Goal: Task Accomplishment & Management: Use online tool/utility

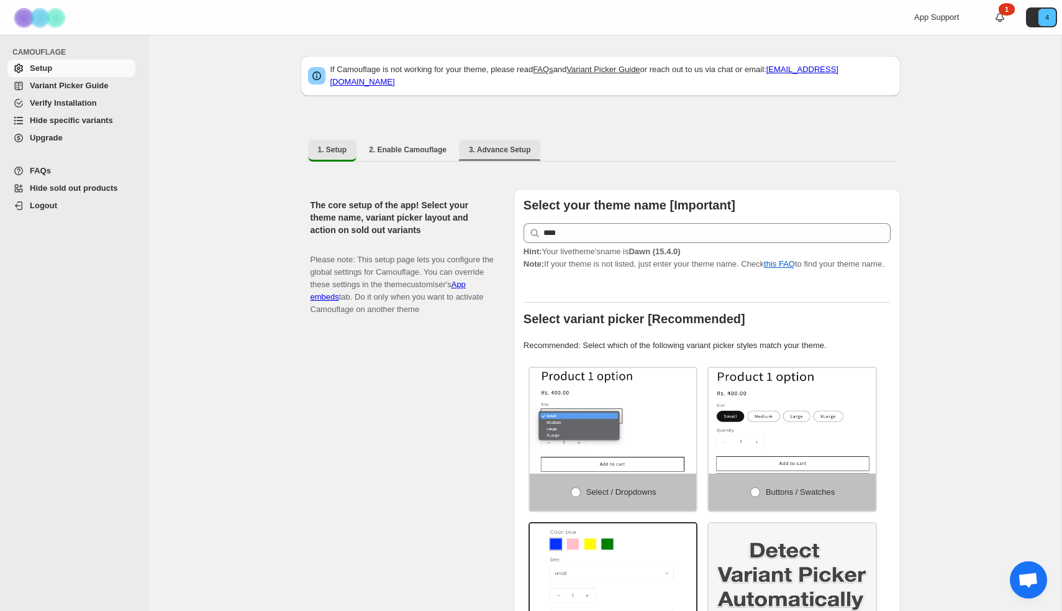
click at [524, 145] on span "3. Advance Setup" at bounding box center [500, 150] width 62 height 10
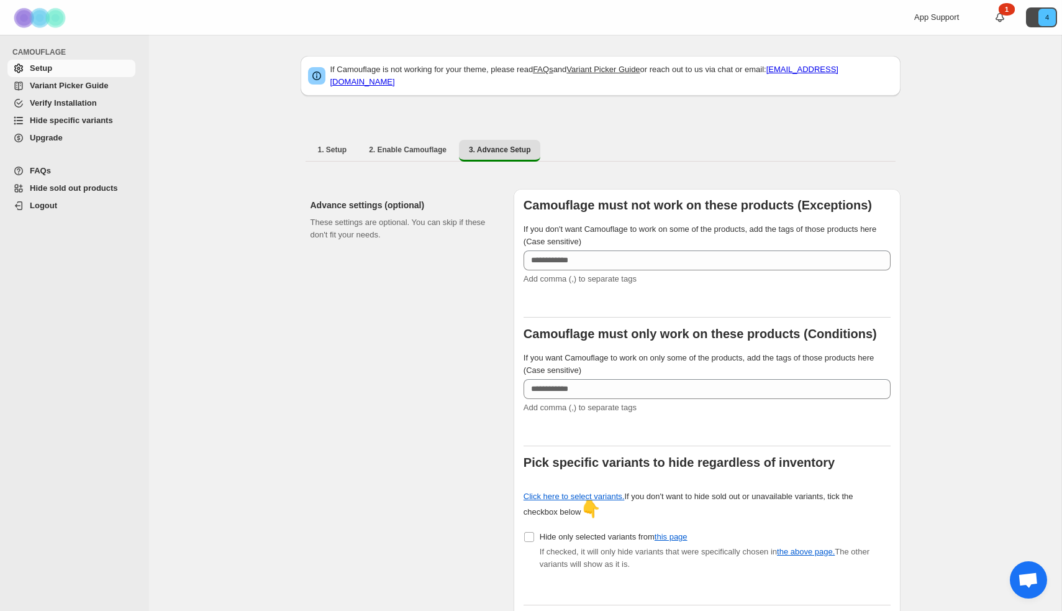
click at [1050, 14] on icon "4" at bounding box center [1047, 17] width 17 height 17
click at [73, 88] on span "Variant Picker Guide" at bounding box center [69, 85] width 78 height 9
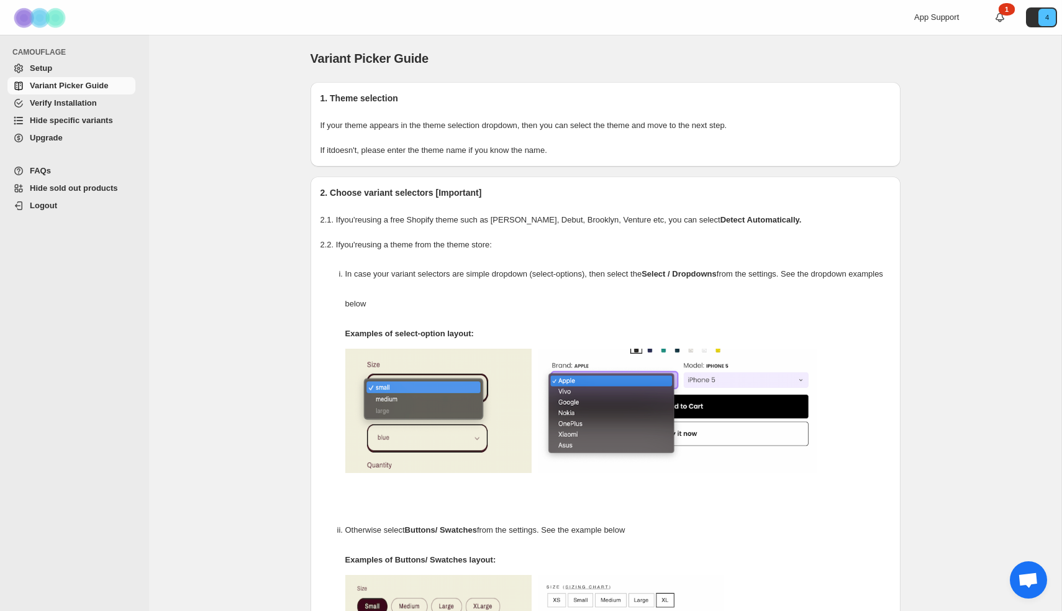
click at [53, 119] on span "Hide specific variants" at bounding box center [71, 120] width 83 height 9
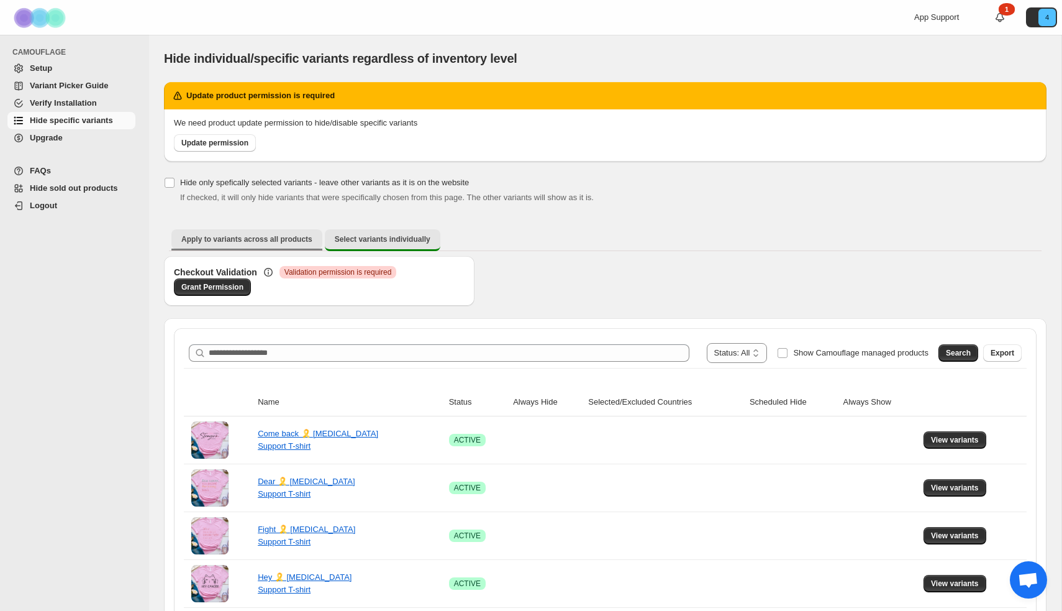
click at [220, 242] on span "Apply to variants across all products" at bounding box center [246, 239] width 131 height 10
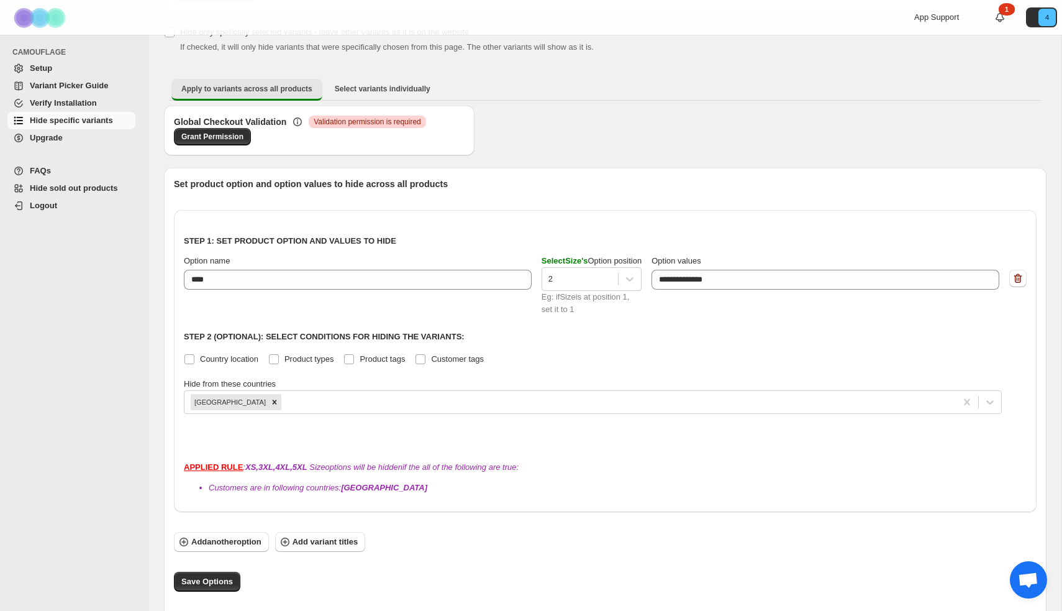
scroll to position [153, 0]
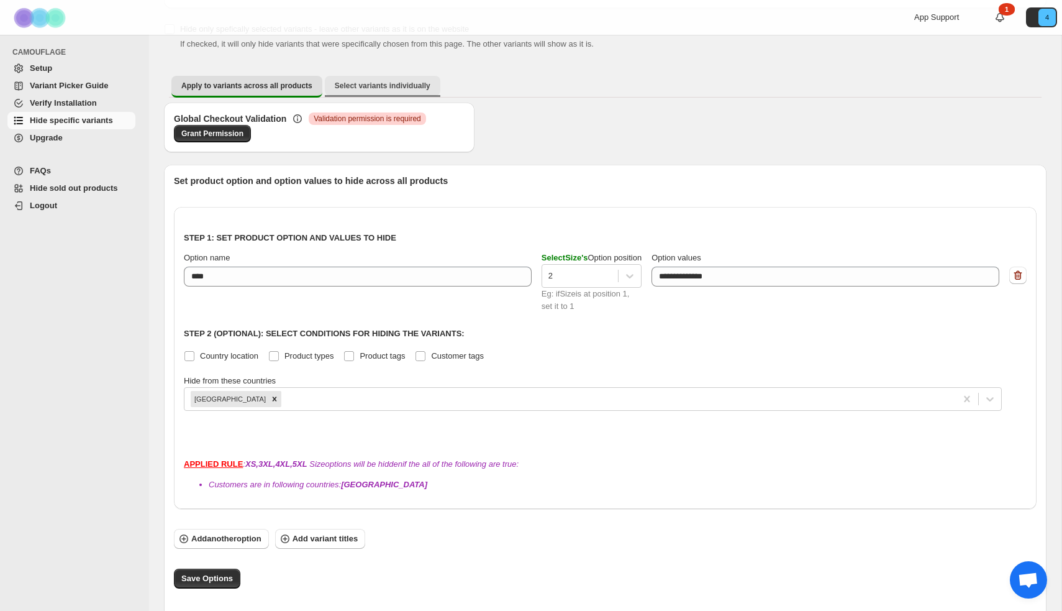
click at [437, 88] on button "Select variants individually" at bounding box center [383, 86] width 116 height 20
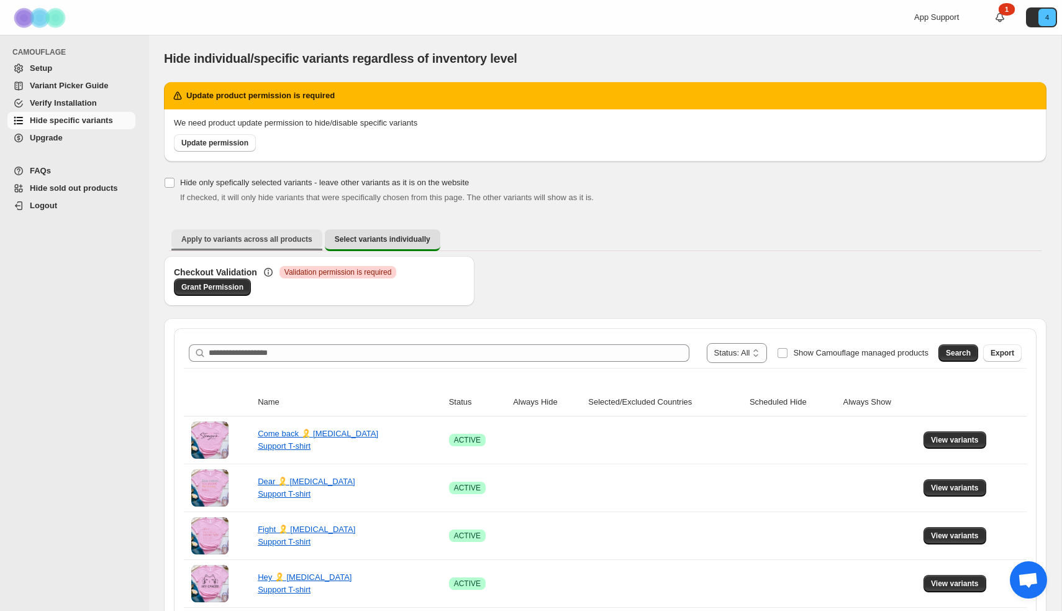
click at [216, 235] on span "Apply to variants across all products" at bounding box center [246, 239] width 131 height 10
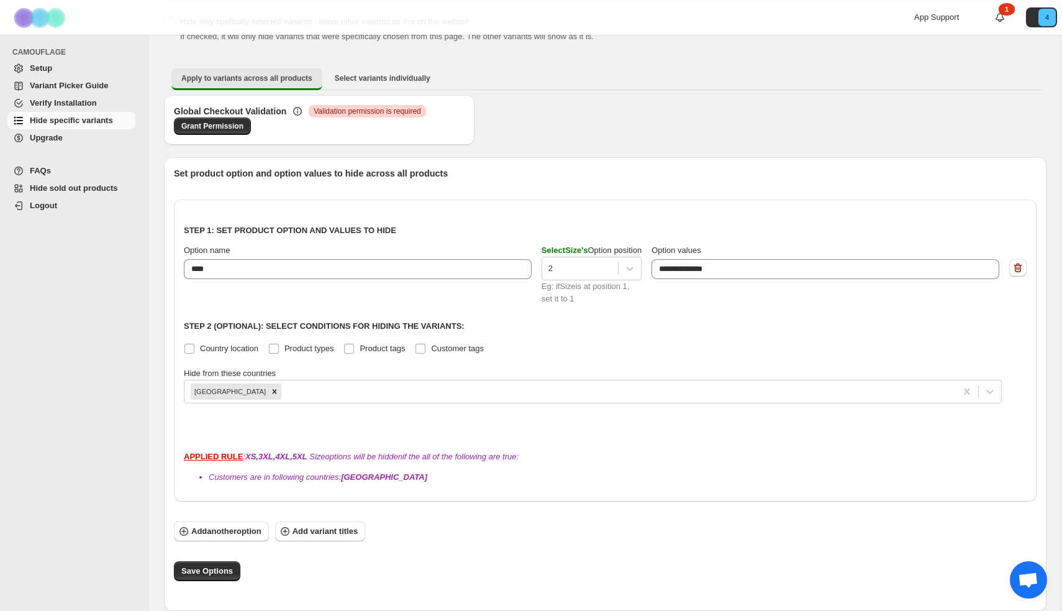
scroll to position [161, 0]
click at [233, 535] on span "Add another option" at bounding box center [226, 531] width 70 height 12
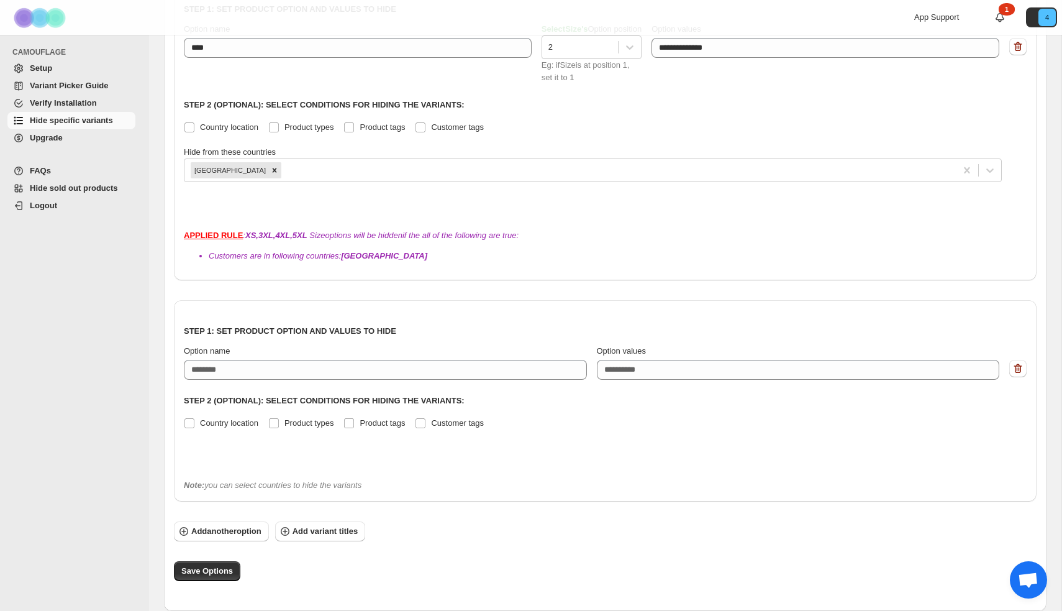
scroll to position [382, 0]
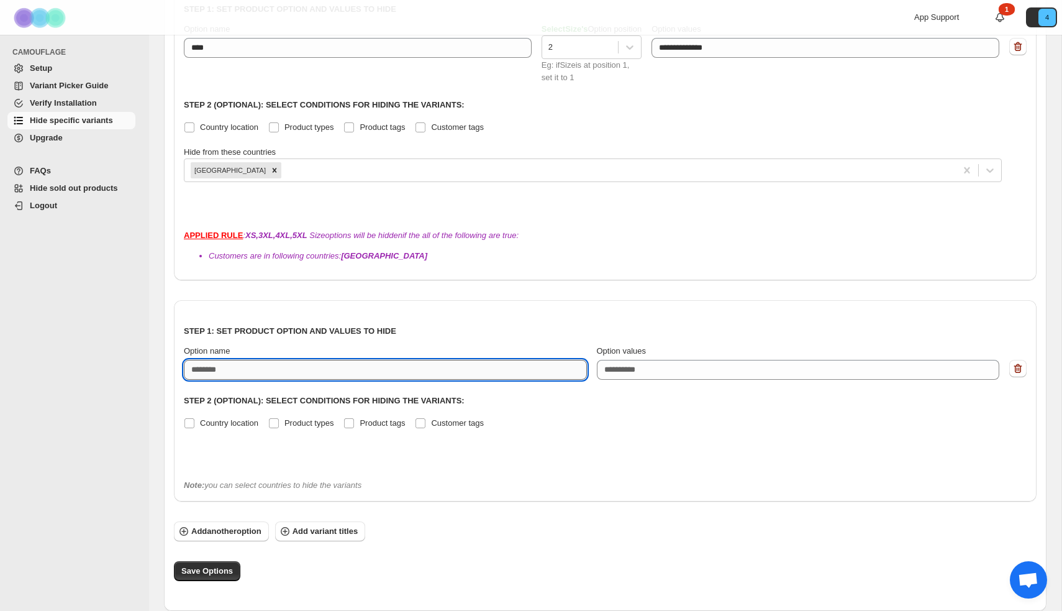
click at [300, 374] on input "Option name" at bounding box center [385, 370] width 403 height 20
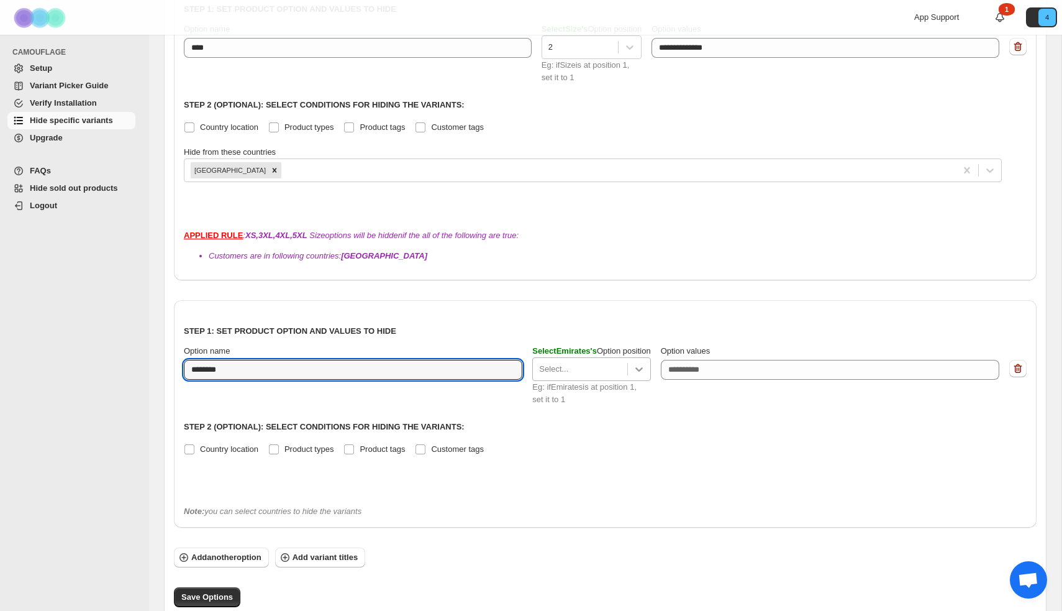
type input "********"
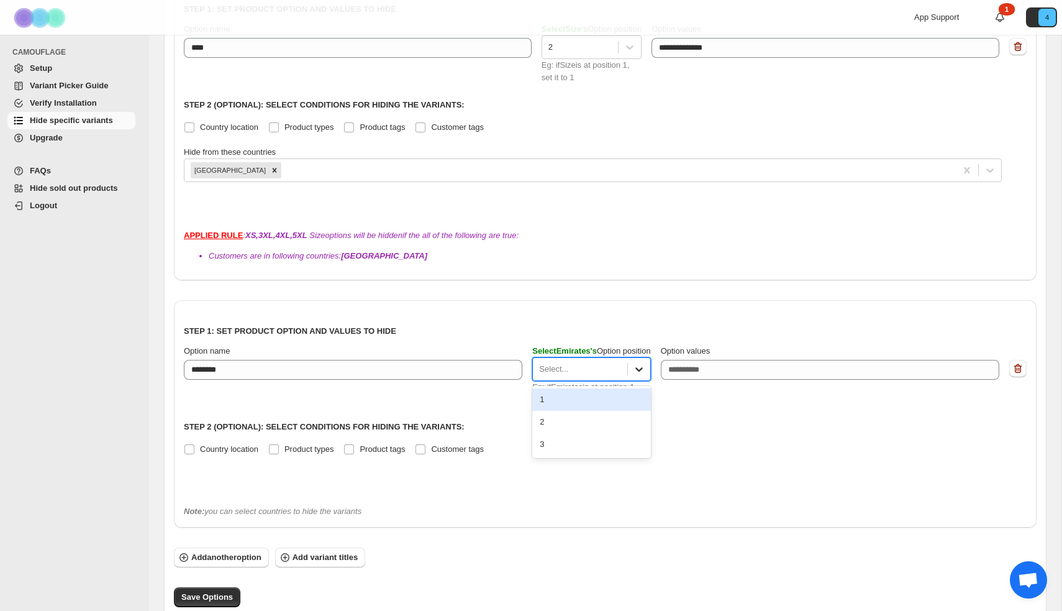
click at [646, 372] on icon at bounding box center [639, 369] width 12 height 12
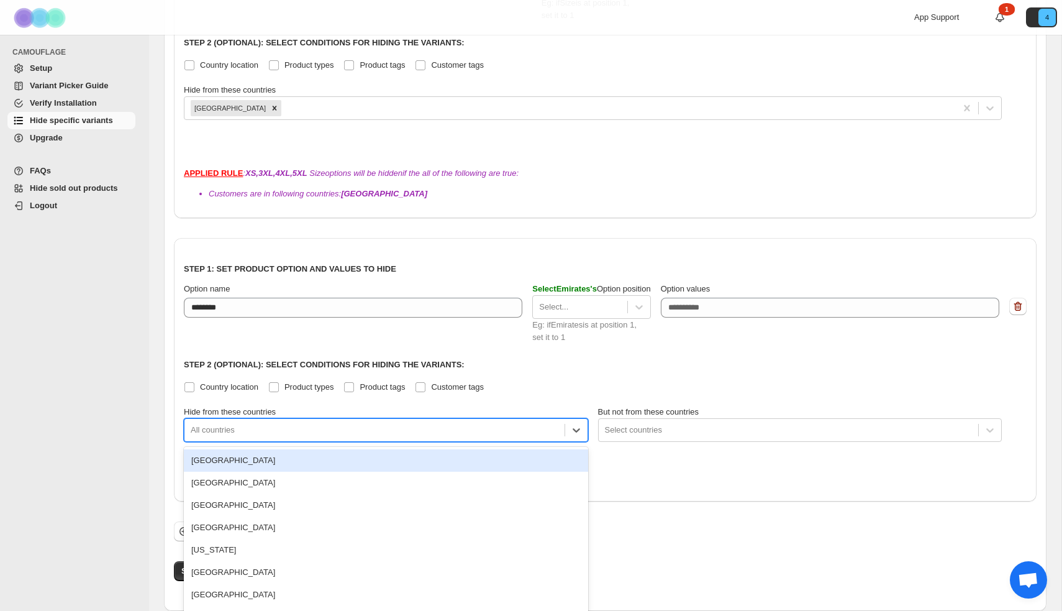
scroll to position [467, 0]
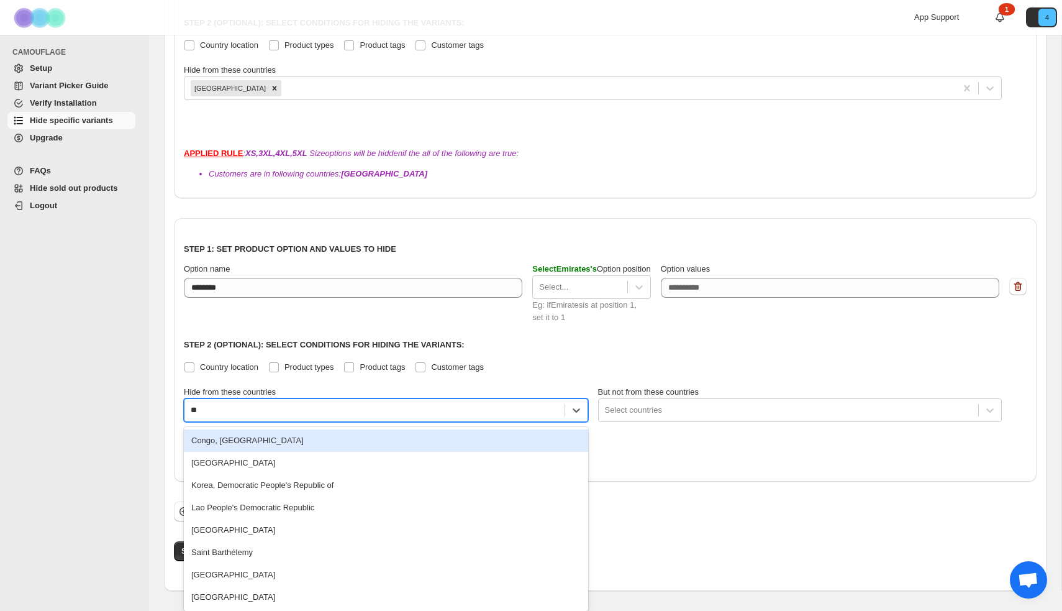
scroll to position [464, 0]
type input "***"
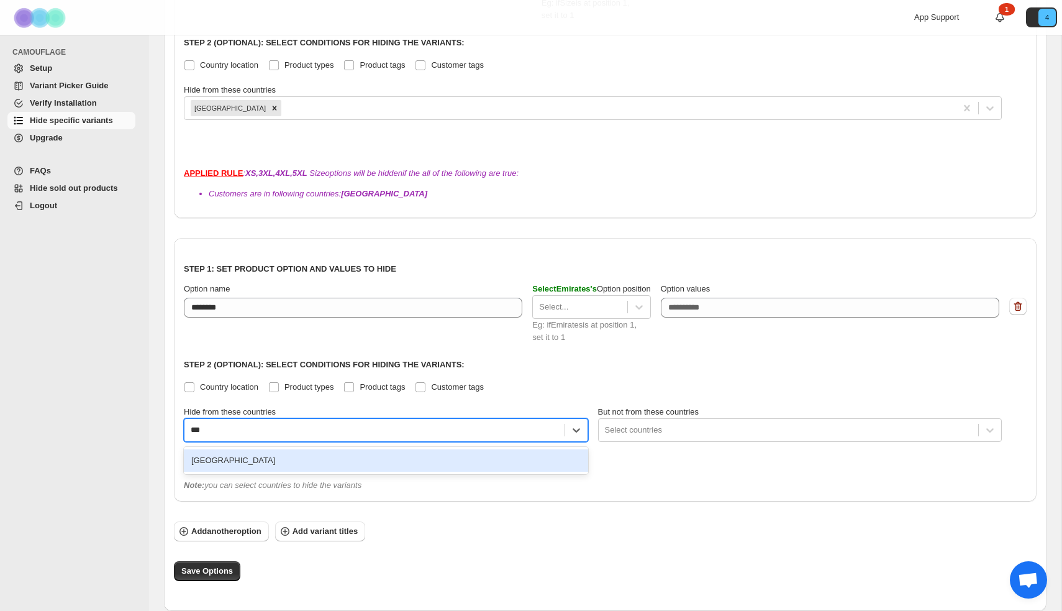
click at [328, 459] on div "[GEOGRAPHIC_DATA]" at bounding box center [386, 460] width 404 height 22
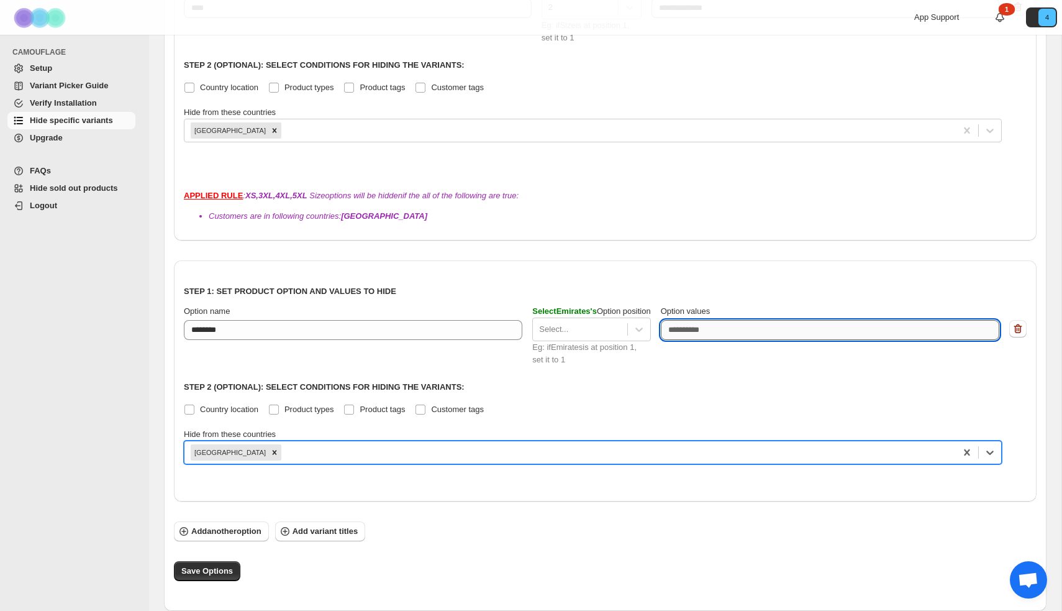
click at [769, 331] on textarea "Option values" at bounding box center [830, 330] width 339 height 20
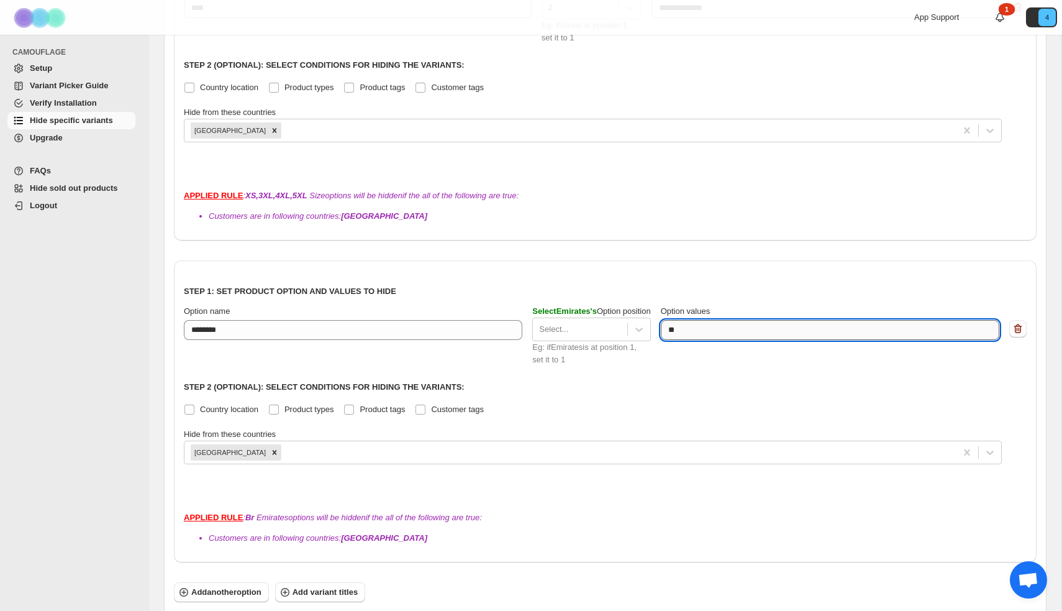
type textarea "*"
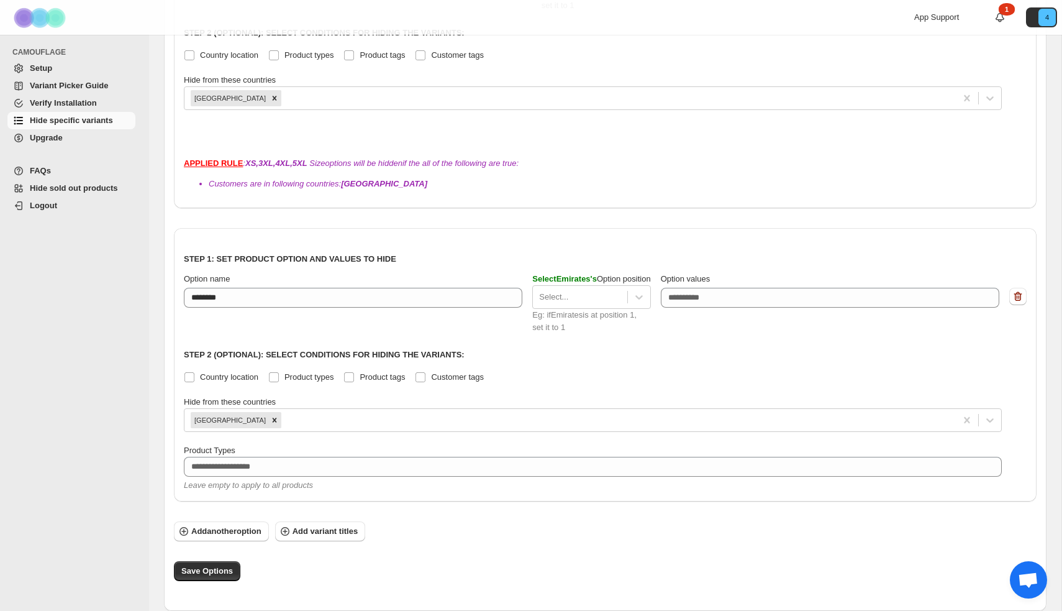
scroll to position [454, 0]
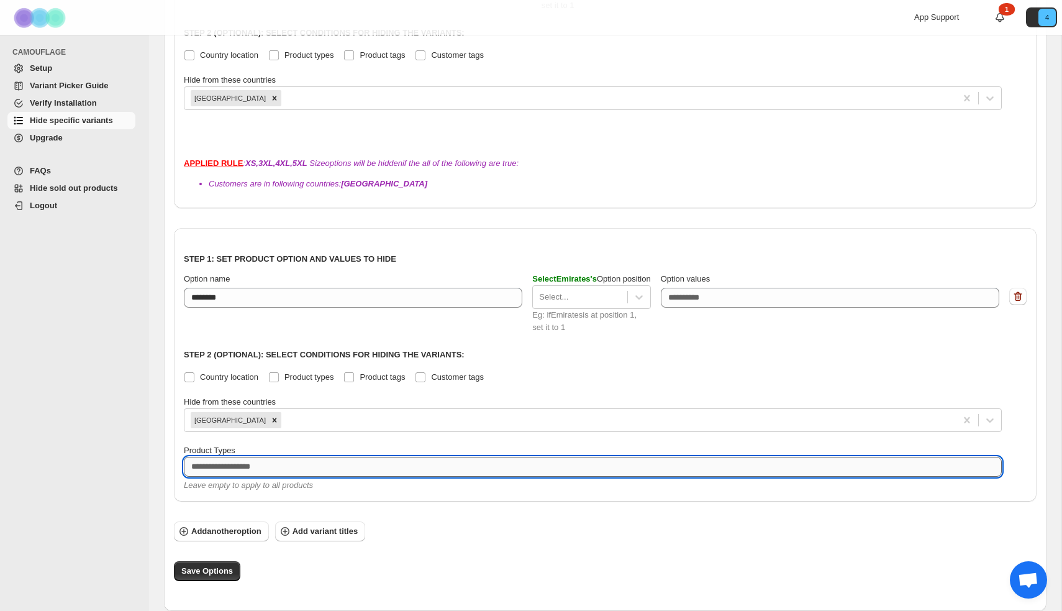
click at [283, 470] on textarea at bounding box center [593, 467] width 818 height 20
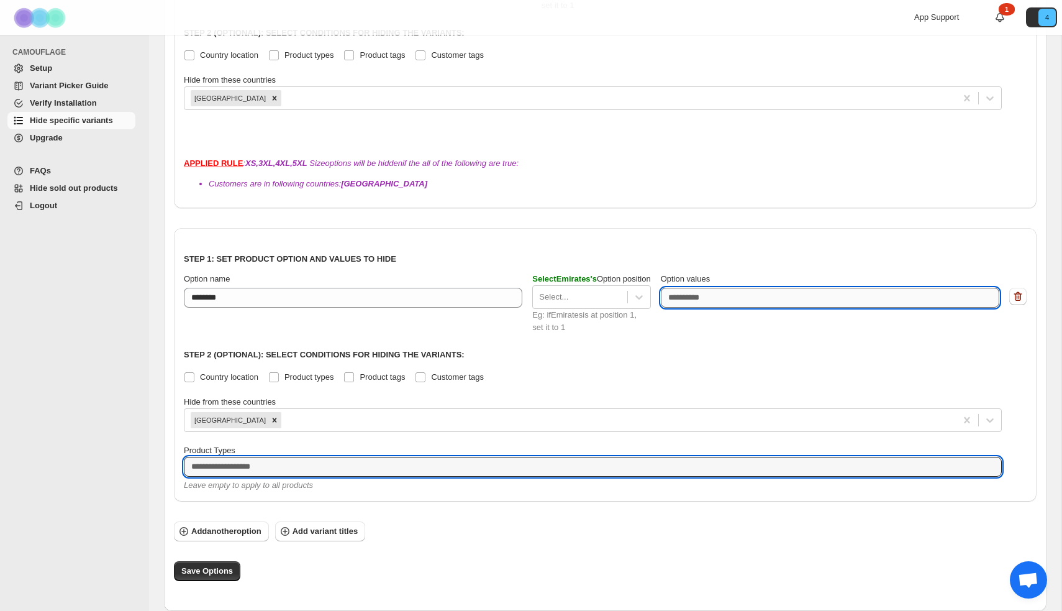
click at [719, 304] on textarea "Option values" at bounding box center [827, 298] width 333 height 20
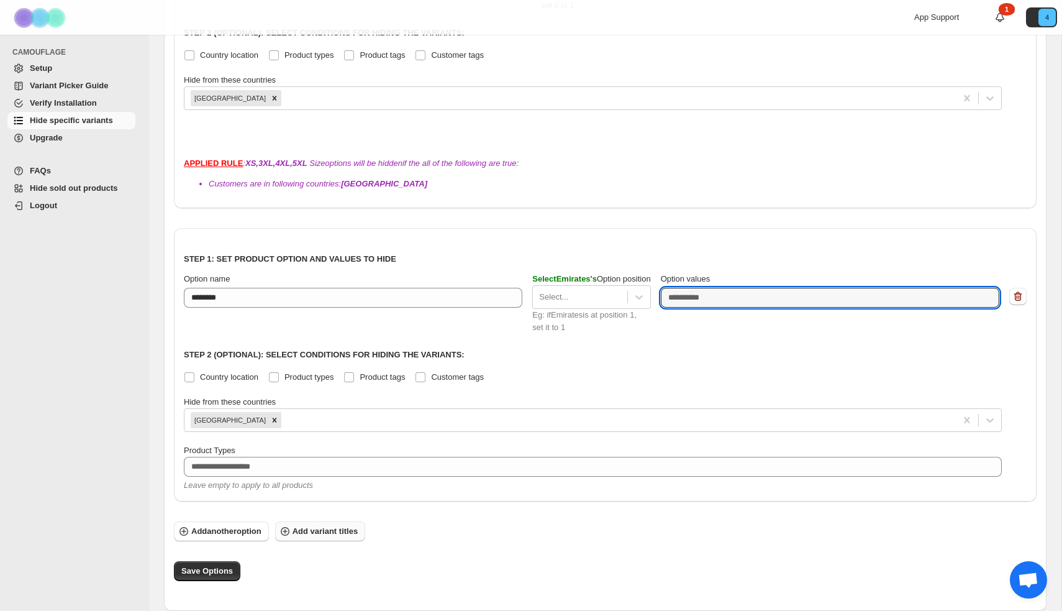
click at [306, 531] on span "Add variant titles" at bounding box center [325, 531] width 65 height 12
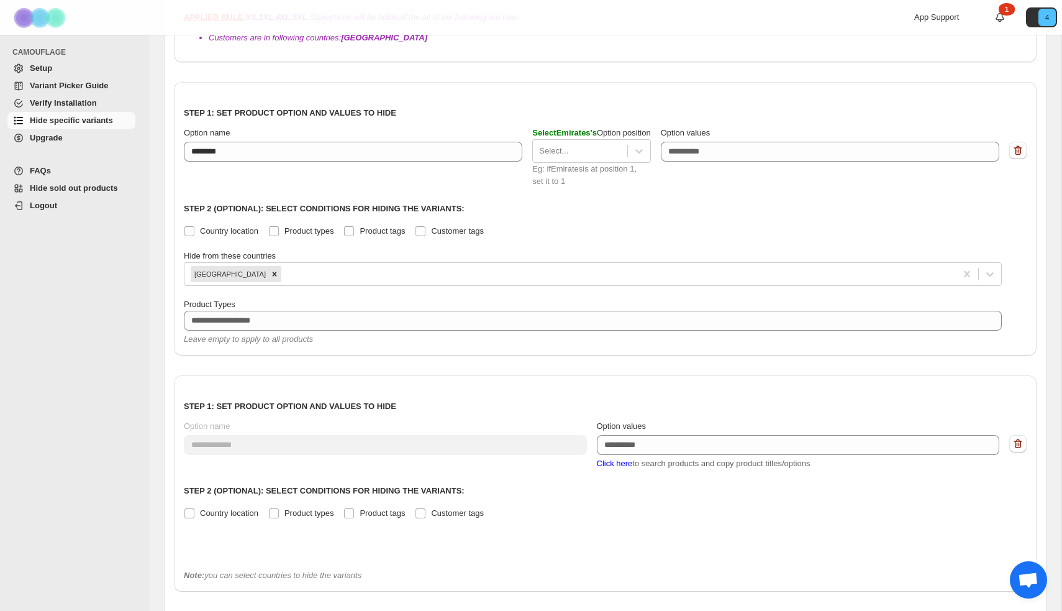
scroll to position [591, 0]
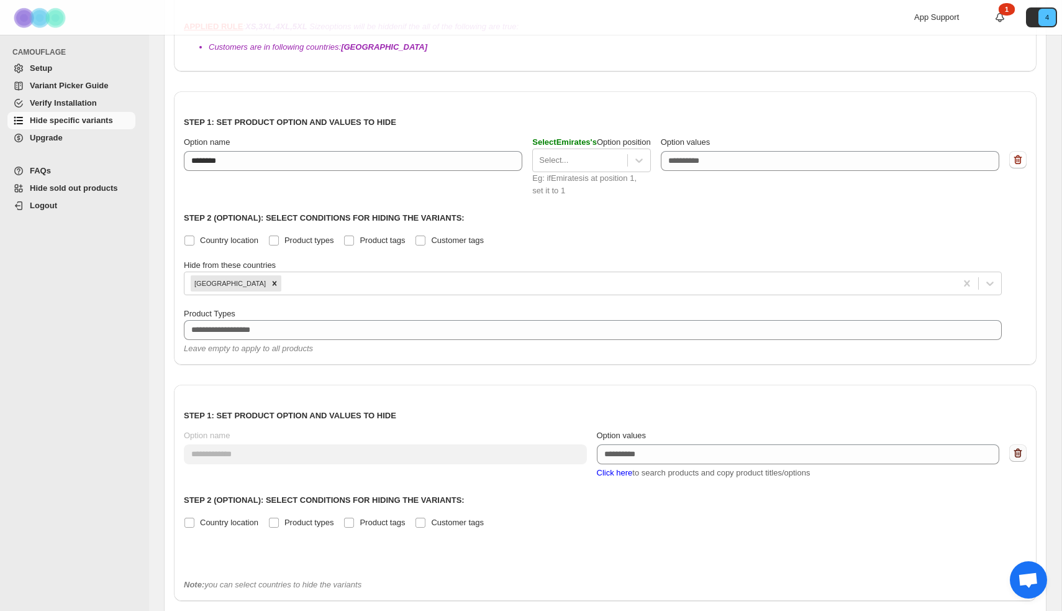
click at [1017, 456] on icon "button" at bounding box center [1018, 453] width 12 height 12
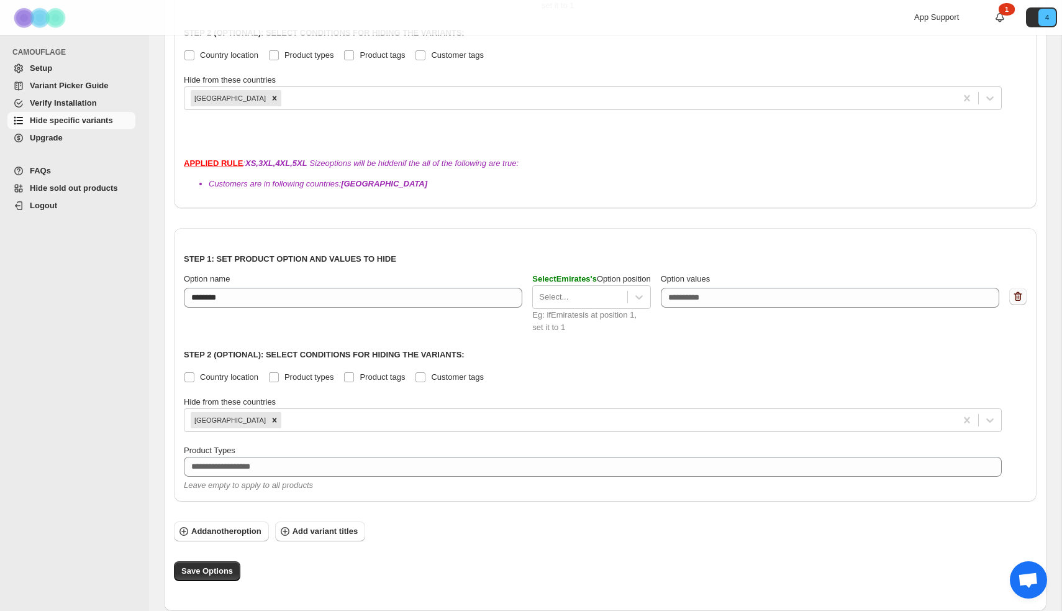
click at [1021, 294] on icon "button" at bounding box center [1018, 296] width 12 height 12
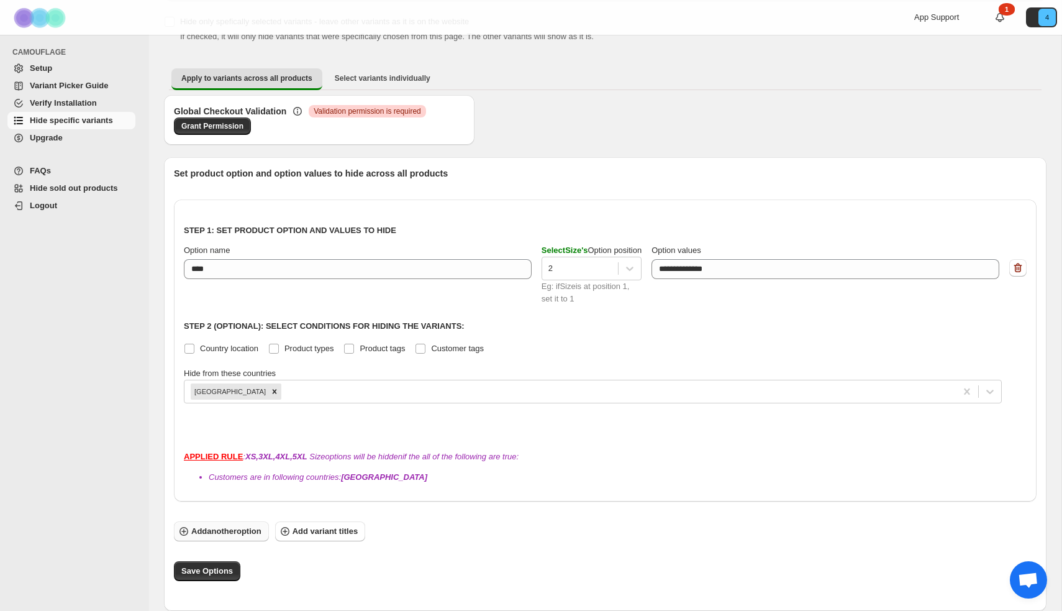
scroll to position [161, 0]
click at [317, 534] on span "Add variant titles" at bounding box center [325, 531] width 65 height 12
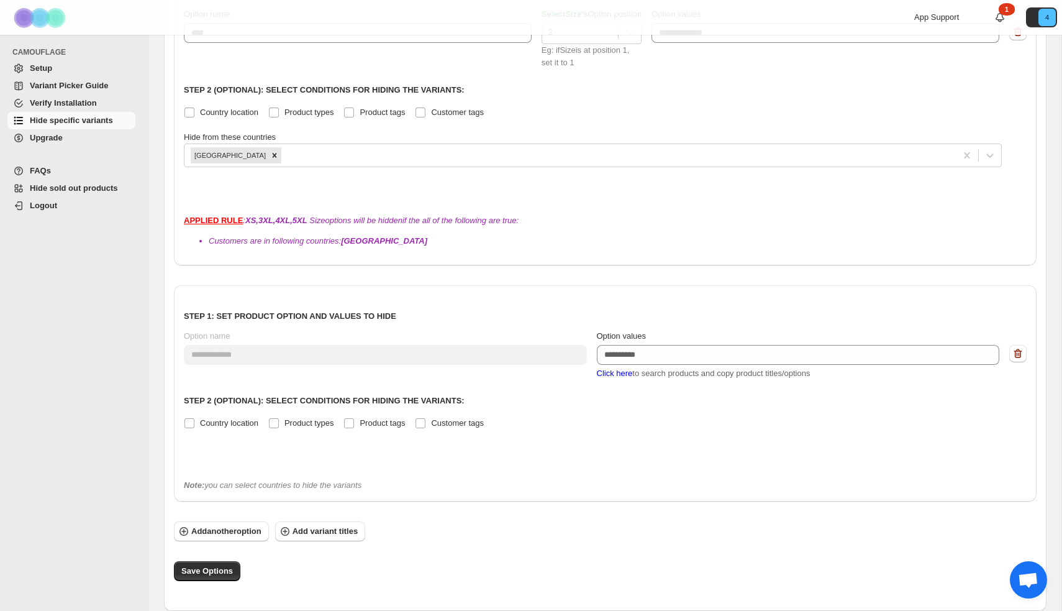
scroll to position [397, 0]
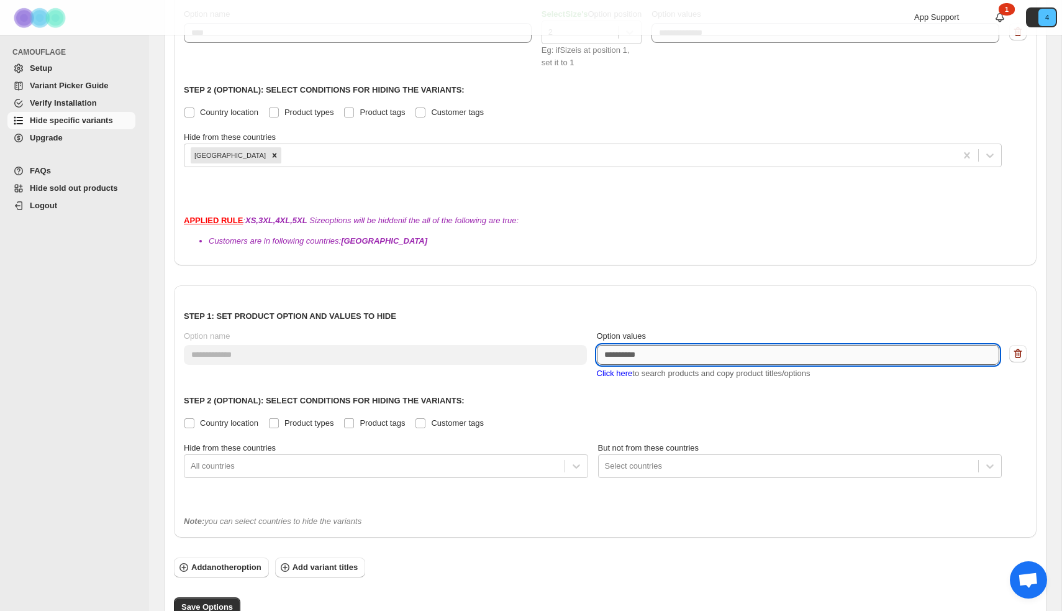
click at [658, 356] on textarea "Option values" at bounding box center [798, 355] width 403 height 20
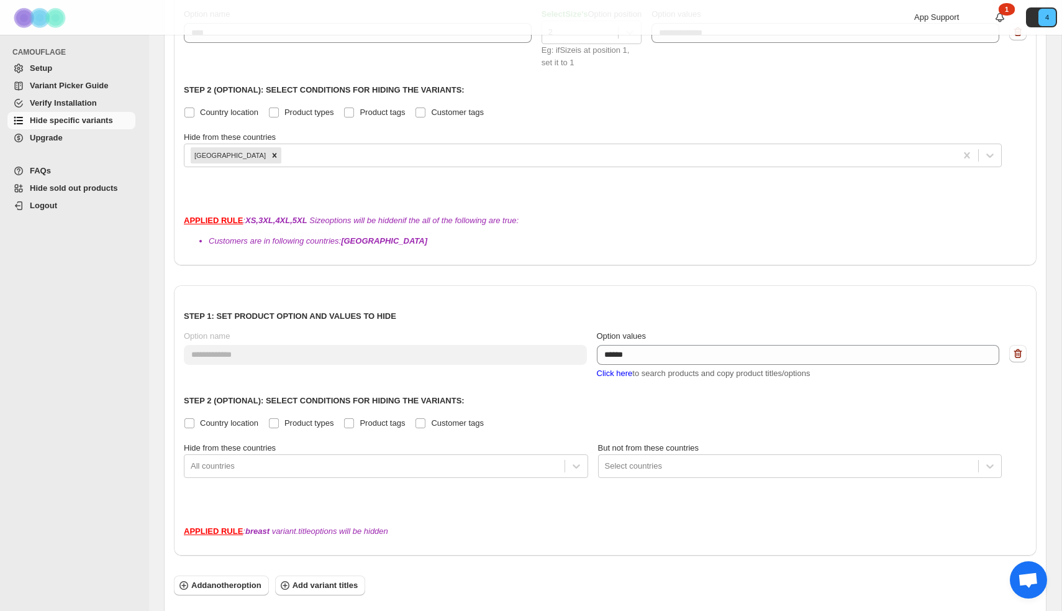
click at [609, 373] on span "Click here" at bounding box center [615, 372] width 36 height 9
click at [608, 374] on span "Click here" at bounding box center [615, 372] width 36 height 9
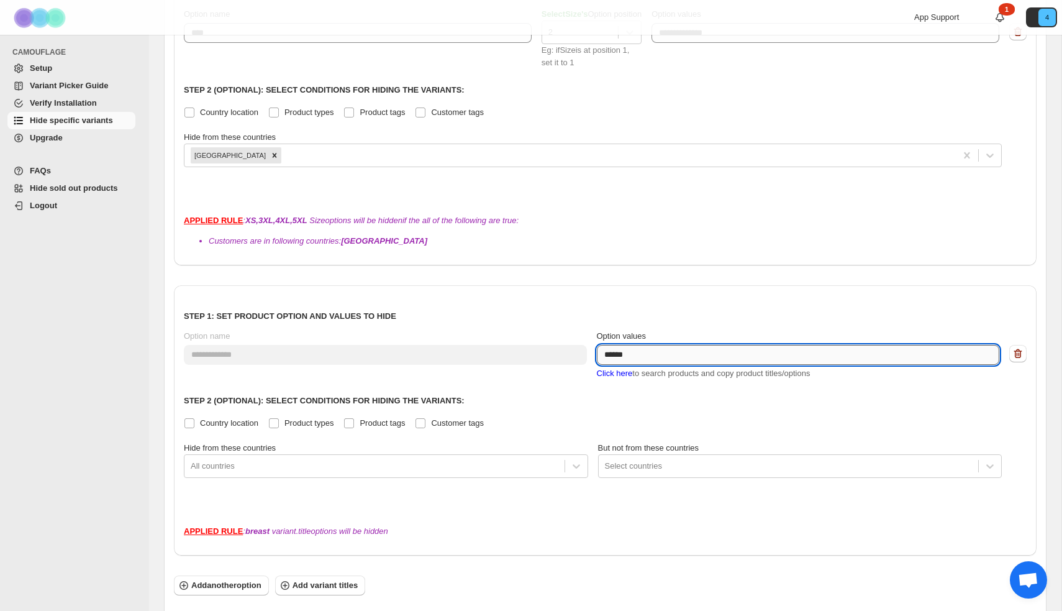
click at [666, 353] on textarea "******" at bounding box center [798, 355] width 403 height 20
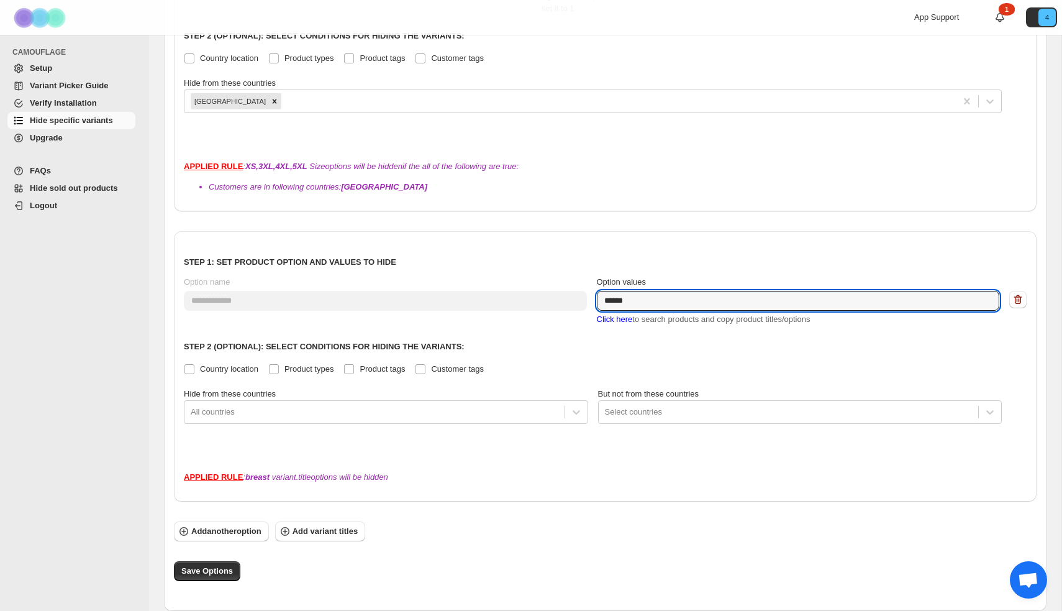
scroll to position [451, 0]
click at [618, 321] on span "Click here" at bounding box center [615, 318] width 36 height 9
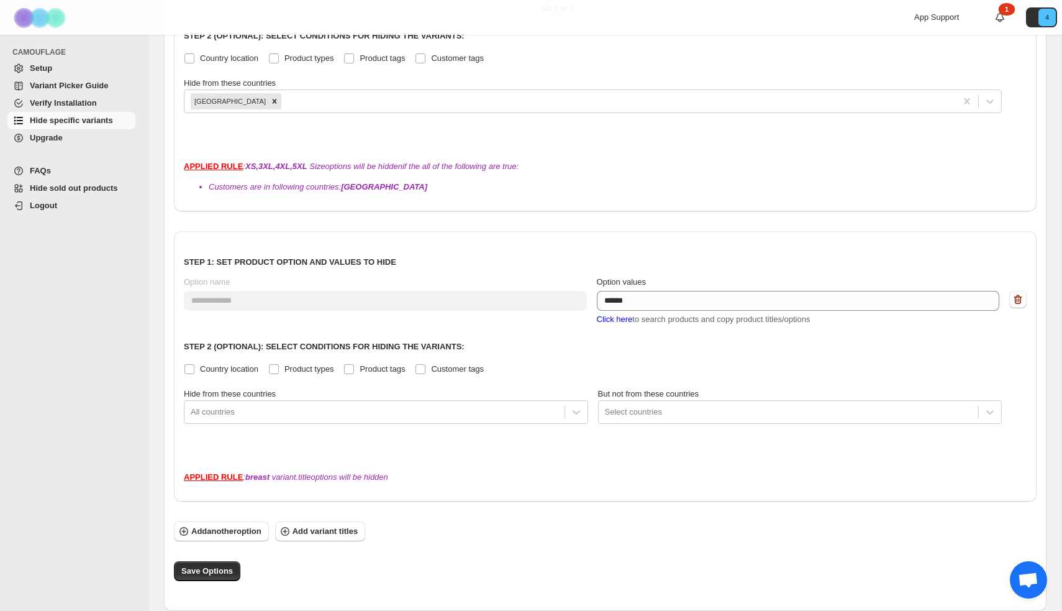
click at [618, 321] on span "Click here" at bounding box center [615, 318] width 36 height 9
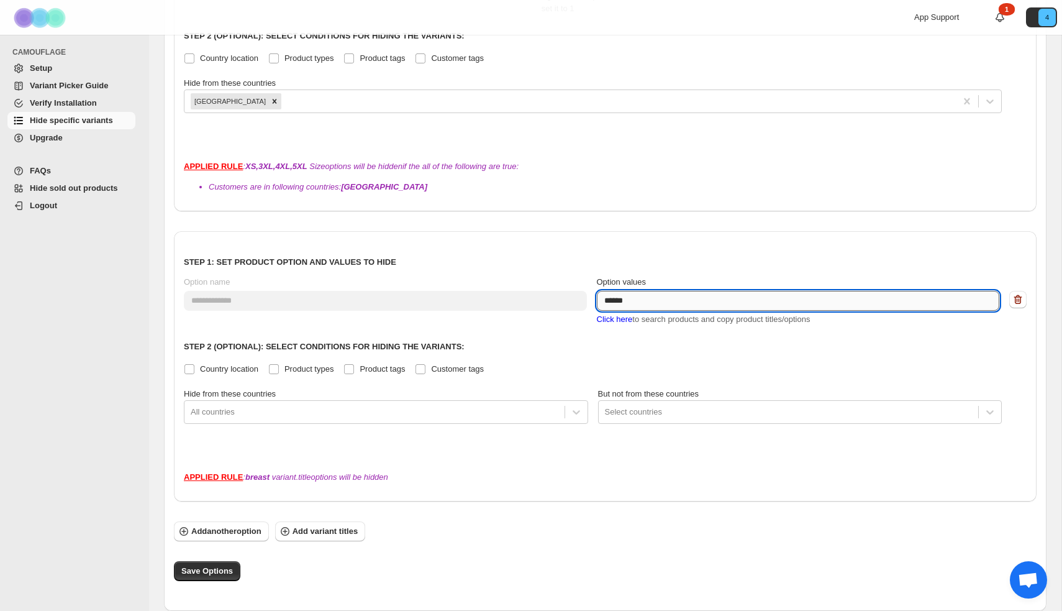
click at [647, 299] on textarea "******" at bounding box center [798, 301] width 403 height 20
type textarea "*"
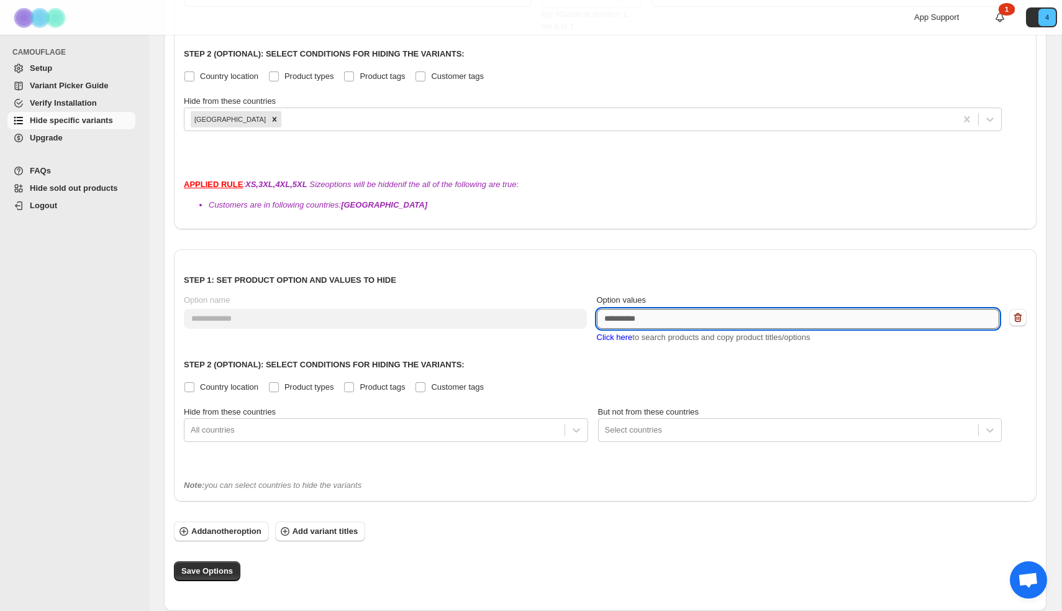
scroll to position [433, 0]
paste textarea "**********"
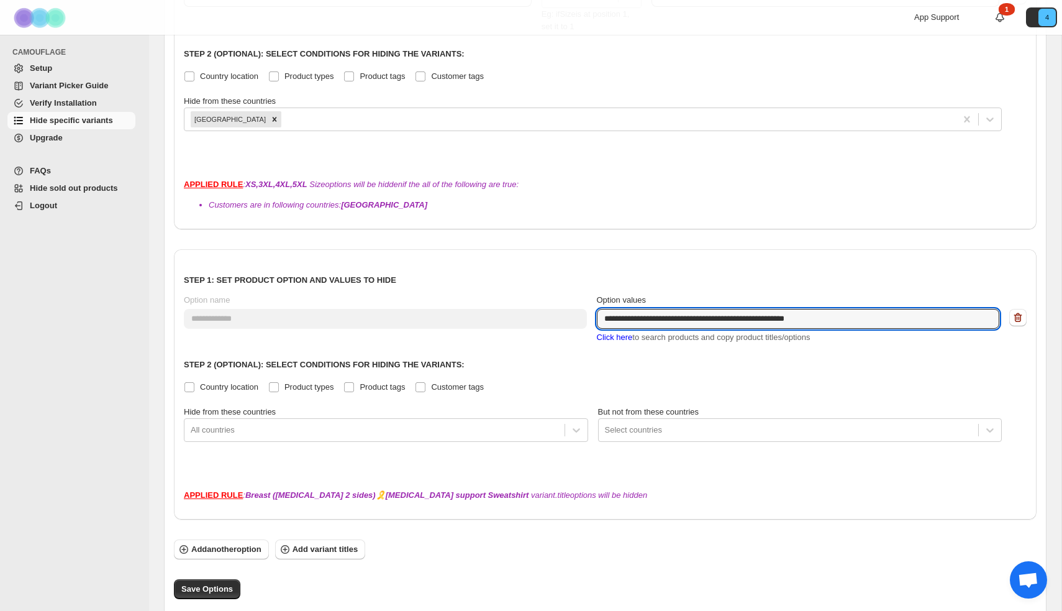
click at [628, 337] on span "Click here" at bounding box center [615, 336] width 36 height 9
click at [865, 319] on textarea "**********" at bounding box center [798, 319] width 403 height 20
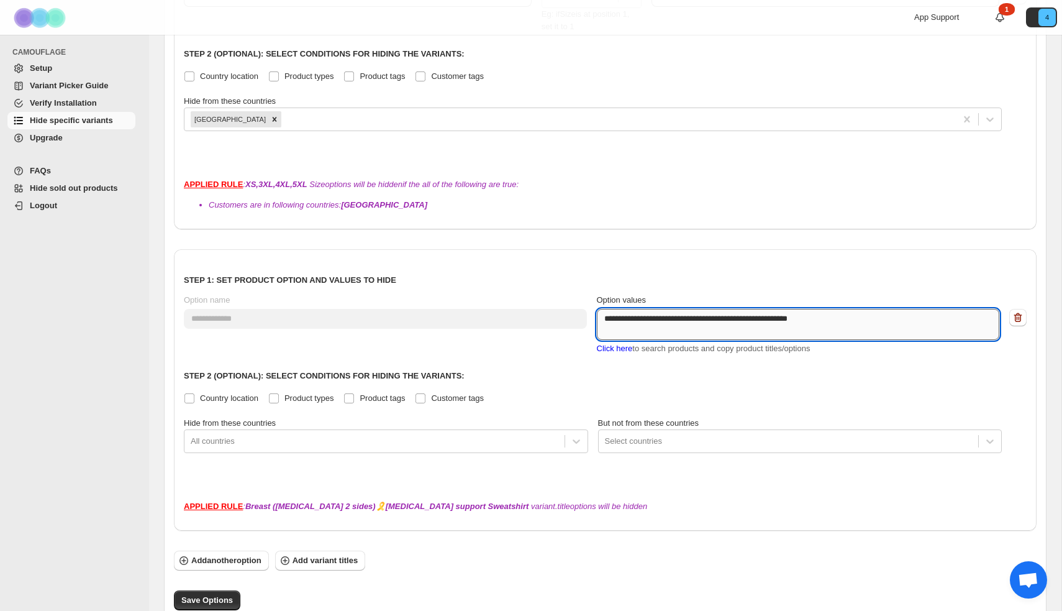
paste textarea "**********"
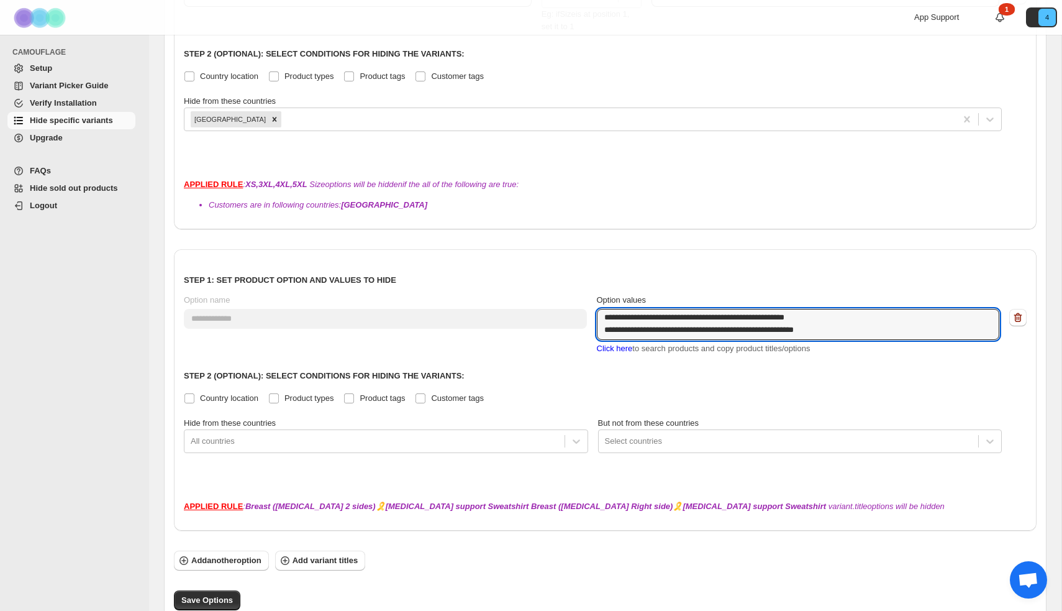
type textarea "**********"
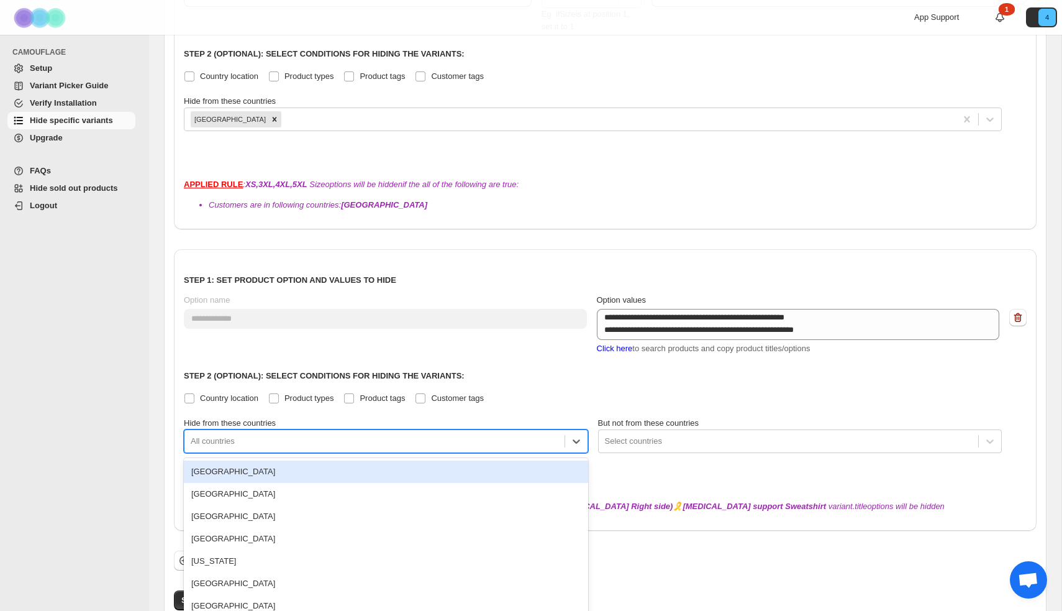
scroll to position [467, 0]
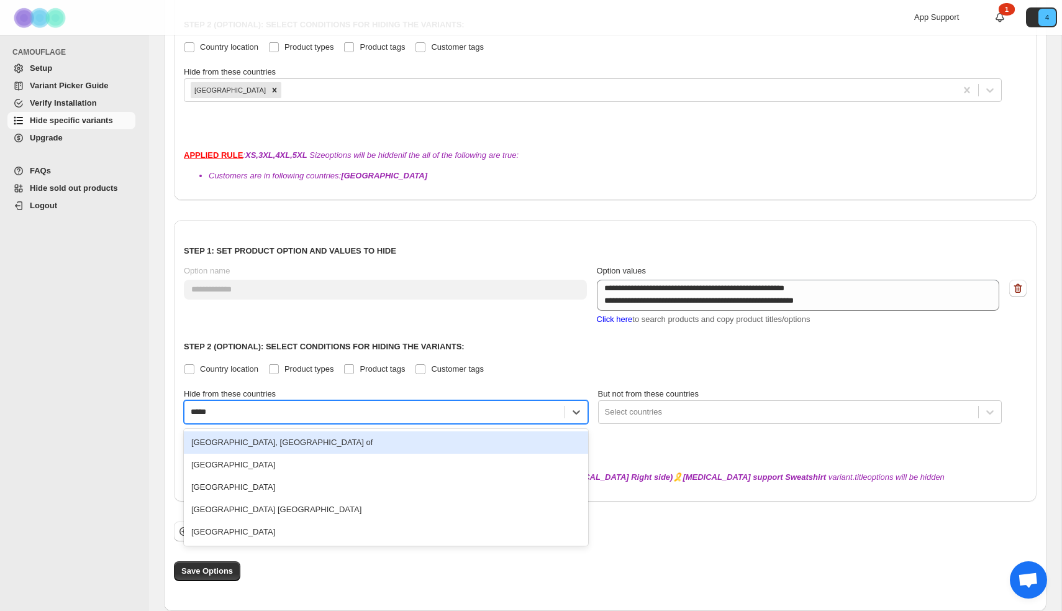
type input "******"
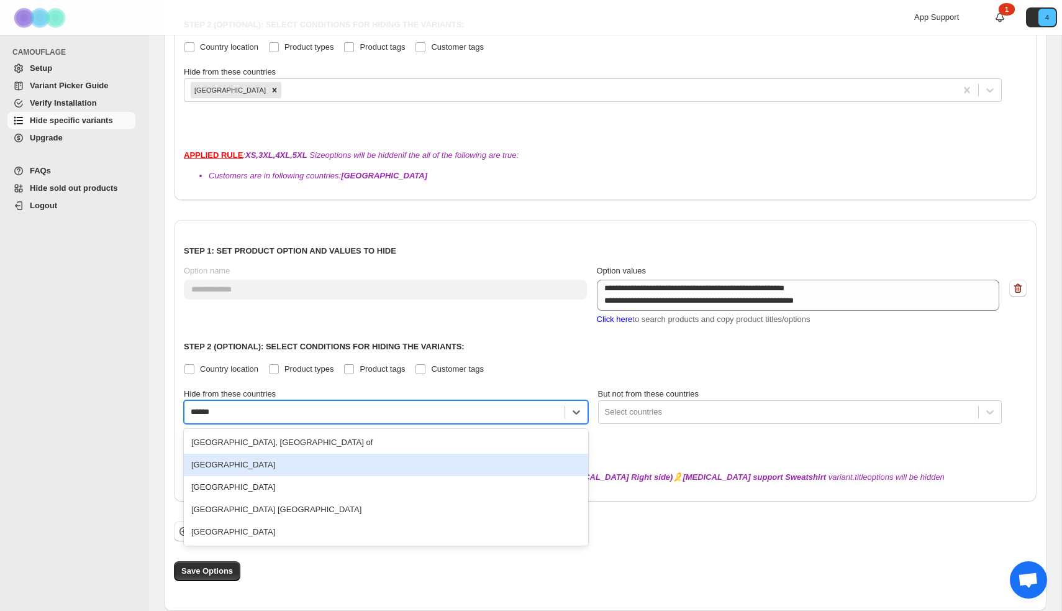
click at [275, 467] on div "[GEOGRAPHIC_DATA]" at bounding box center [386, 465] width 404 height 22
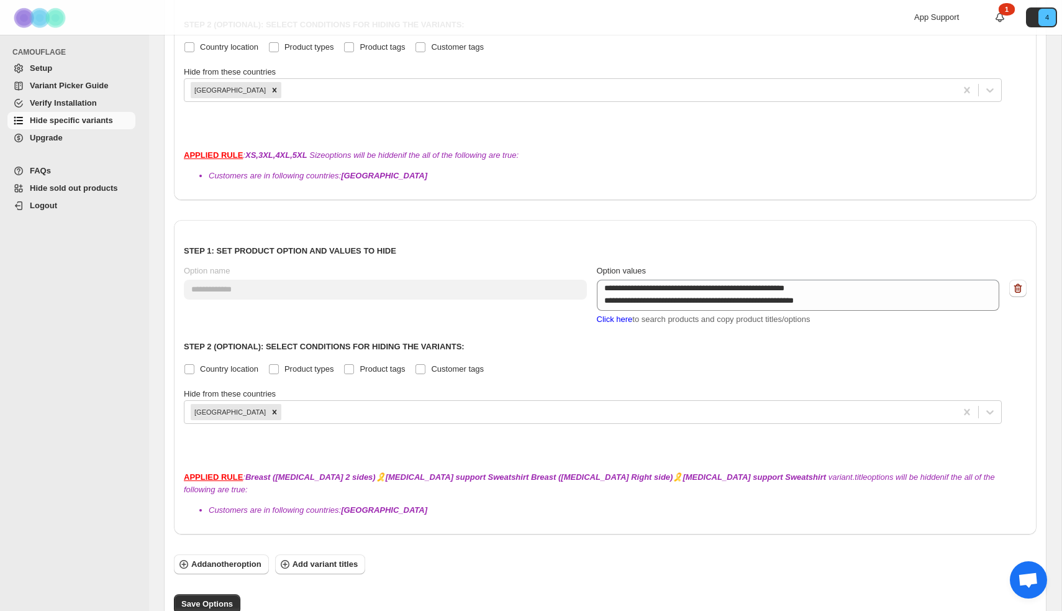
click at [614, 320] on span "Click here" at bounding box center [615, 318] width 36 height 9
click at [611, 321] on span "Click here" at bounding box center [615, 318] width 36 height 9
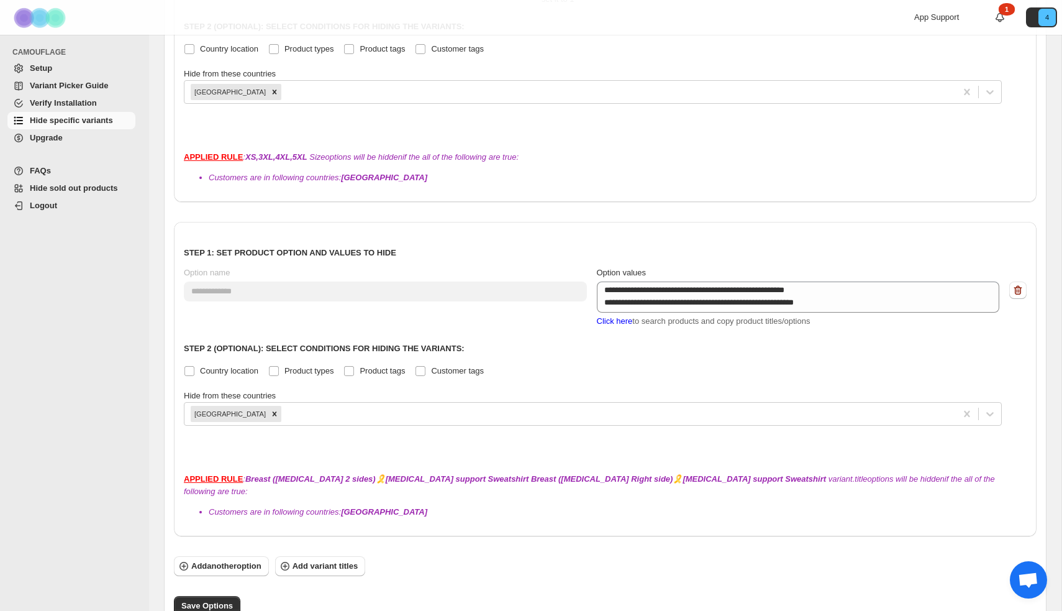
click at [613, 320] on span "Click here" at bounding box center [615, 320] width 36 height 9
click at [619, 324] on span "Click here" at bounding box center [615, 320] width 36 height 9
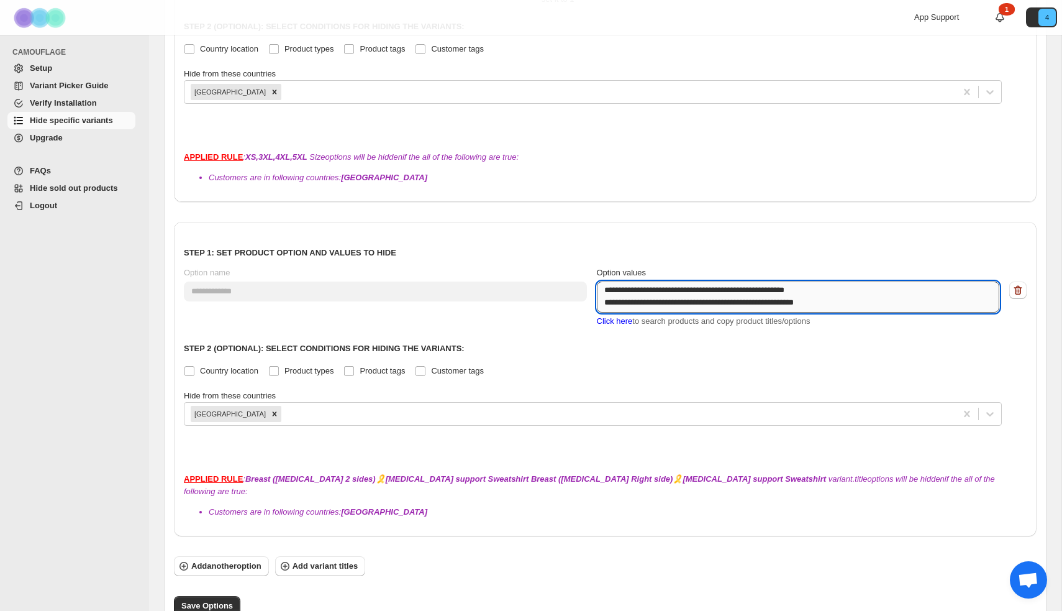
click at [885, 302] on textarea "**********" at bounding box center [798, 296] width 403 height 31
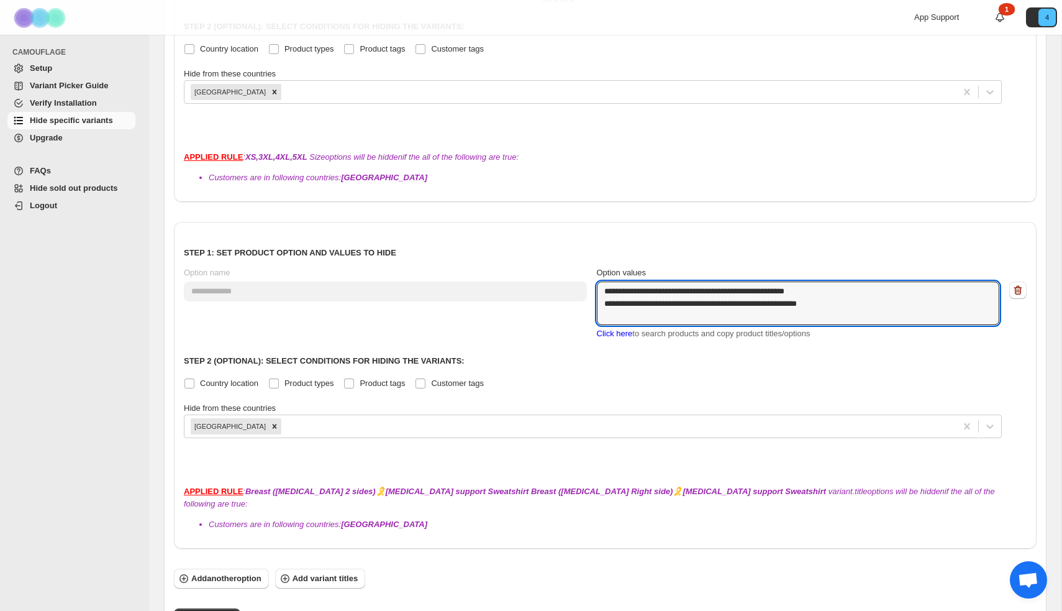
paste textarea "**********"
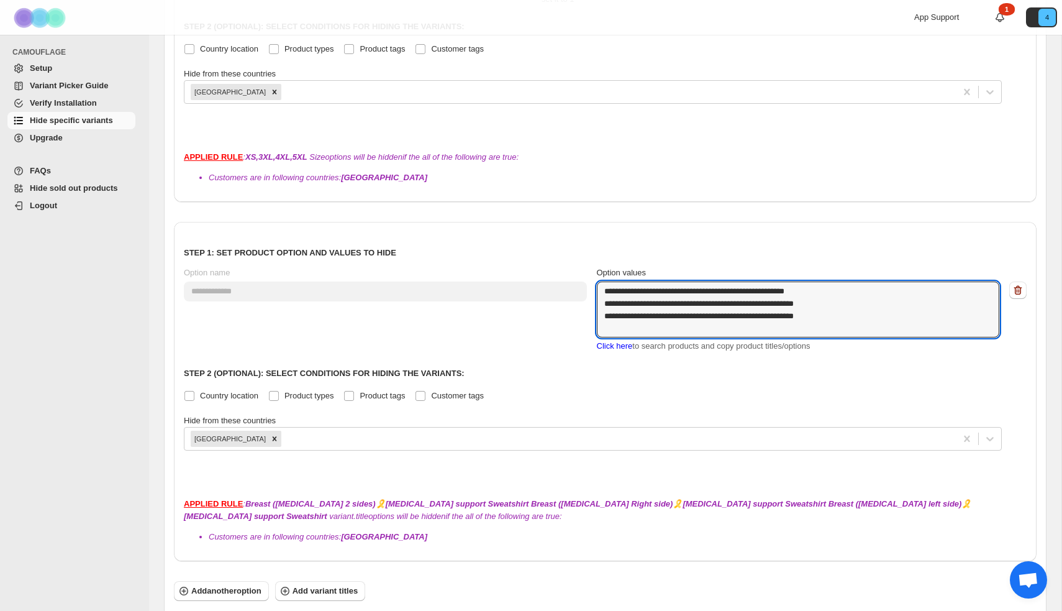
paste textarea "**********"
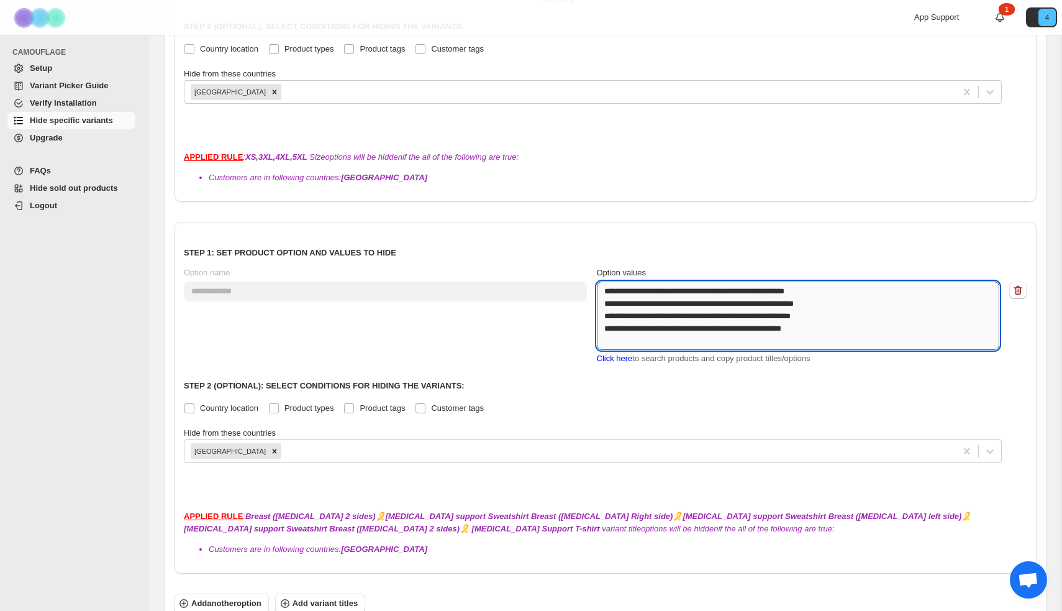
paste textarea "**********"
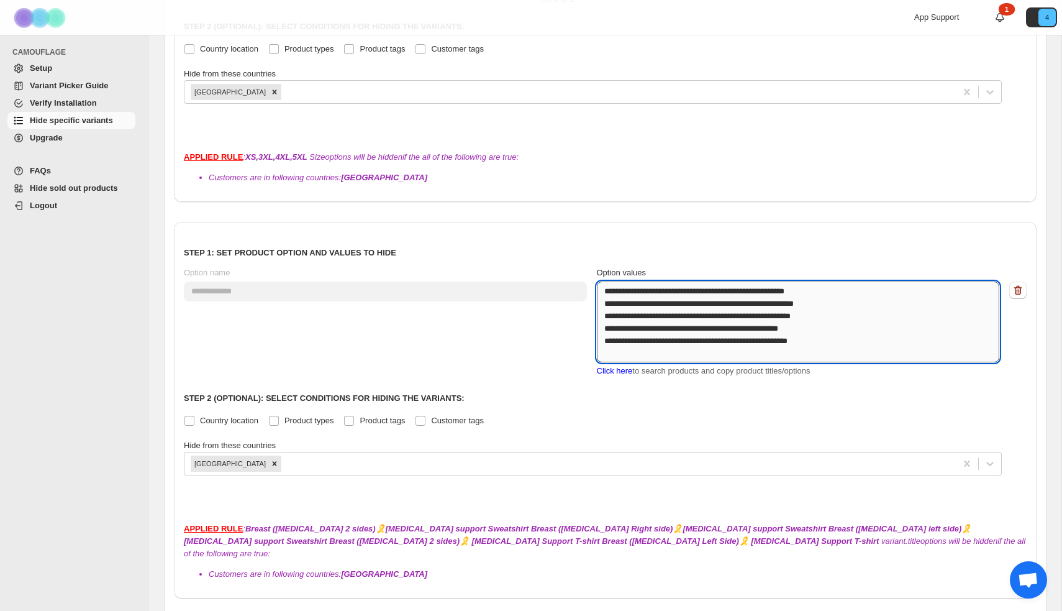
click at [621, 349] on textarea "**********" at bounding box center [798, 321] width 403 height 81
paste textarea "**********"
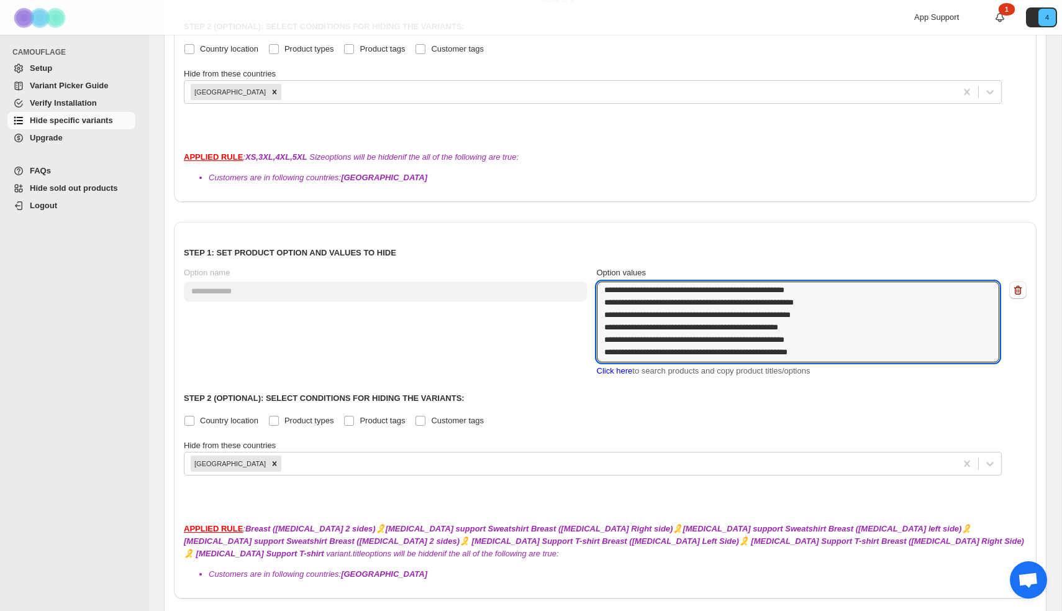
type textarea "**********"
click at [718, 424] on div "Country location Product types Product tags Customer tags" at bounding box center [605, 420] width 843 height 17
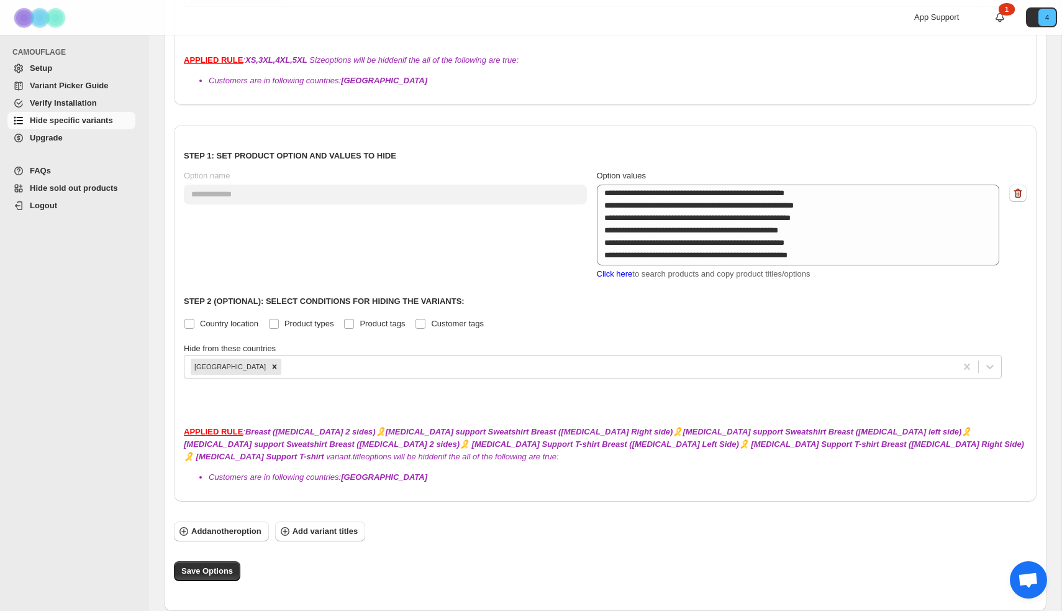
scroll to position [557, 0]
click at [201, 573] on span "Save Options" at bounding box center [207, 571] width 52 height 12
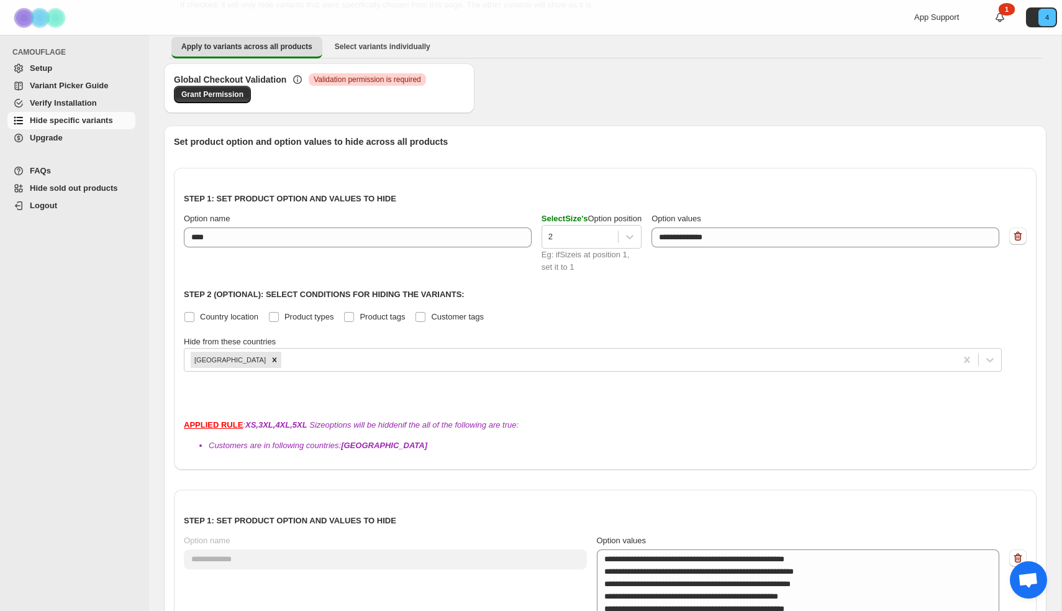
scroll to position [196, 0]
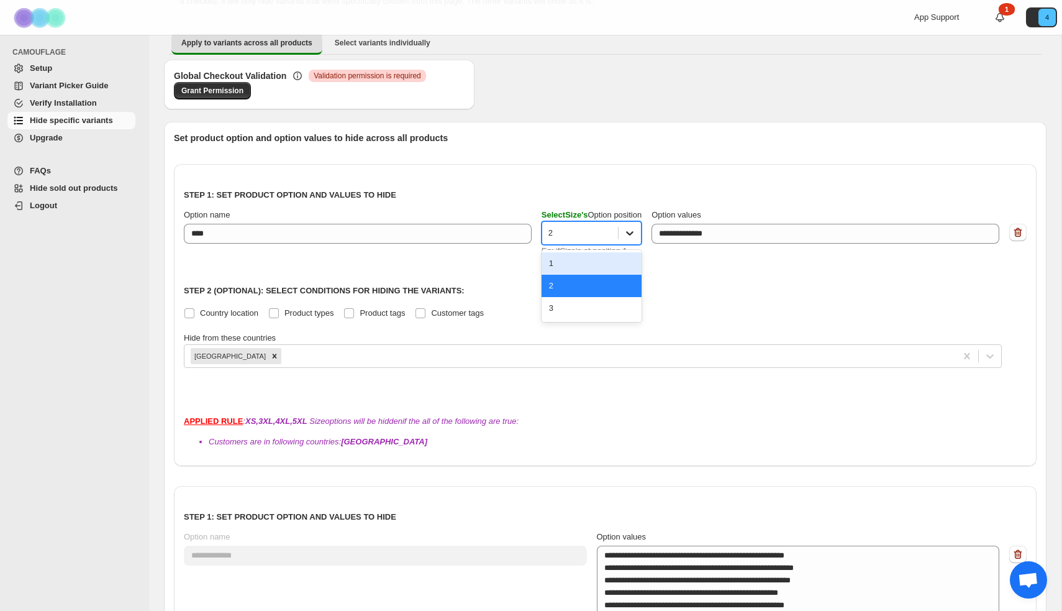
click at [636, 232] on icon at bounding box center [630, 233] width 12 height 12
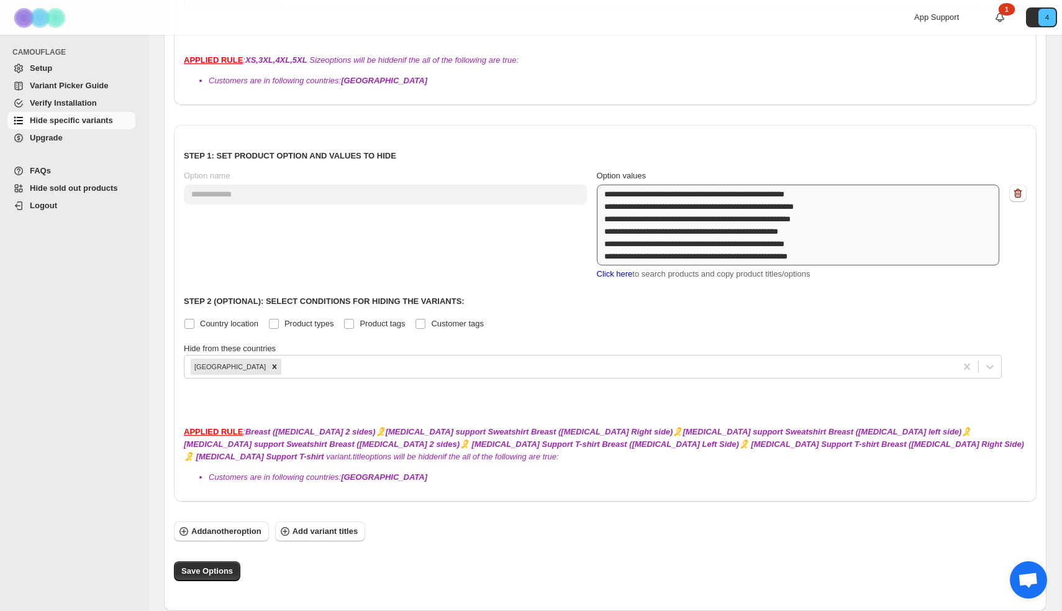
scroll to position [557, 0]
click at [625, 276] on span "Click here" at bounding box center [615, 273] width 36 height 9
click at [611, 275] on span "Click here" at bounding box center [615, 273] width 36 height 9
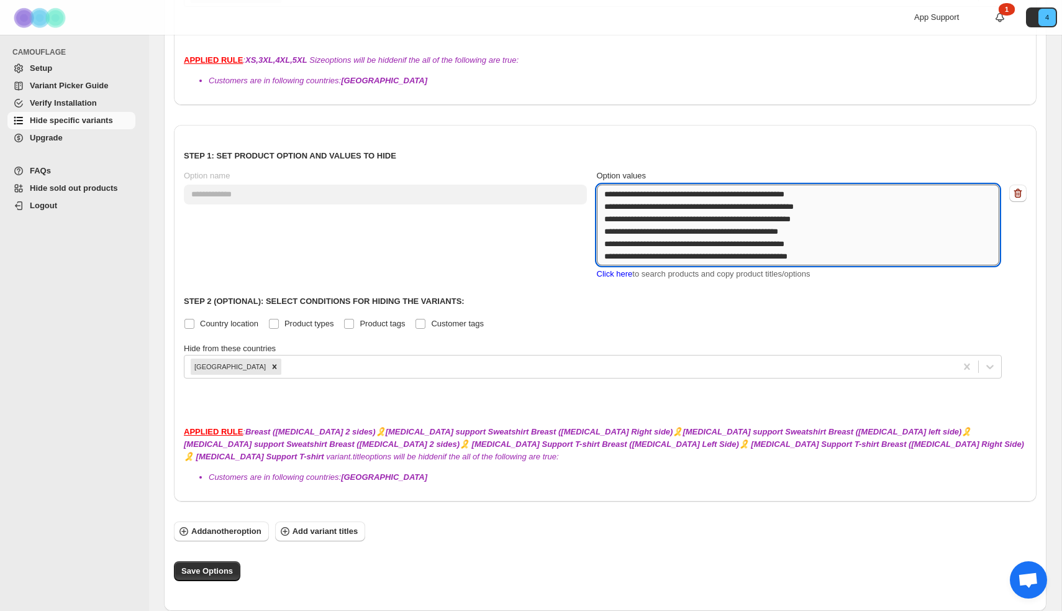
click at [895, 225] on textarea "**********" at bounding box center [798, 225] width 403 height 81
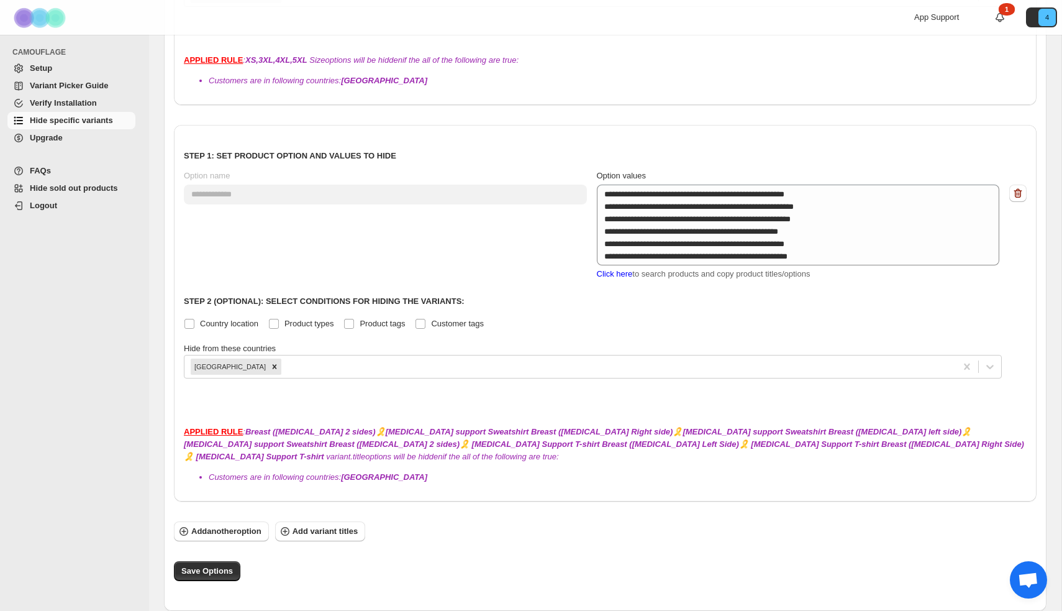
click at [621, 274] on span "Click here" at bounding box center [615, 273] width 36 height 9
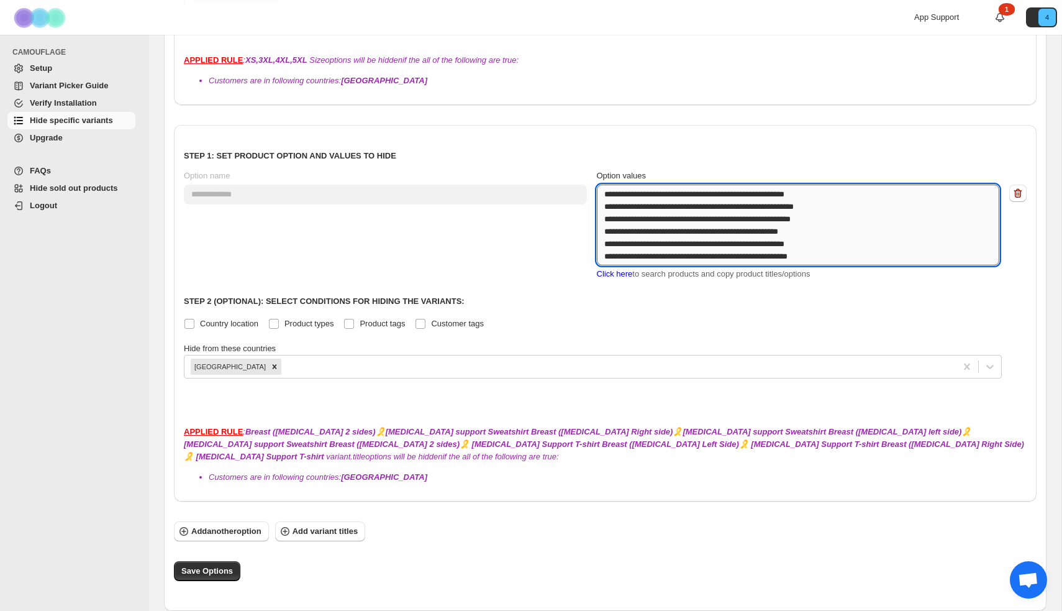
click at [870, 204] on textarea "**********" at bounding box center [798, 225] width 403 height 81
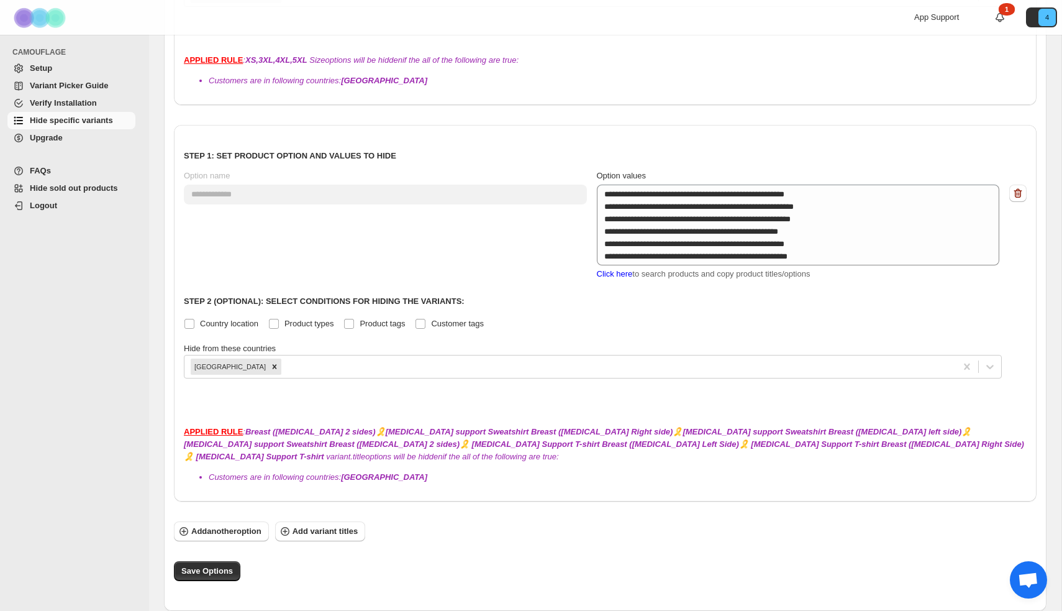
click at [617, 275] on span "Click here" at bounding box center [615, 273] width 36 height 9
click at [601, 276] on span "Click here" at bounding box center [615, 273] width 36 height 9
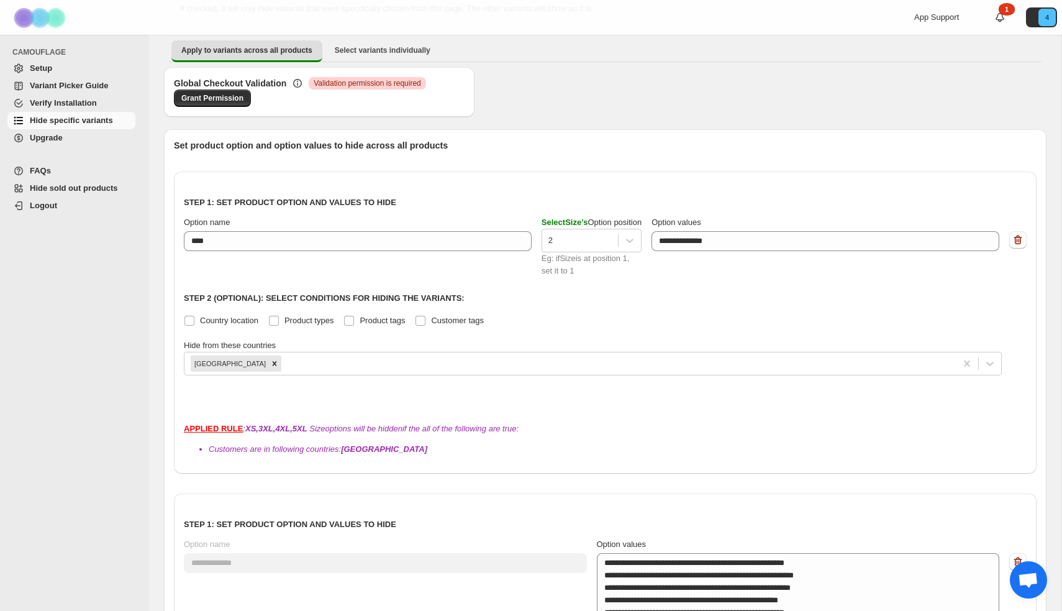
scroll to position [197, 0]
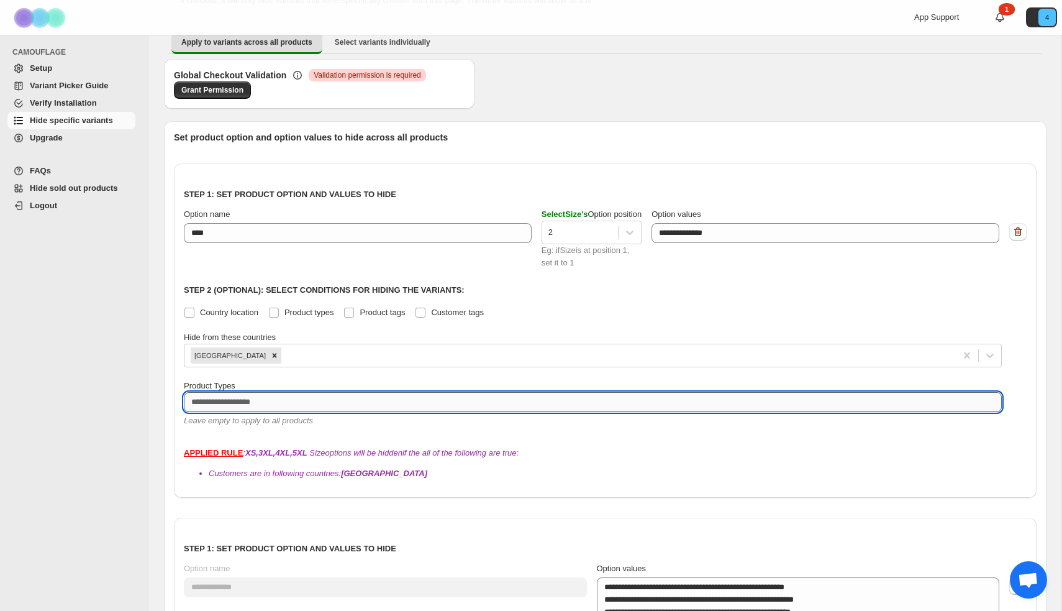
click at [250, 407] on textarea at bounding box center [593, 402] width 818 height 20
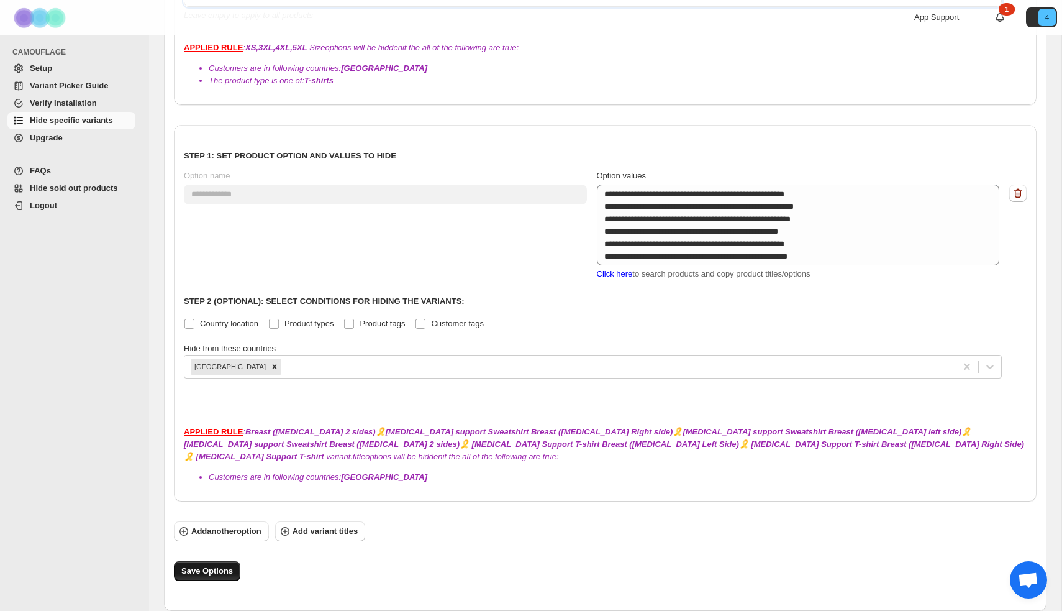
scroll to position [602, 0]
drag, startPoint x: 198, startPoint y: 573, endPoint x: 213, endPoint y: 554, distance: 23.9
click at [198, 573] on span "Save Options" at bounding box center [207, 571] width 52 height 12
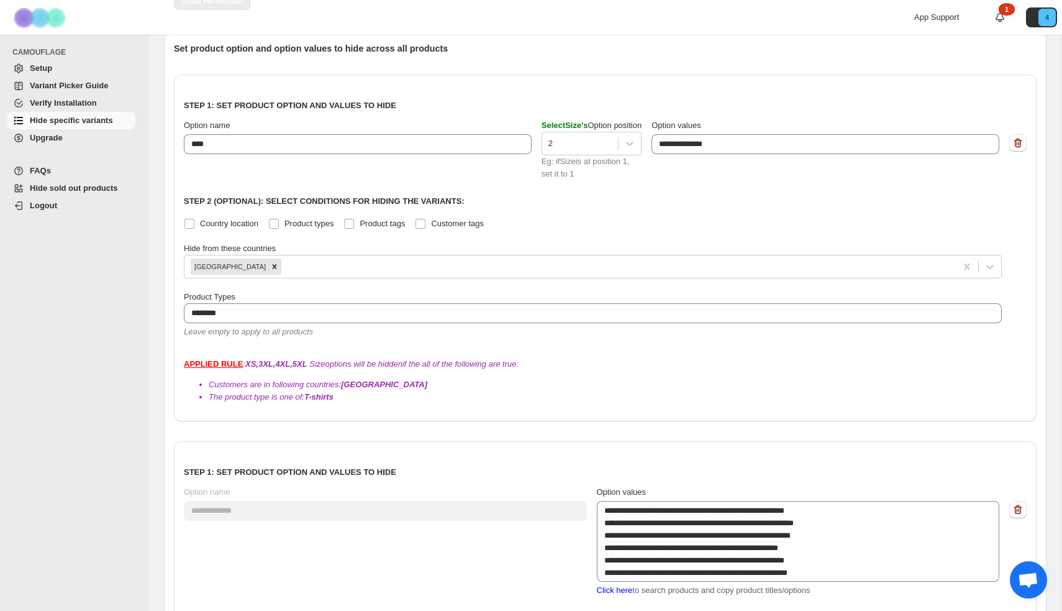
scroll to position [249, 0]
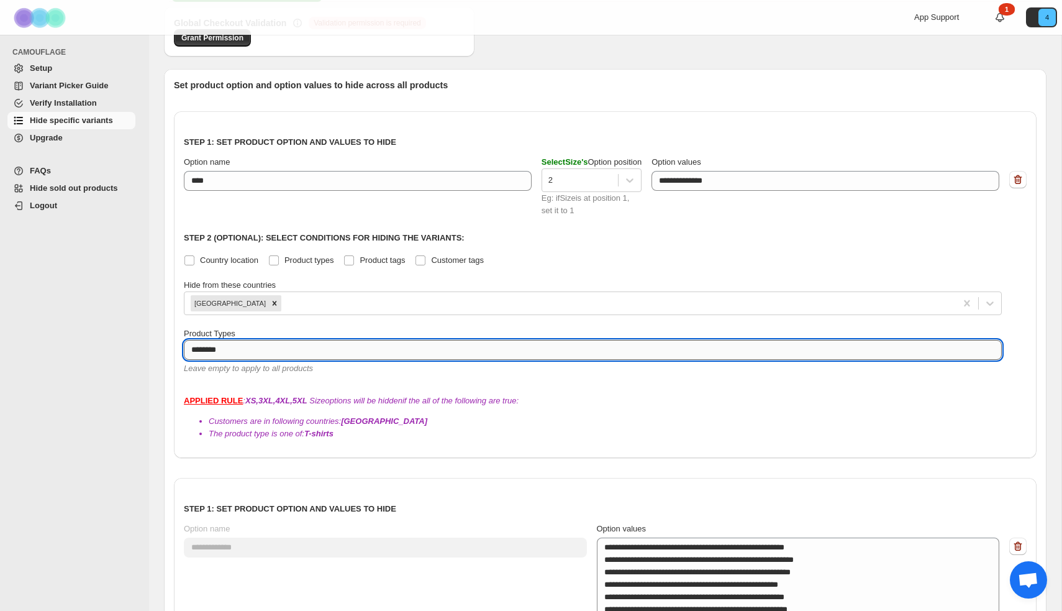
click at [242, 354] on textarea "********" at bounding box center [593, 350] width 818 height 20
type textarea "*"
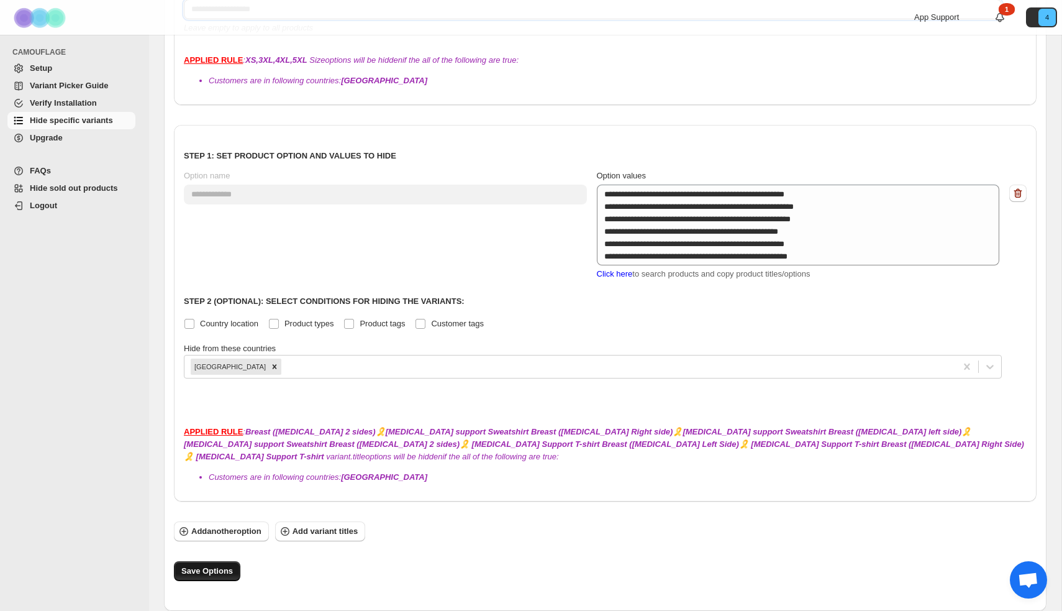
scroll to position [590, 0]
click at [201, 575] on span "Save Options" at bounding box center [207, 571] width 52 height 12
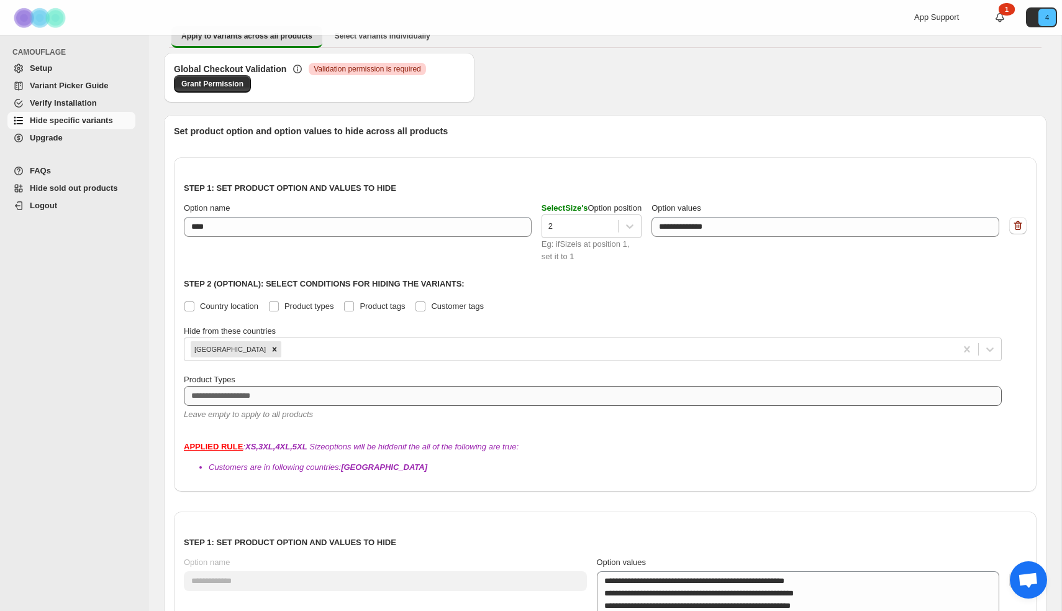
scroll to position [202, 0]
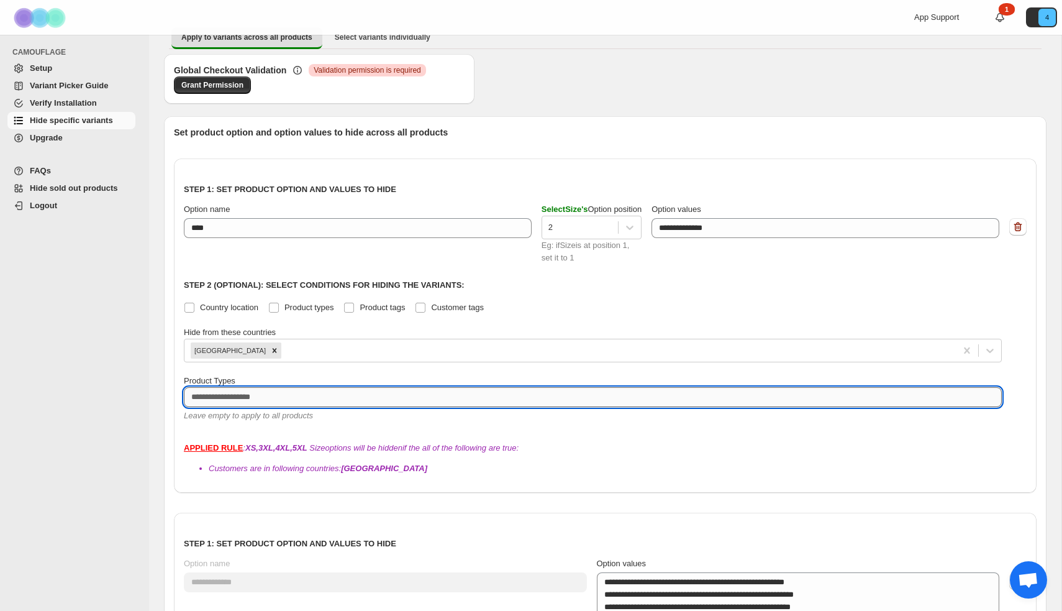
click at [317, 393] on textarea at bounding box center [593, 397] width 818 height 20
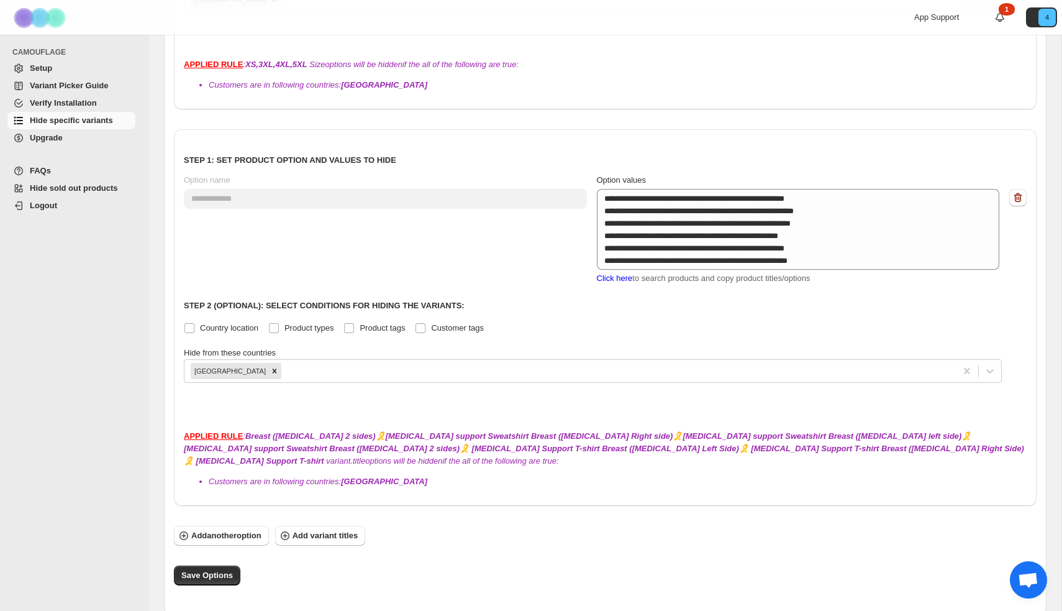
scroll to position [557, 0]
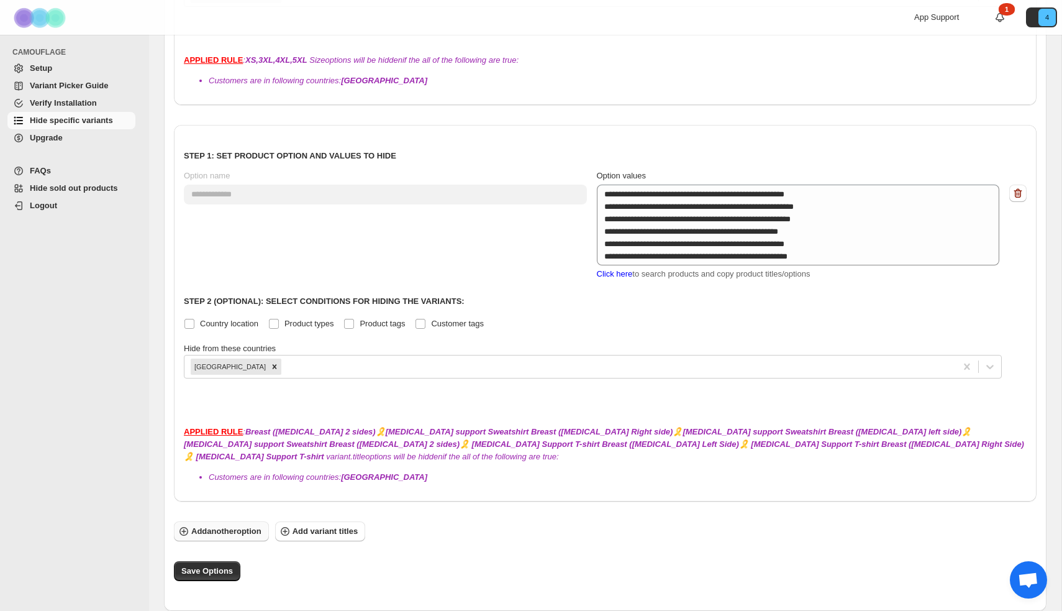
click at [239, 533] on span "Add another option" at bounding box center [226, 531] width 70 height 12
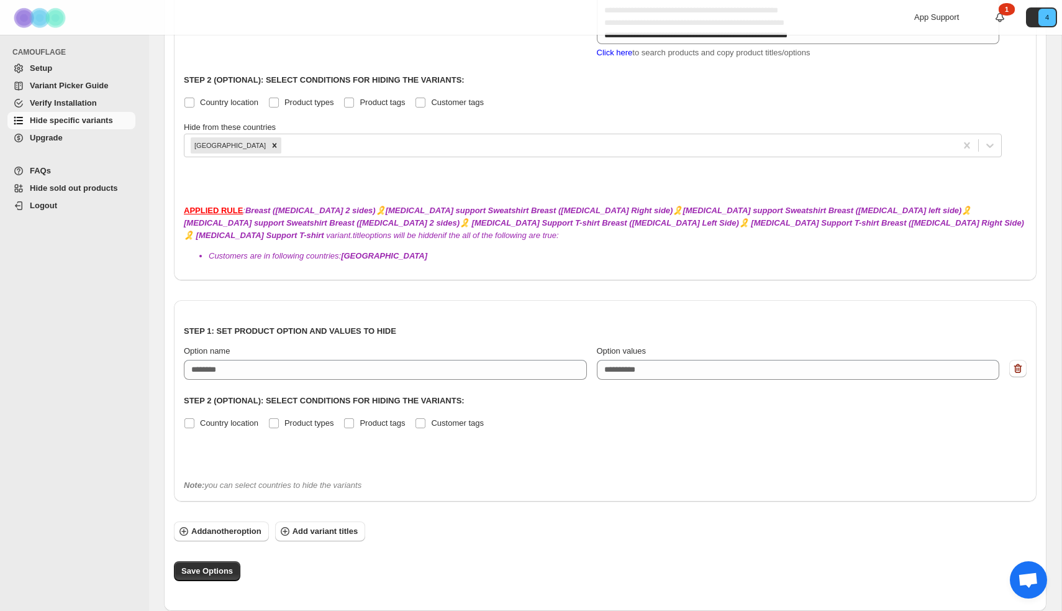
scroll to position [778, 0]
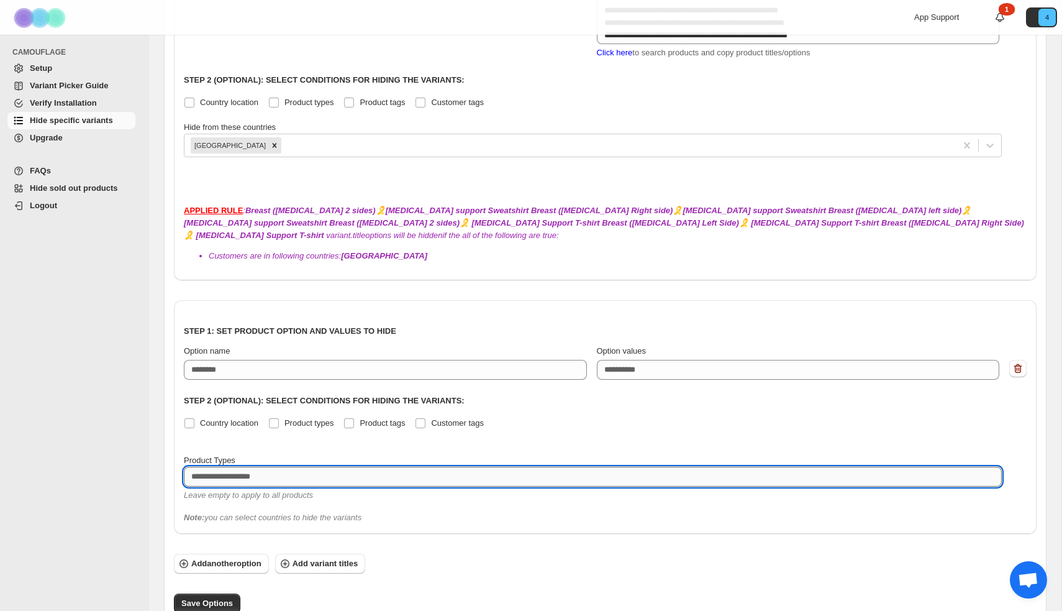
click at [276, 472] on textarea at bounding box center [593, 477] width 818 height 20
type textarea "**********"
click at [366, 448] on div "**********" at bounding box center [605, 405] width 843 height 191
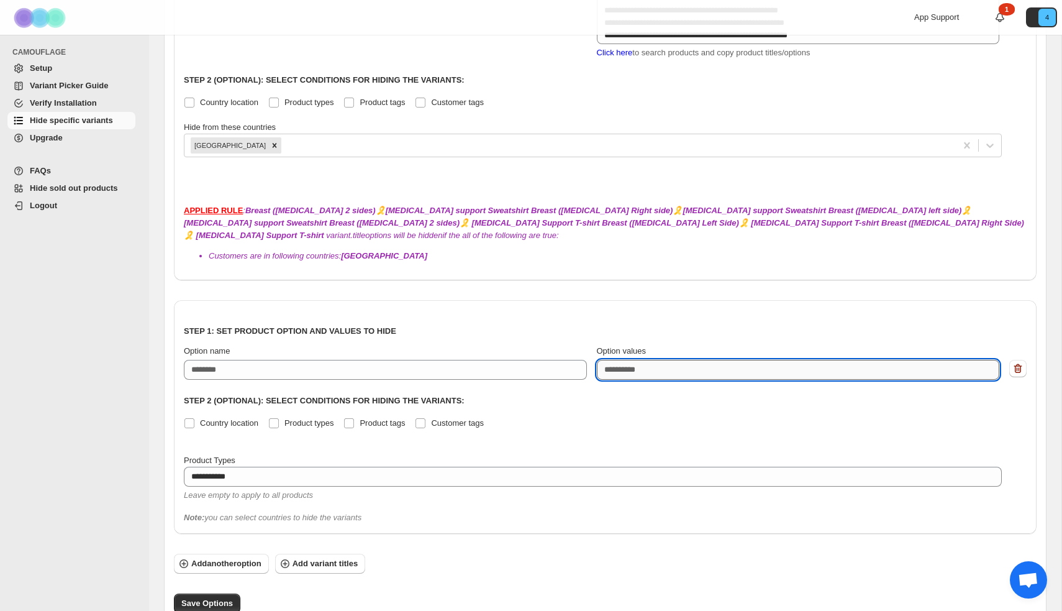
click at [634, 374] on textarea "Option values" at bounding box center [798, 370] width 403 height 20
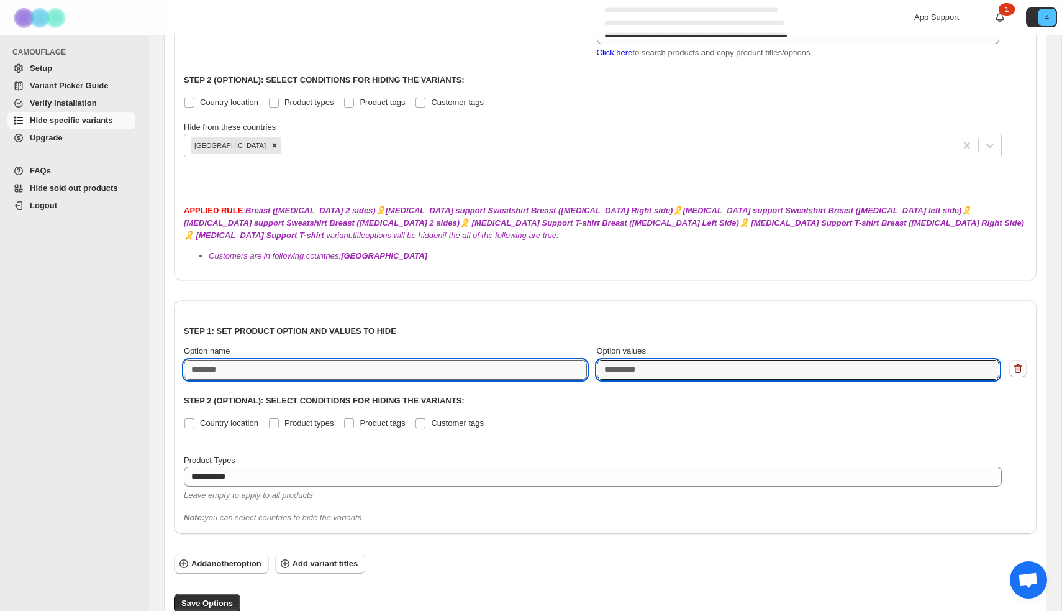
click at [373, 368] on input "Option name" at bounding box center [385, 370] width 403 height 20
click at [654, 367] on textarea "Option values" at bounding box center [798, 370] width 403 height 20
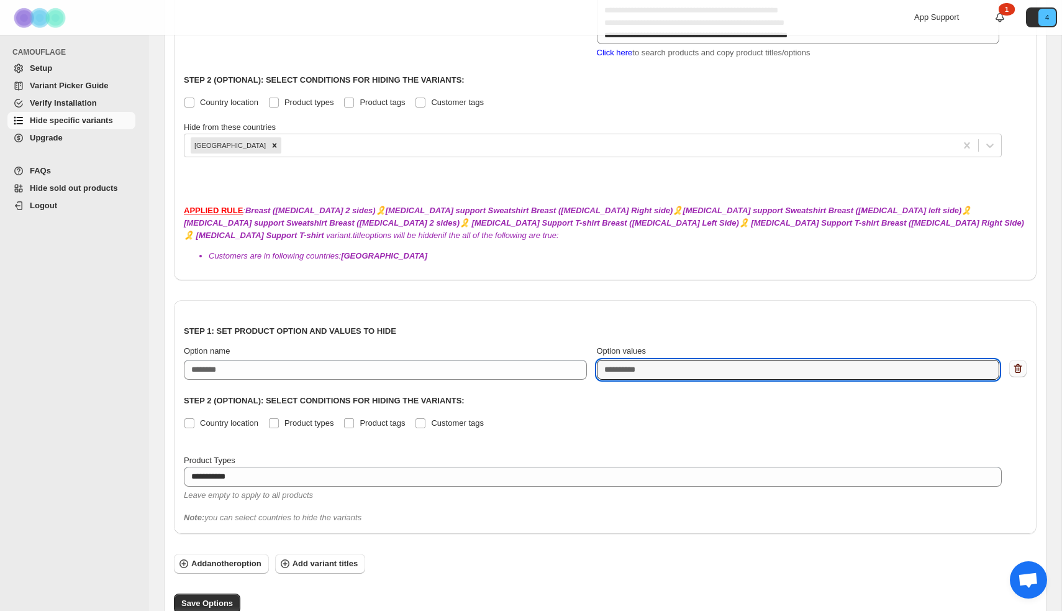
click at [1025, 370] on button "button" at bounding box center [1018, 368] width 17 height 17
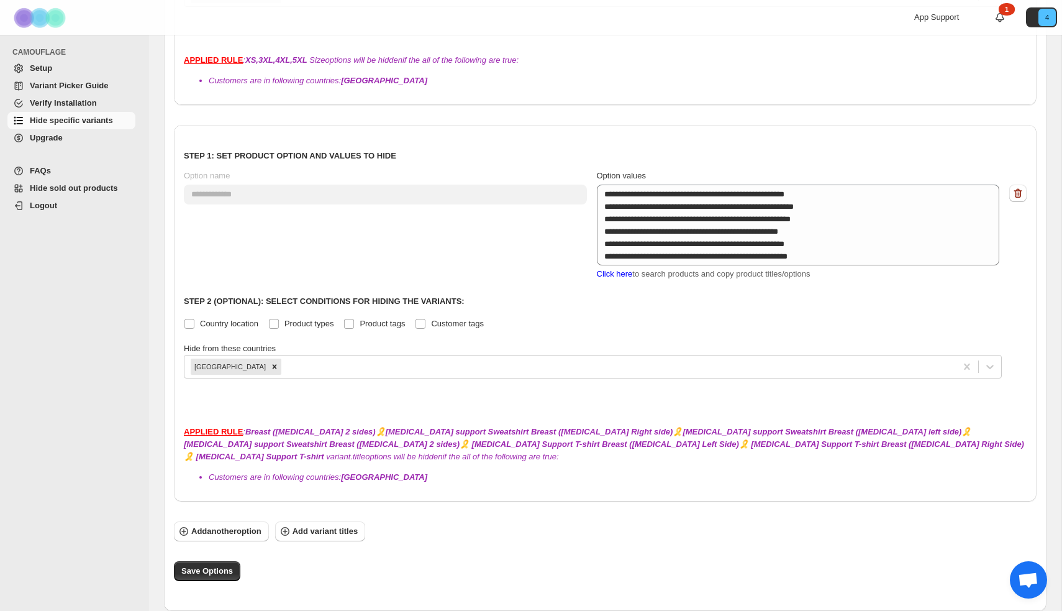
scroll to position [557, 0]
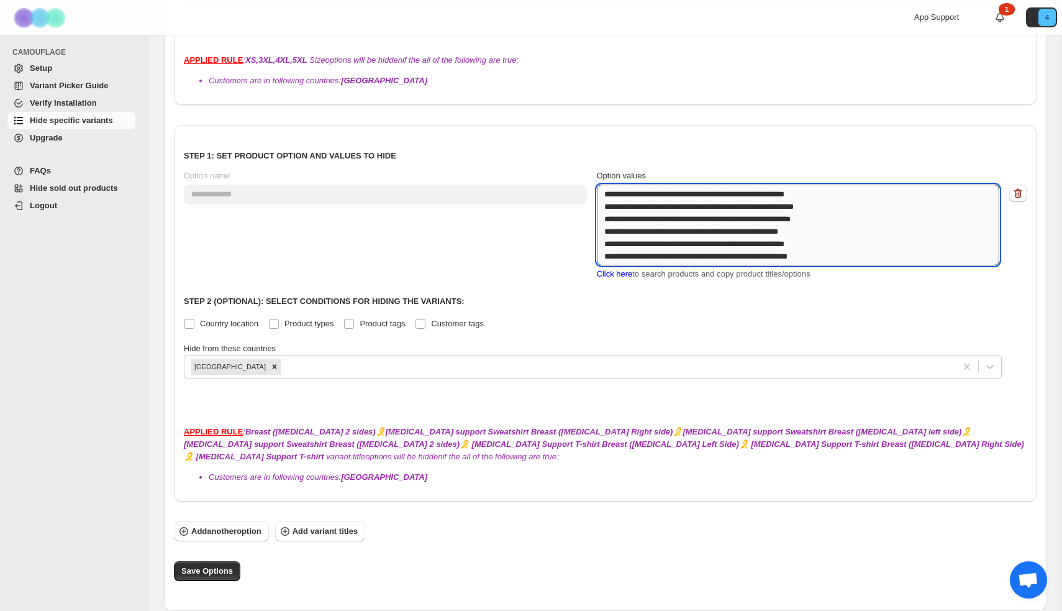
drag, startPoint x: 849, startPoint y: 257, endPoint x: 598, endPoint y: 209, distance: 255.4
click at [598, 209] on textarea "**********" at bounding box center [798, 225] width 403 height 81
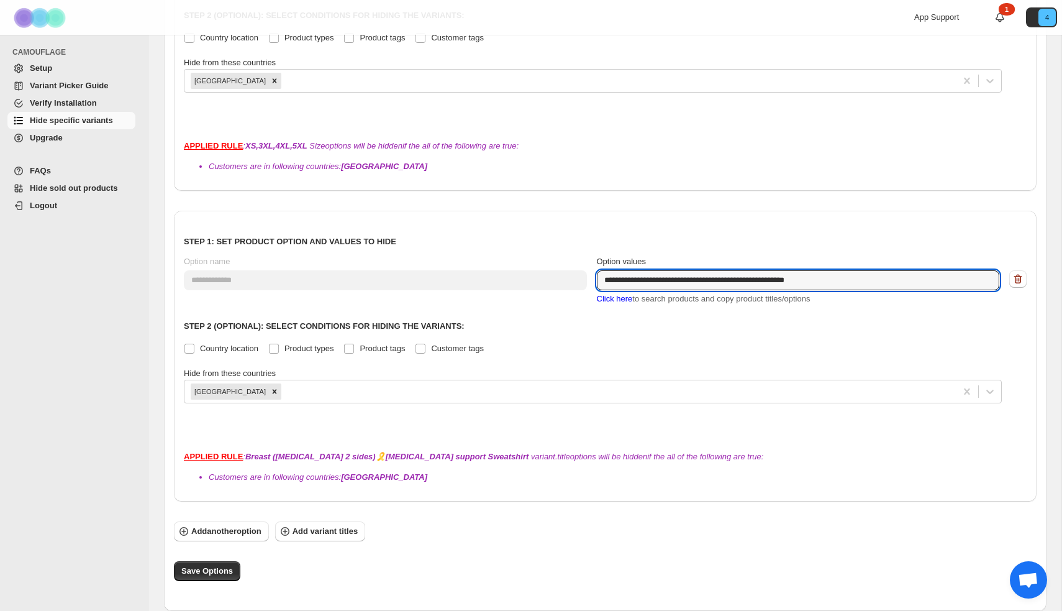
scroll to position [472, 0]
type textarea "**********"
click at [212, 572] on span "Save Options" at bounding box center [207, 571] width 52 height 12
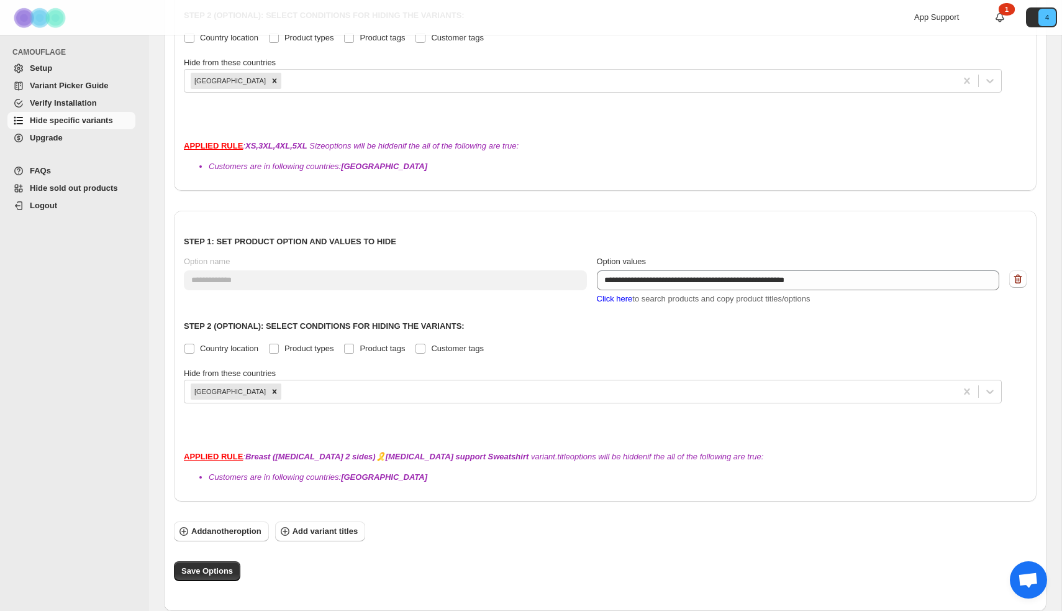
click at [611, 299] on span "Click here" at bounding box center [615, 298] width 36 height 9
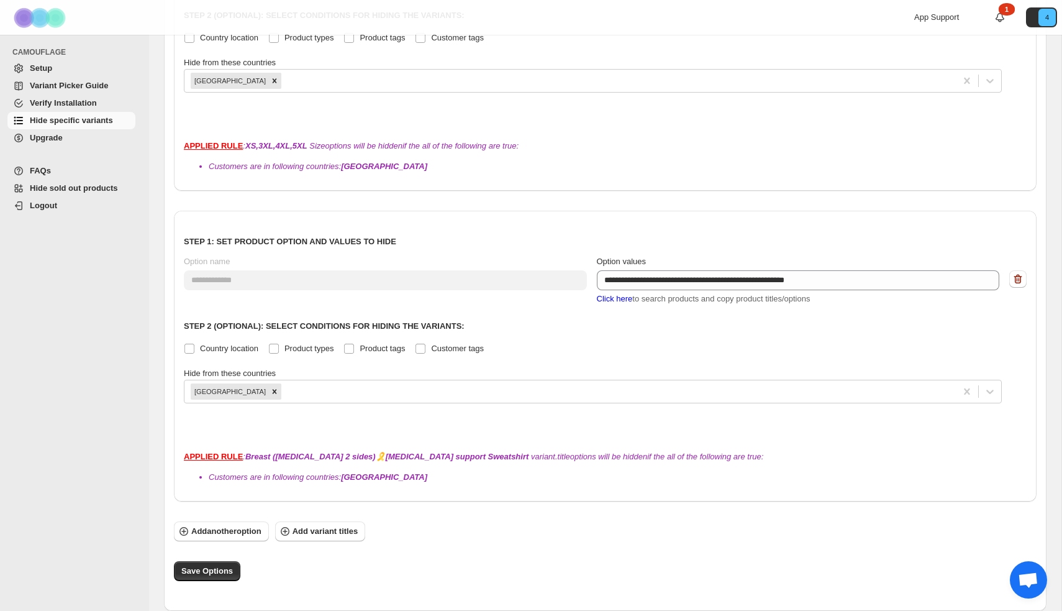
click at [611, 299] on span "Click here" at bounding box center [615, 298] width 36 height 9
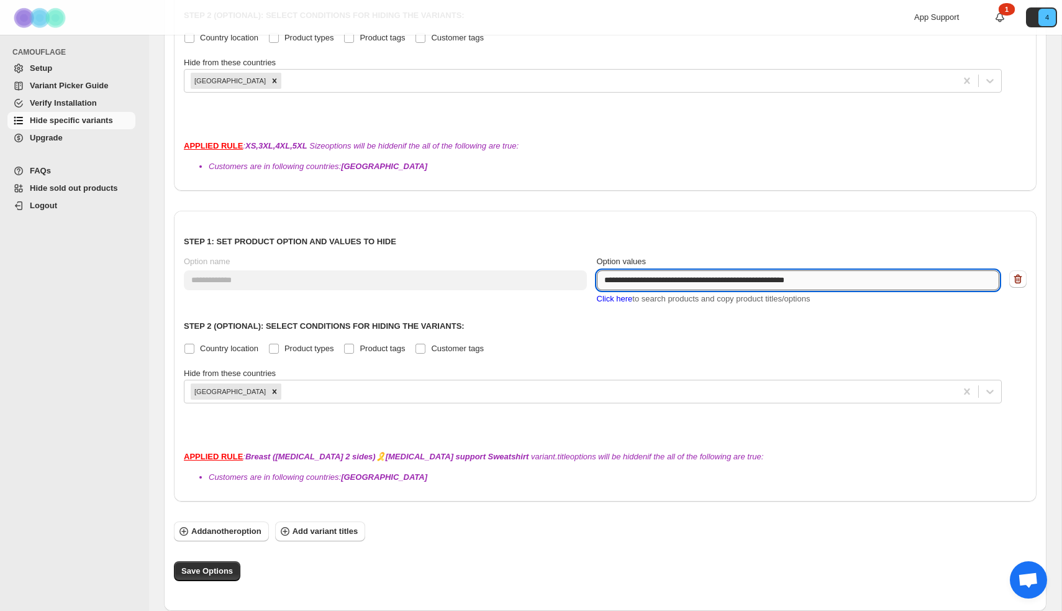
click at [852, 276] on textarea "**********" at bounding box center [798, 280] width 403 height 20
click at [857, 275] on textarea "**********" at bounding box center [798, 280] width 403 height 20
click at [625, 298] on span "Click here" at bounding box center [615, 298] width 36 height 9
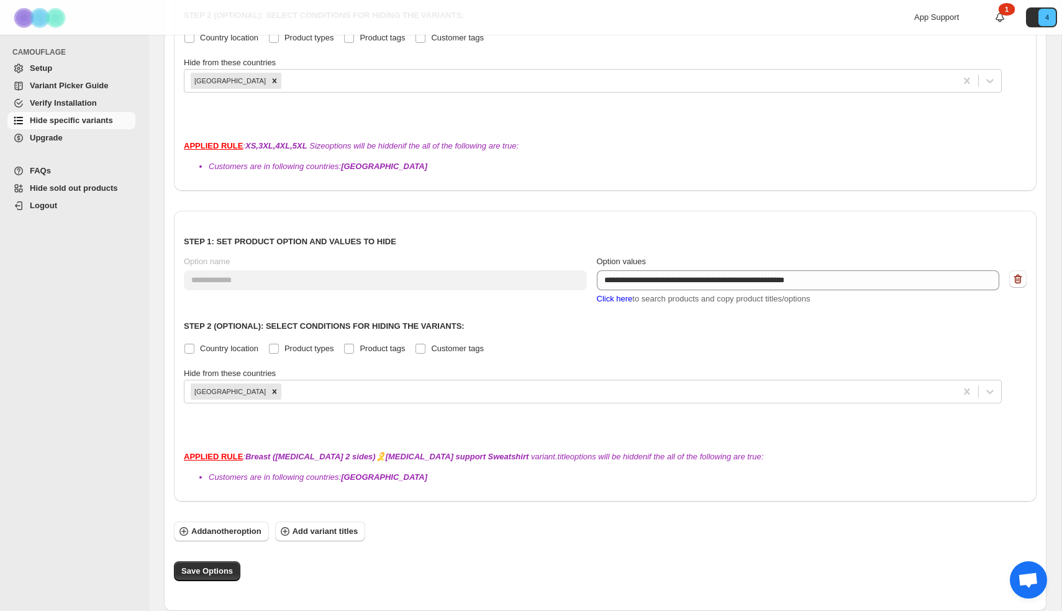
click at [621, 299] on span "Click here" at bounding box center [615, 298] width 36 height 9
click at [1016, 285] on icon "button" at bounding box center [1018, 279] width 12 height 12
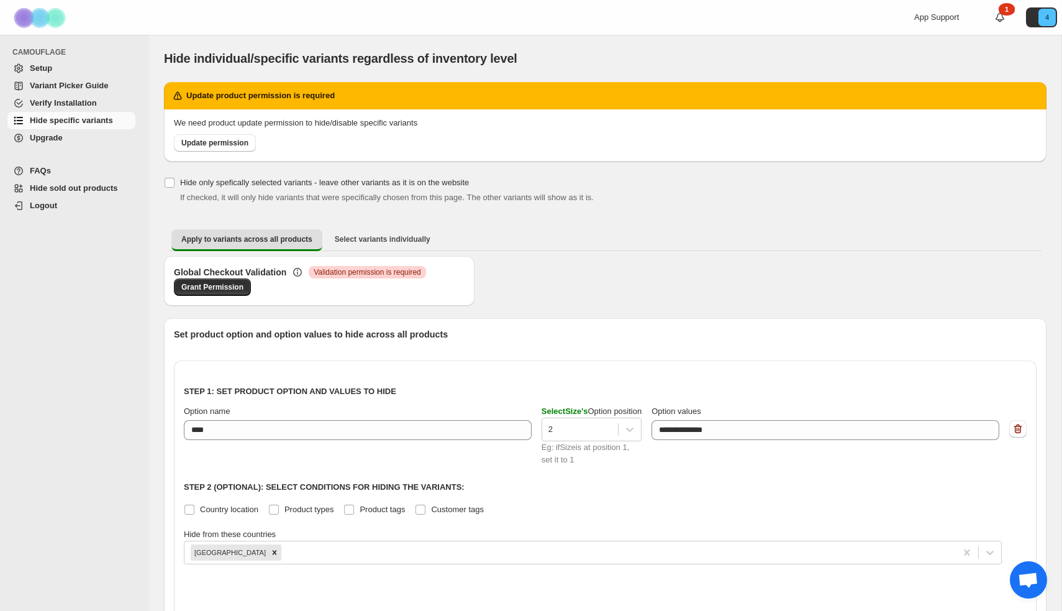
scroll to position [0, 0]
click at [103, 124] on span "Hide specific variants" at bounding box center [71, 120] width 83 height 9
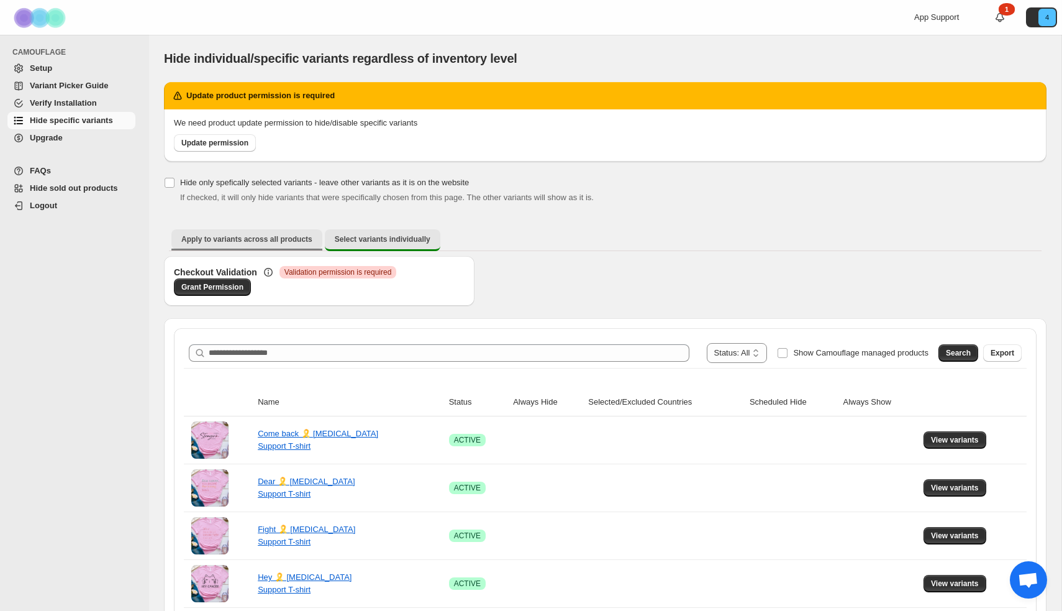
click at [267, 239] on span "Apply to variants across all products" at bounding box center [246, 239] width 131 height 10
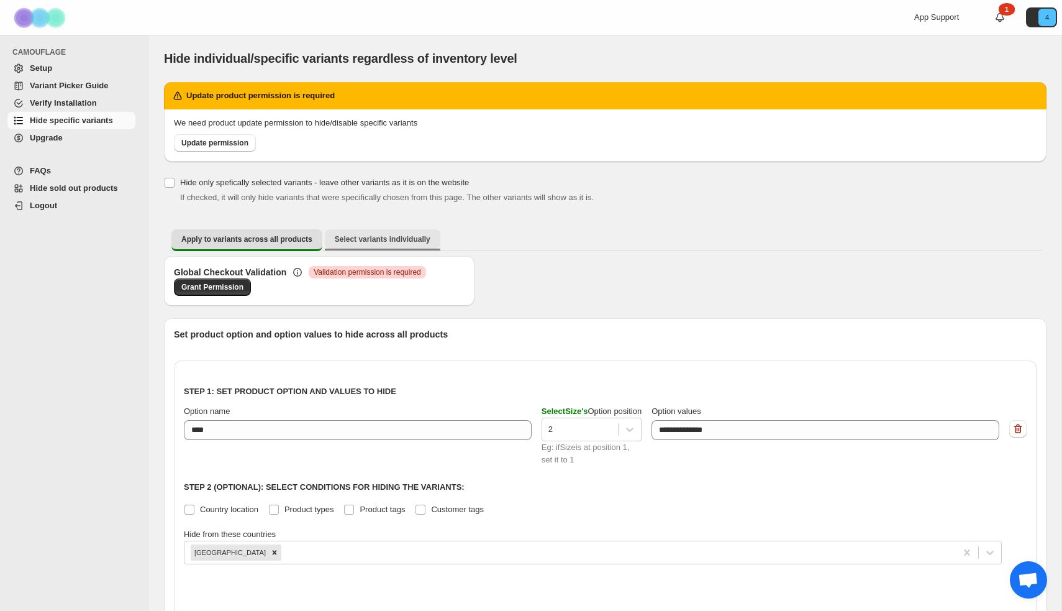
click at [404, 231] on button "Select variants individually" at bounding box center [383, 239] width 116 height 20
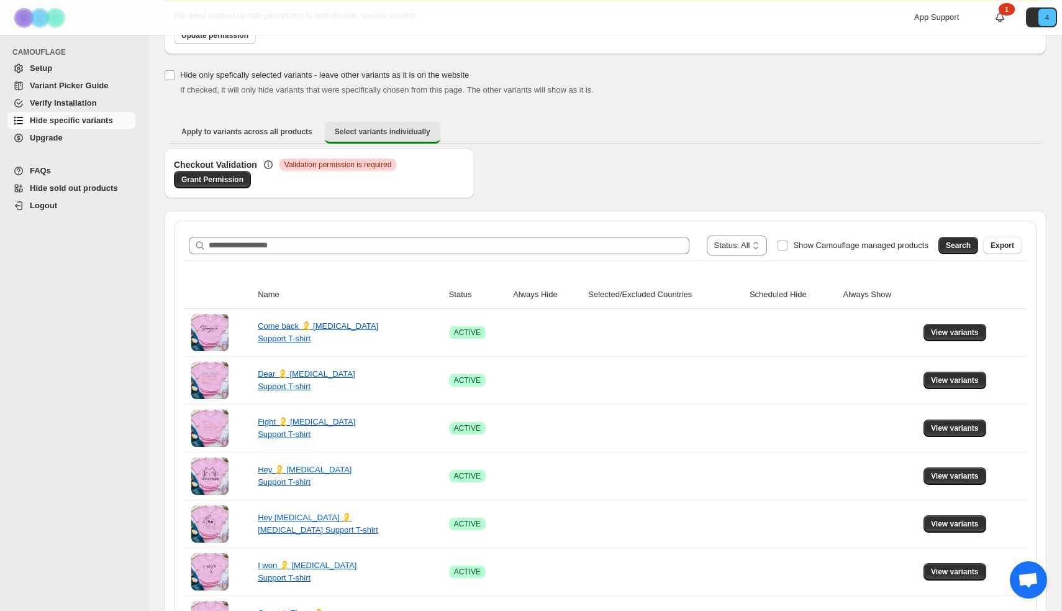
scroll to position [106, 0]
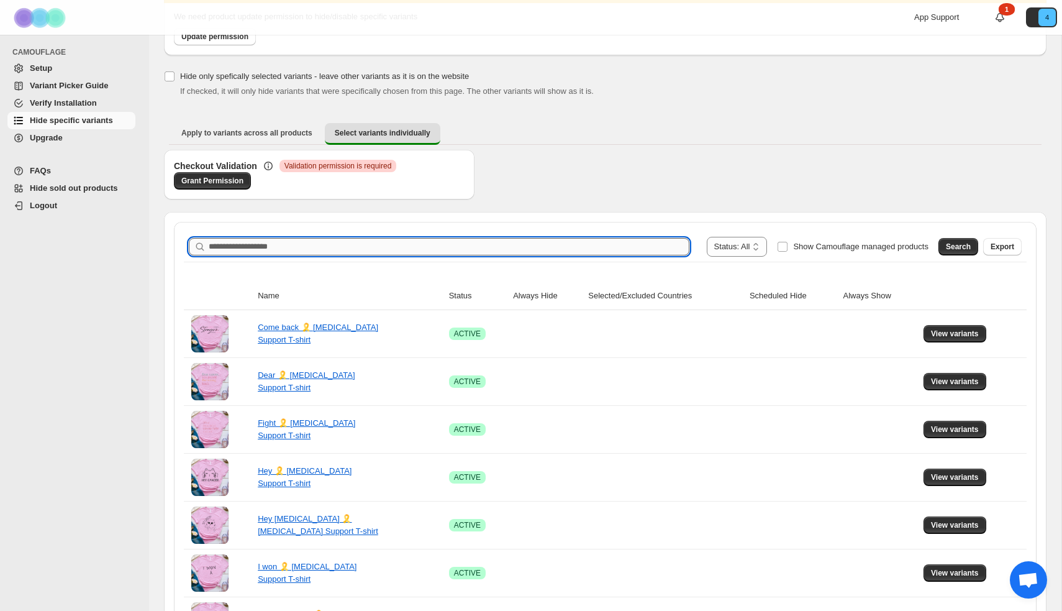
click at [399, 253] on input "Search product name" at bounding box center [449, 246] width 481 height 17
drag, startPoint x: 321, startPoint y: 248, endPoint x: 184, endPoint y: 245, distance: 136.7
click at [184, 245] on div "**********" at bounding box center [605, 247] width 843 height 30
paste input "**********"
click at [470, 246] on input "**********" at bounding box center [438, 246] width 459 height 17
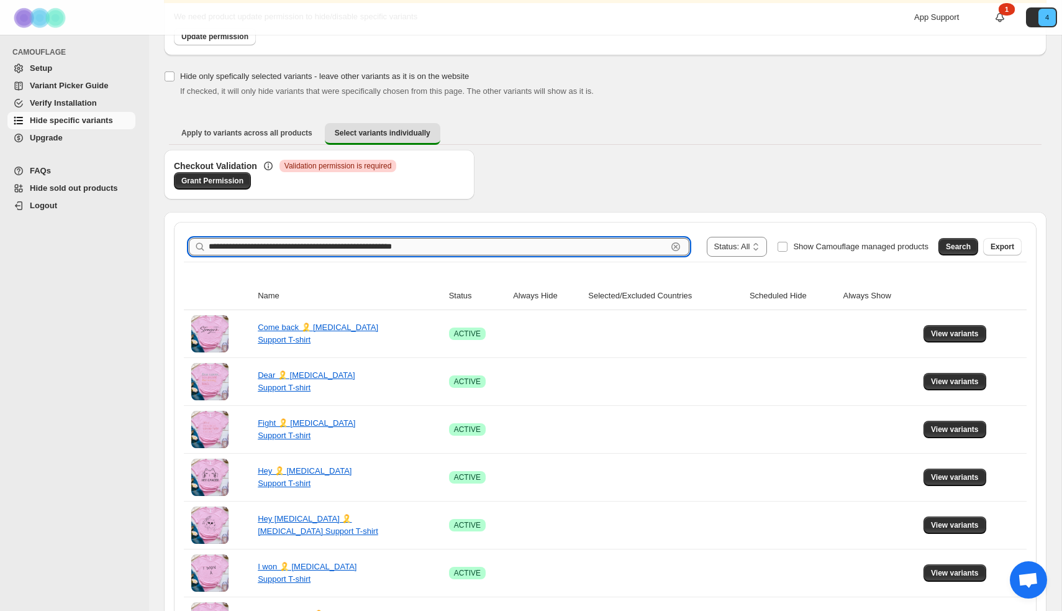
click at [629, 243] on input "**********" at bounding box center [438, 246] width 459 height 17
click at [288, 326] on link "Come back 🎗️ [MEDICAL_DATA] Support T-shirt" at bounding box center [318, 333] width 121 height 22
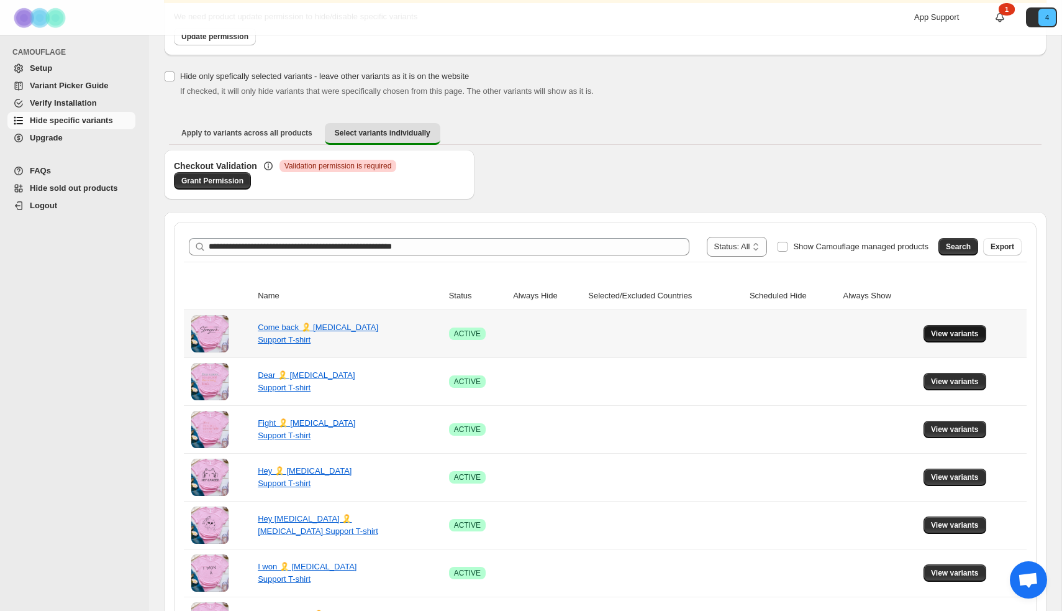
click at [979, 329] on span "View variants" at bounding box center [955, 334] width 48 height 10
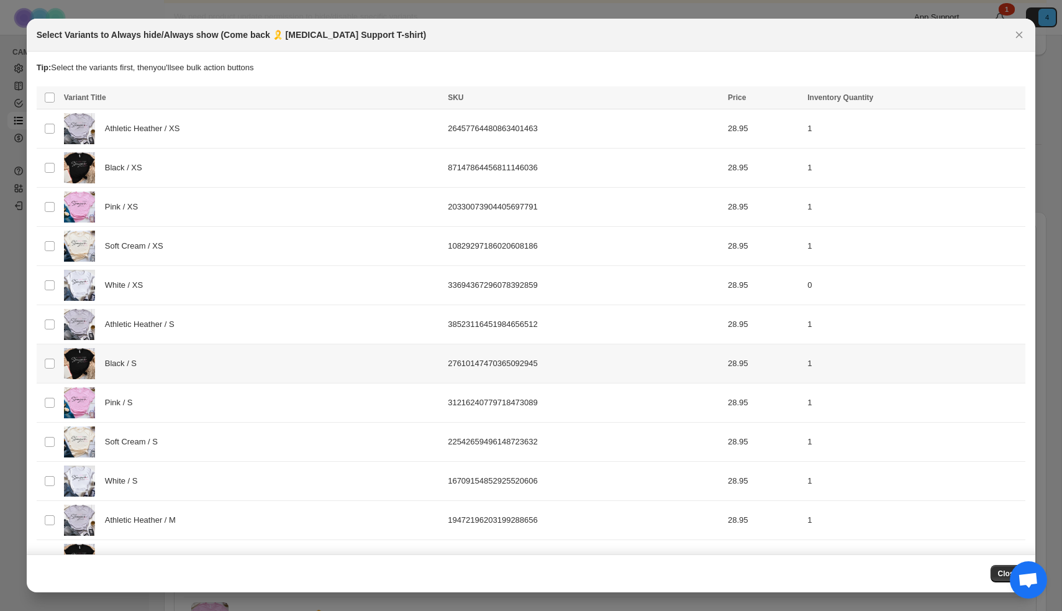
scroll to position [0, 0]
click at [1017, 37] on icon "Close" at bounding box center [1019, 35] width 12 height 12
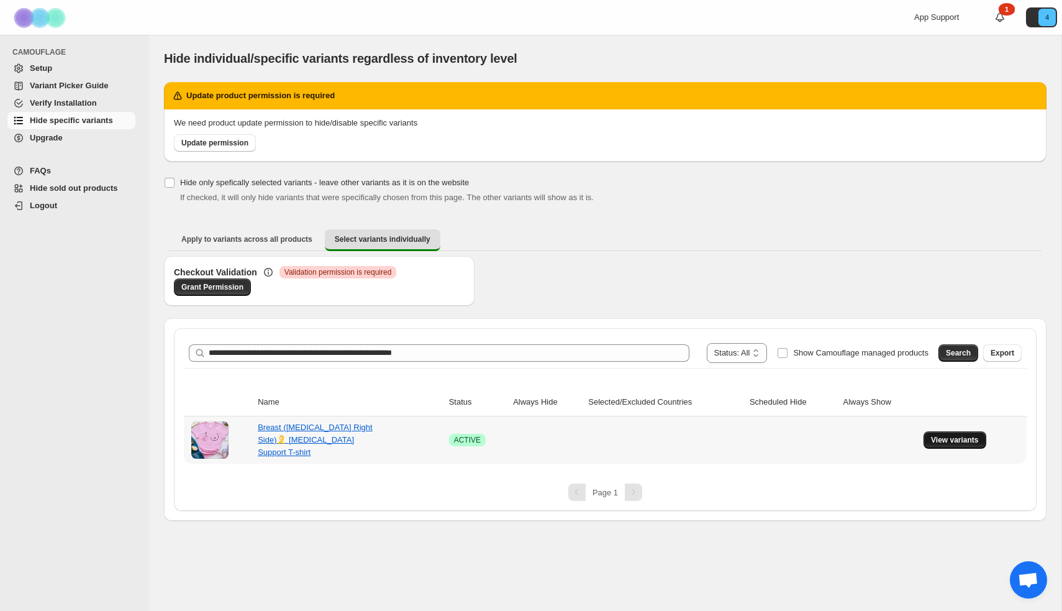
click at [943, 441] on span "View variants" at bounding box center [955, 440] width 48 height 10
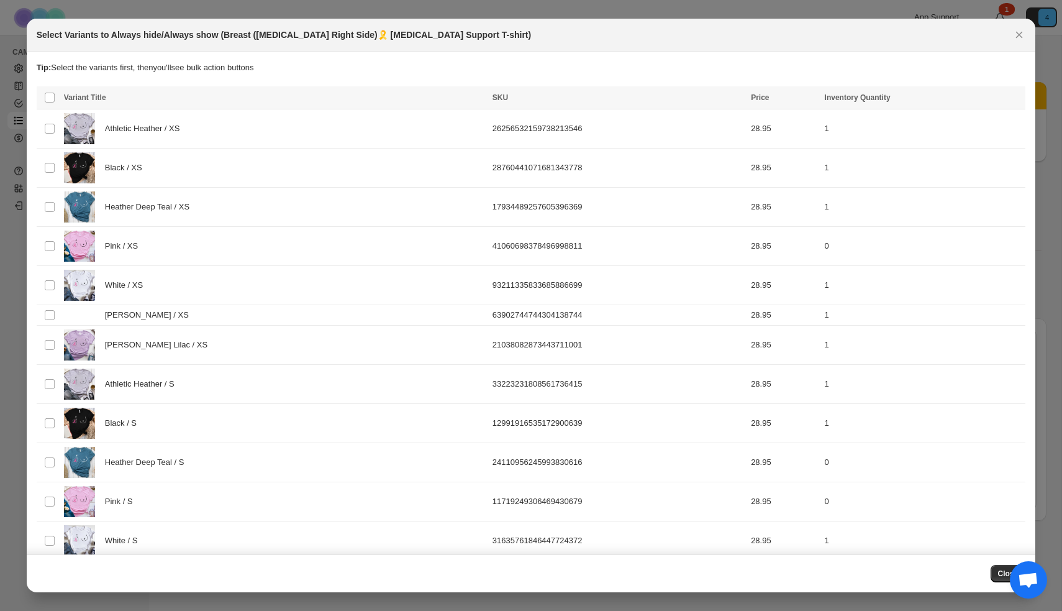
drag, startPoint x: 1023, startPoint y: 34, endPoint x: 905, endPoint y: 92, distance: 132.3
click at [1023, 34] on icon "Close" at bounding box center [1019, 35] width 12 height 12
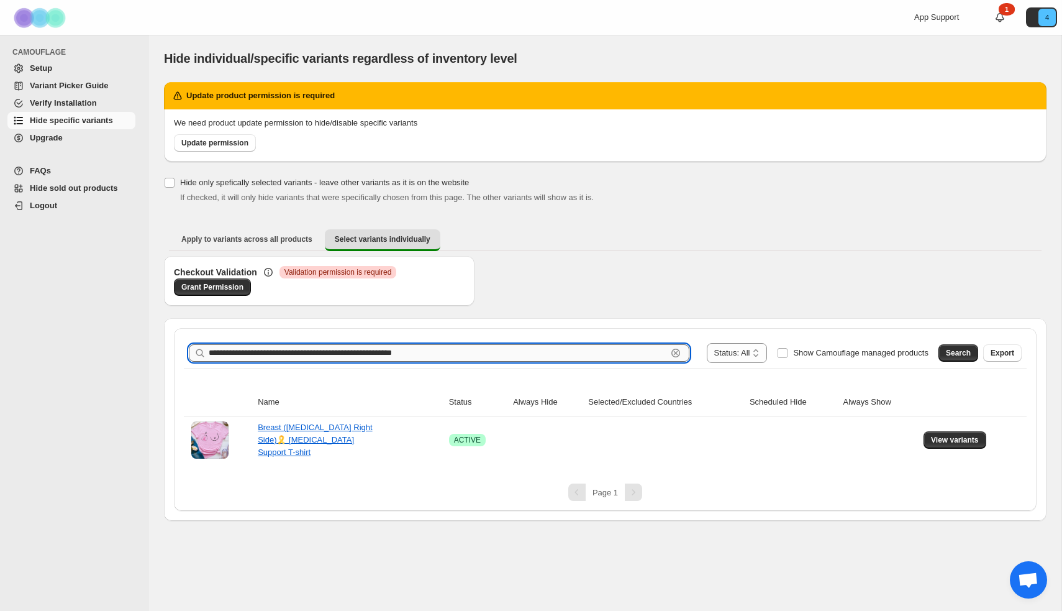
click at [474, 352] on input "**********" at bounding box center [438, 352] width 459 height 17
type input "******"
click at [357, 351] on input "******" at bounding box center [438, 352] width 459 height 17
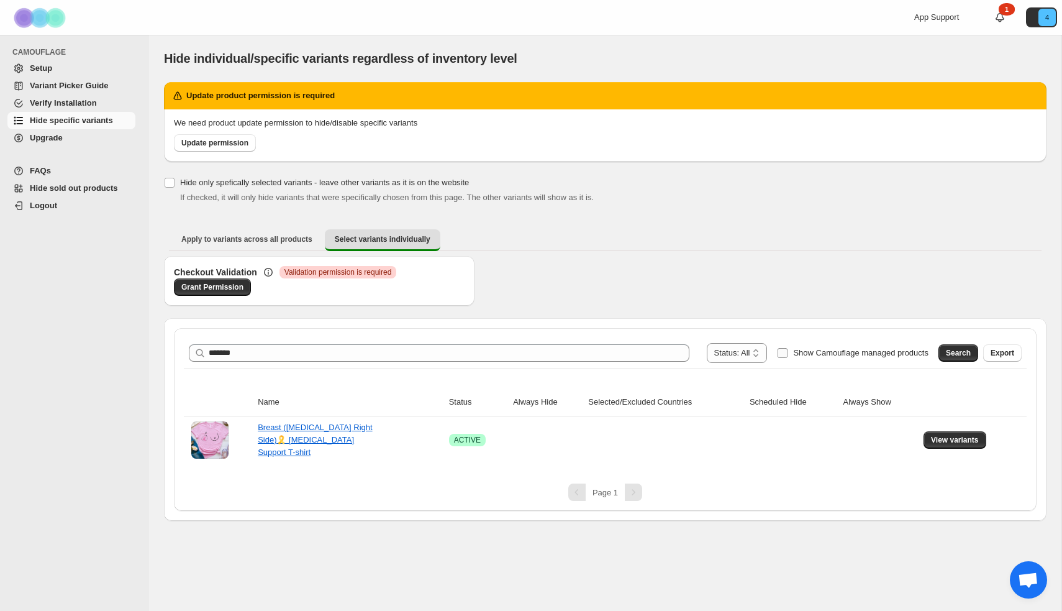
drag, startPoint x: 952, startPoint y: 355, endPoint x: 907, endPoint y: 347, distance: 45.5
click at [952, 355] on span "Search" at bounding box center [958, 353] width 25 height 10
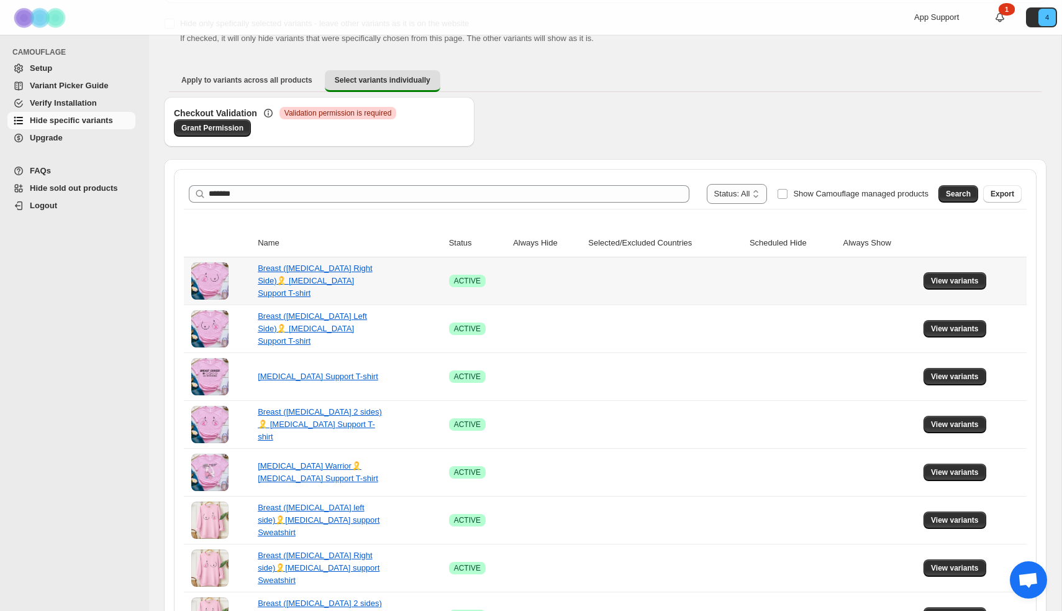
scroll to position [161, 0]
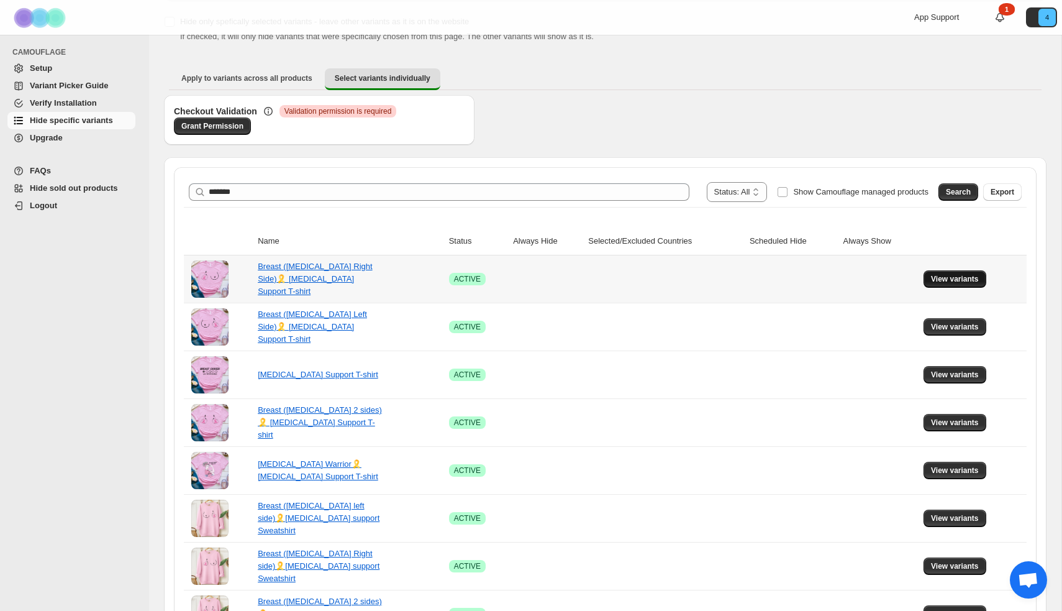
click at [945, 281] on span "View variants" at bounding box center [955, 279] width 48 height 10
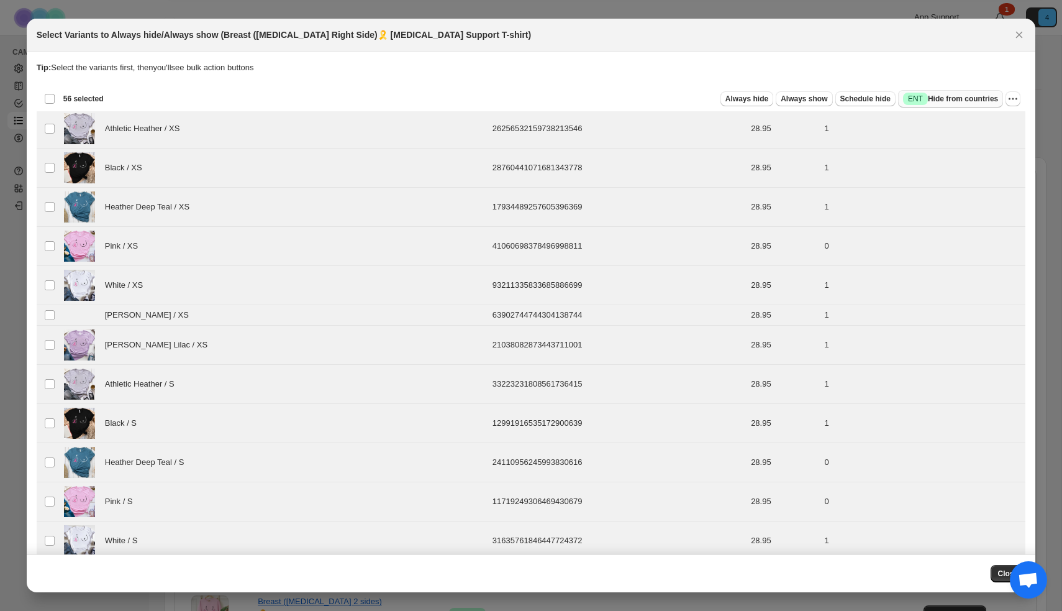
click at [976, 101] on span "Success ENT Hide from countries" at bounding box center [950, 99] width 95 height 12
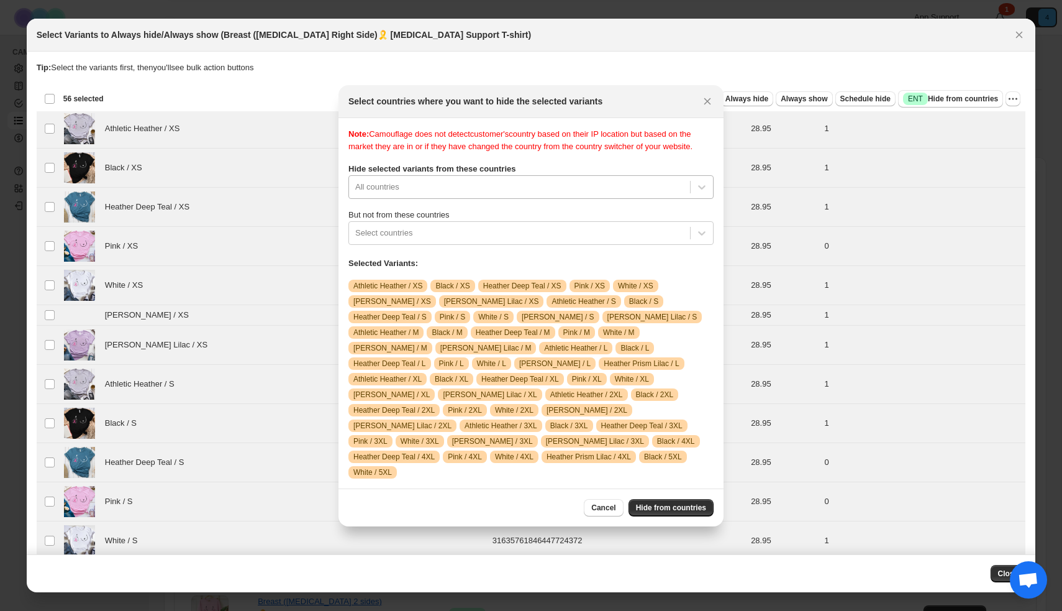
click at [475, 194] on div ":r72:" at bounding box center [519, 187] width 329 height 15
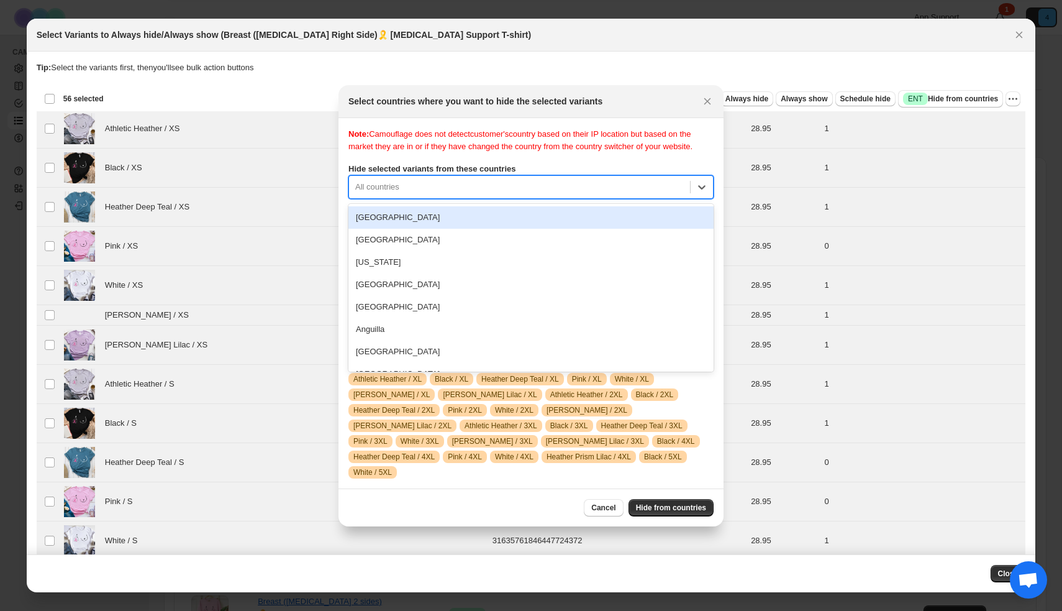
scroll to position [0, 0]
type input "***"
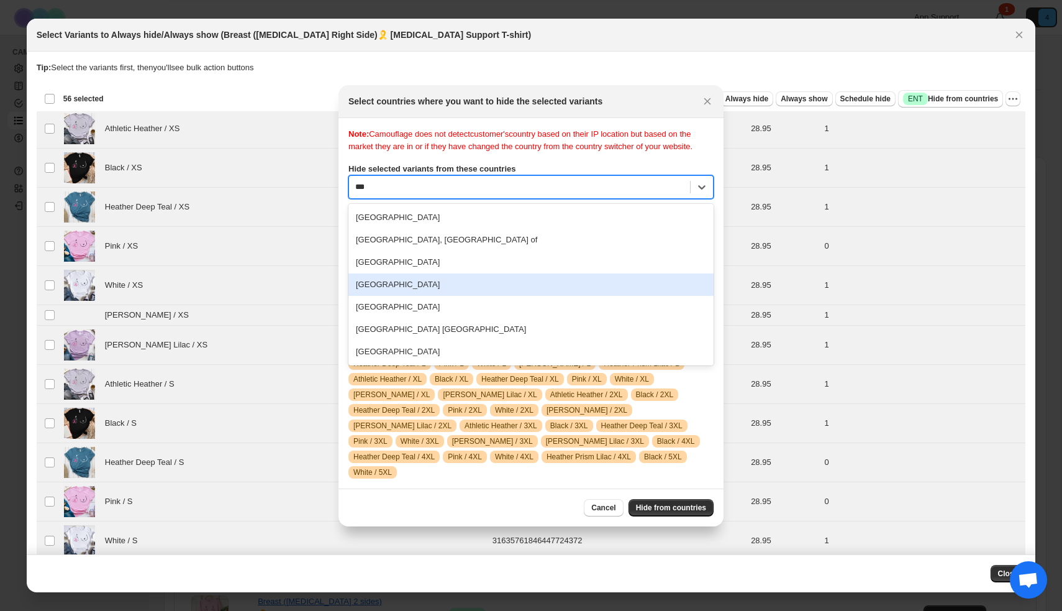
click at [459, 291] on div "United Arab Emirates" at bounding box center [531, 284] width 365 height 22
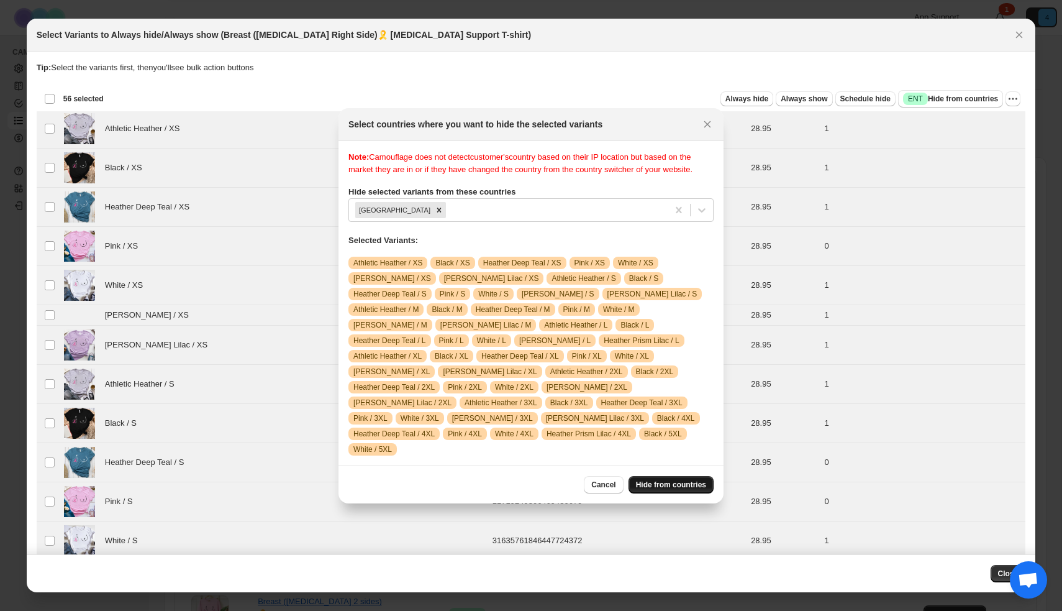
click at [665, 490] on span "Hide from countries" at bounding box center [671, 485] width 70 height 10
click at [596, 485] on button "Cancel" at bounding box center [603, 484] width 39 height 17
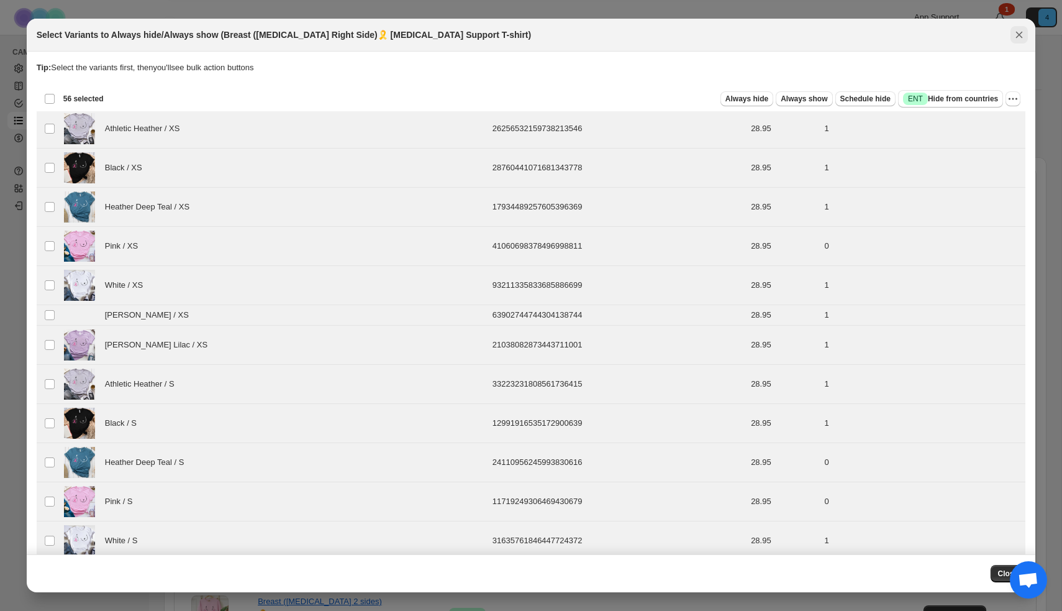
click at [1016, 37] on icon "Close" at bounding box center [1019, 35] width 12 height 12
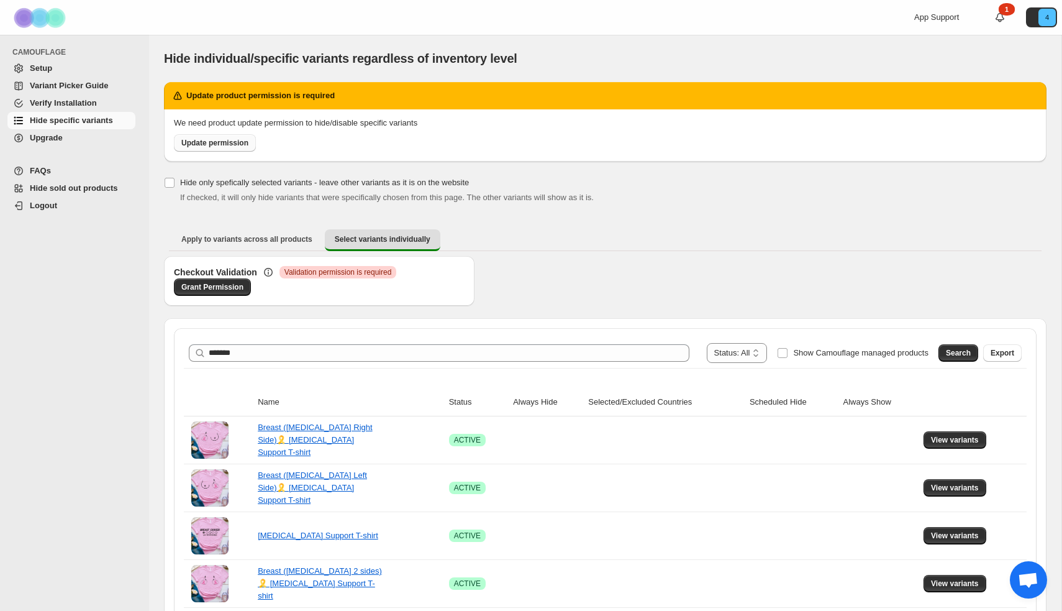
click at [214, 145] on span "Update permission" at bounding box center [214, 143] width 67 height 10
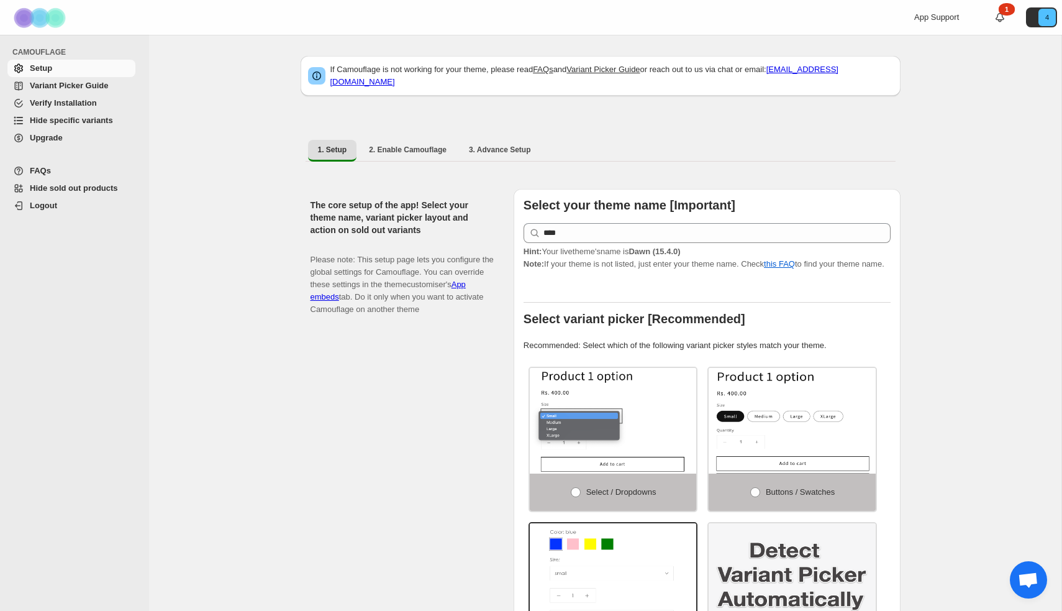
click at [89, 124] on span "Hide specific variants" at bounding box center [71, 120] width 83 height 9
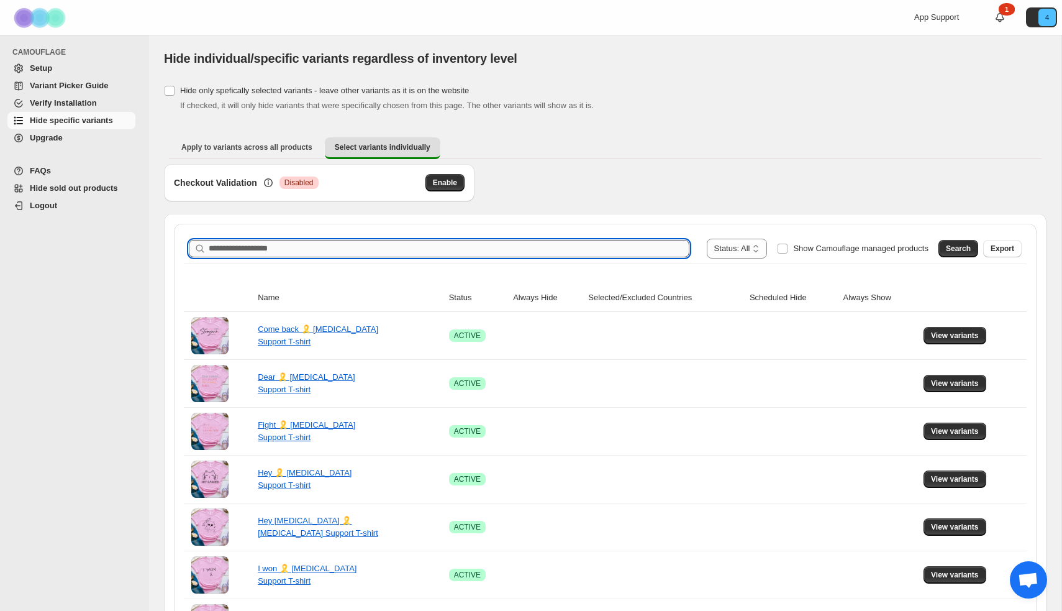
click at [301, 253] on input "Search product name" at bounding box center [449, 248] width 481 height 17
click at [273, 145] on span "Apply to variants across all products" at bounding box center [246, 147] width 131 height 10
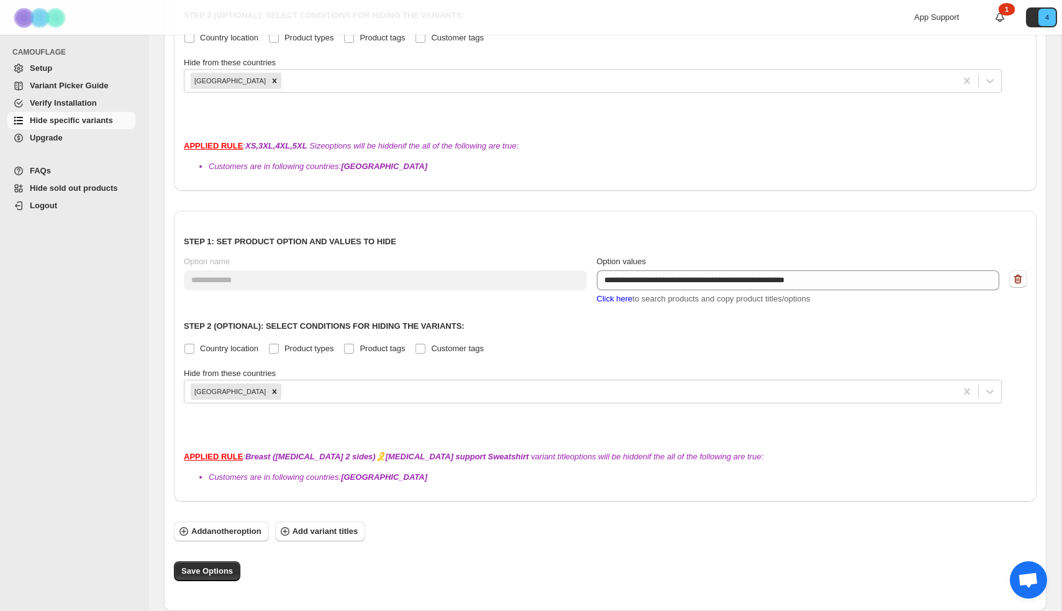
scroll to position [367, 0]
click at [1024, 281] on icon "button" at bounding box center [1018, 279] width 12 height 12
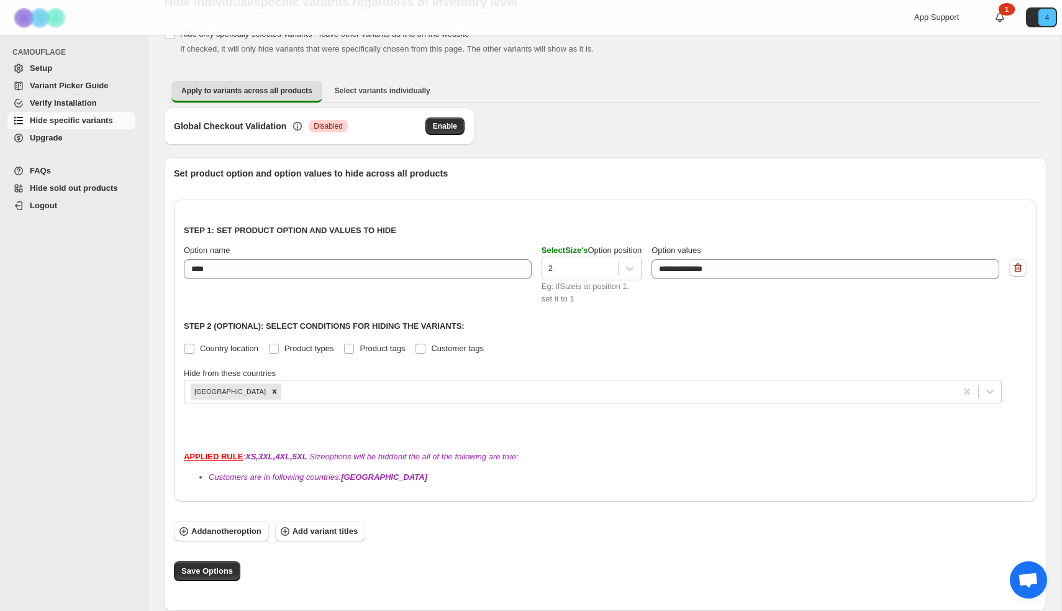
scroll to position [57, 0]
click at [196, 573] on span "Save Options" at bounding box center [207, 571] width 52 height 12
click at [380, 87] on span "Select variants individually" at bounding box center [383, 91] width 96 height 10
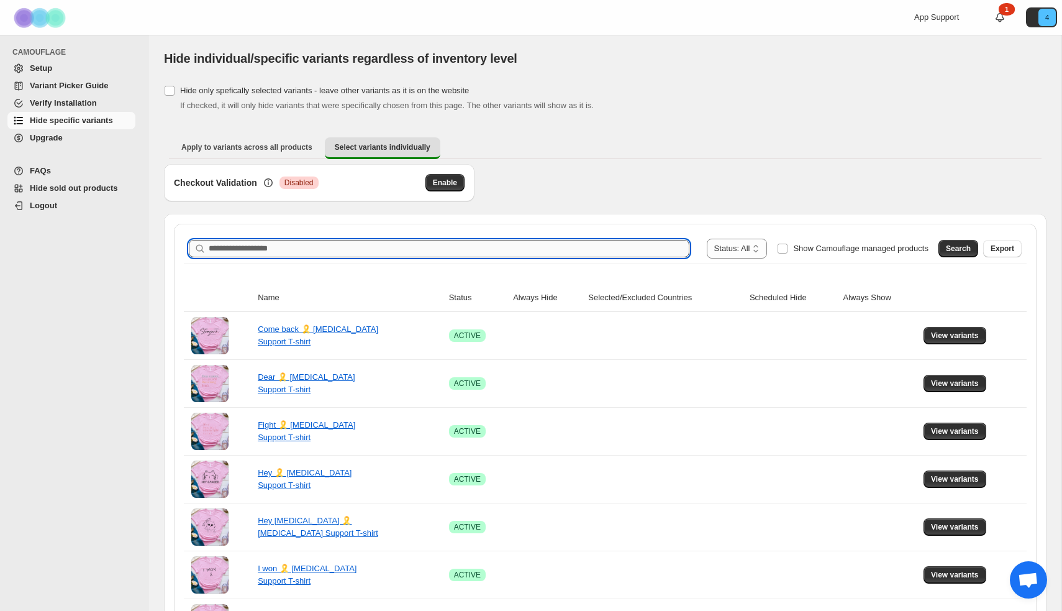
click at [342, 245] on input "Search product name" at bounding box center [449, 248] width 481 height 17
type input "******"
click at [956, 248] on span "Search" at bounding box center [958, 249] width 25 height 10
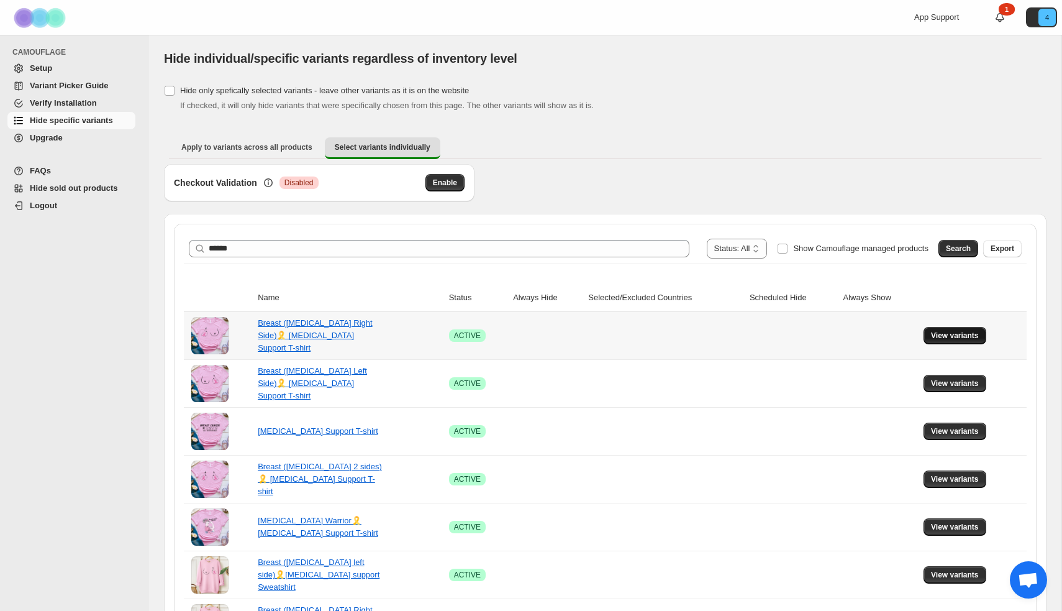
click at [962, 338] on span "View variants" at bounding box center [955, 336] width 48 height 10
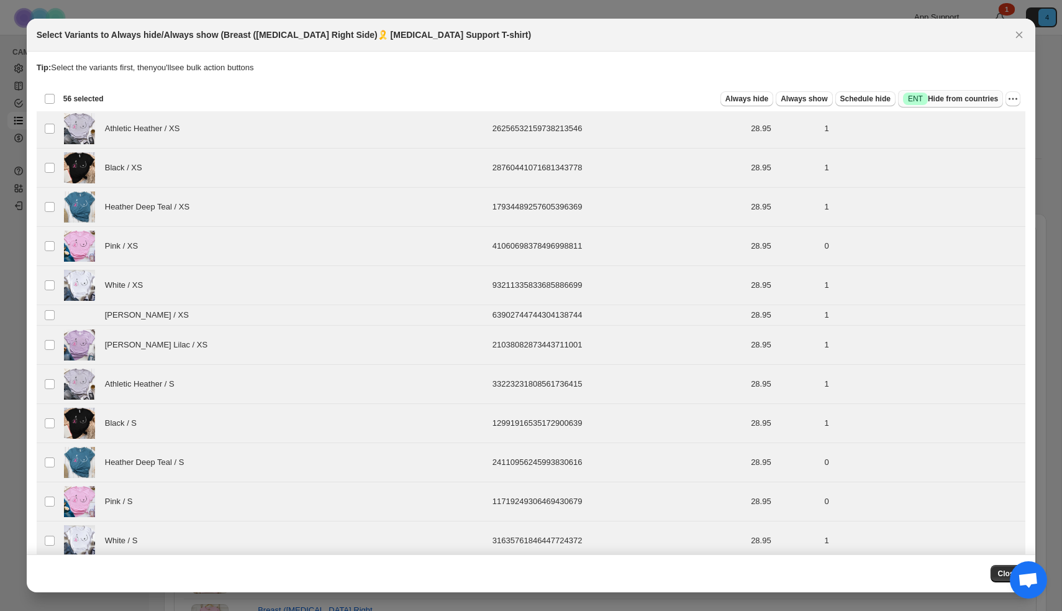
click at [985, 103] on span "Success ENT Hide from countries" at bounding box center [950, 99] width 95 height 12
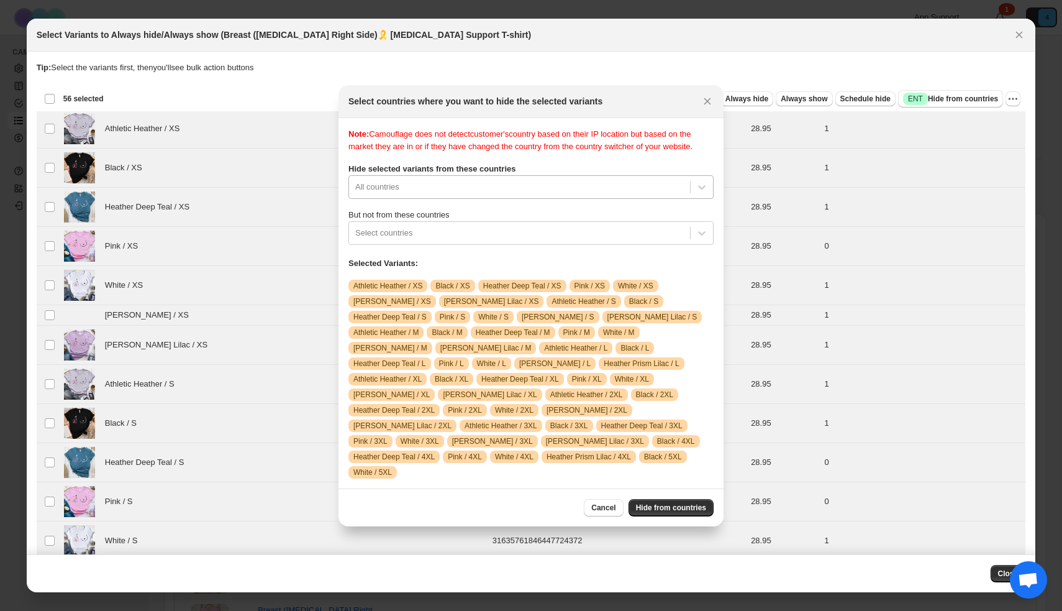
click at [459, 194] on div ":r38:" at bounding box center [519, 187] width 329 height 15
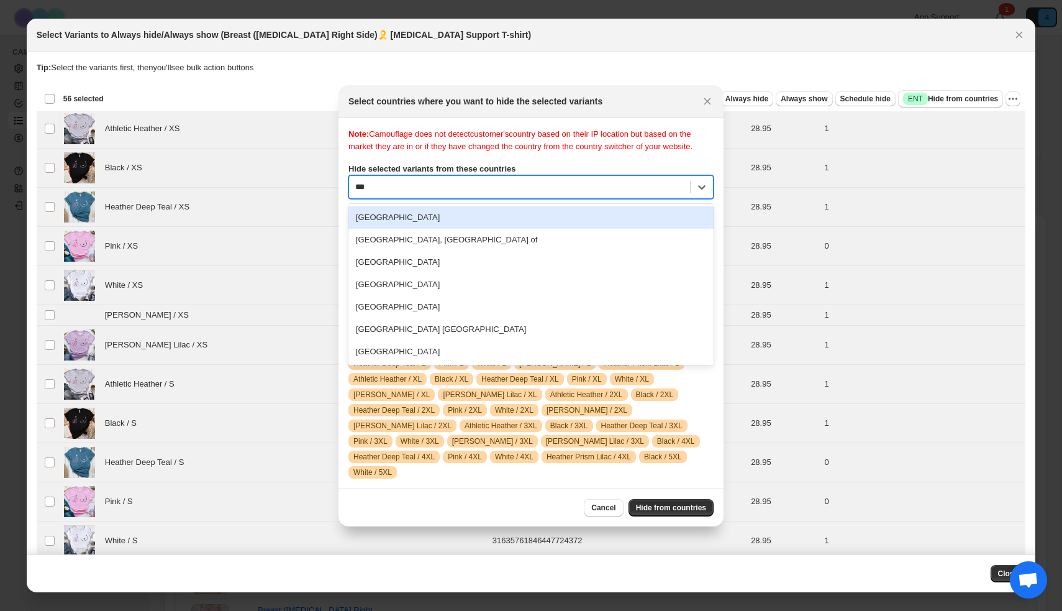
type input "****"
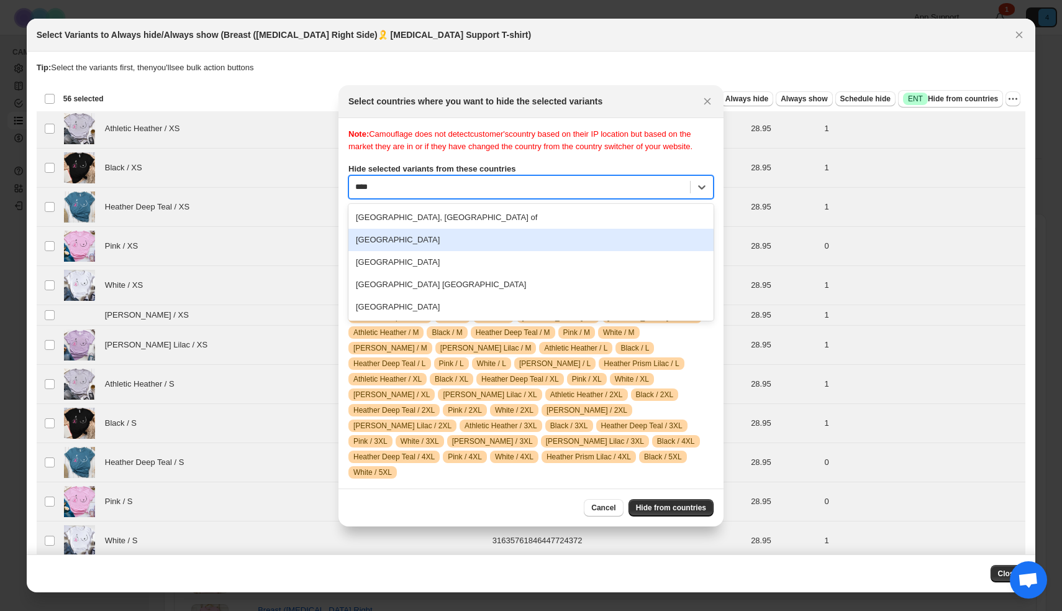
click at [425, 249] on div "United Arab Emirates" at bounding box center [531, 240] width 365 height 22
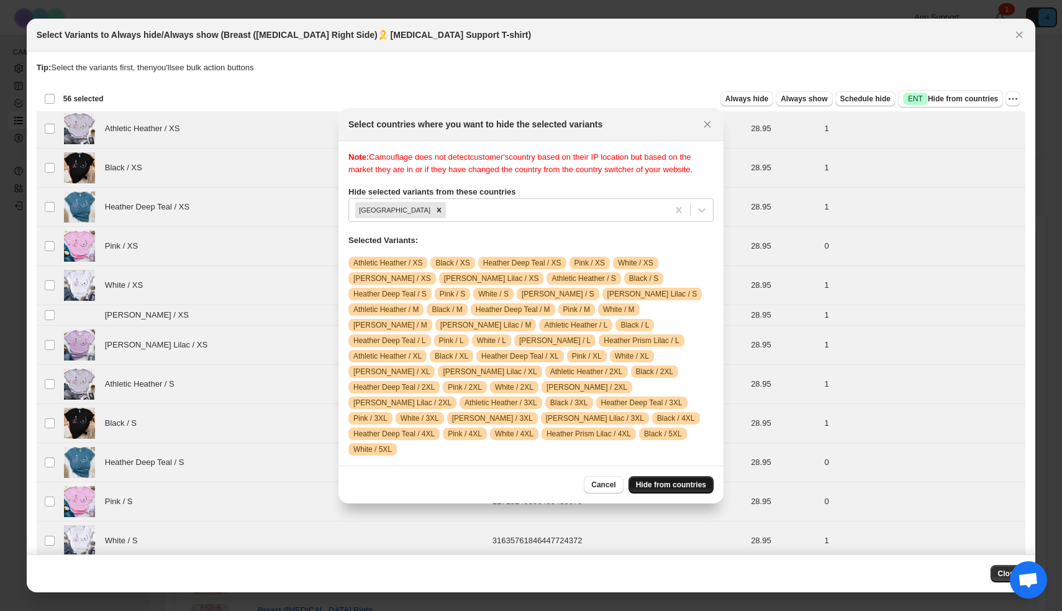
click at [650, 488] on span "Hide from countries" at bounding box center [671, 485] width 70 height 10
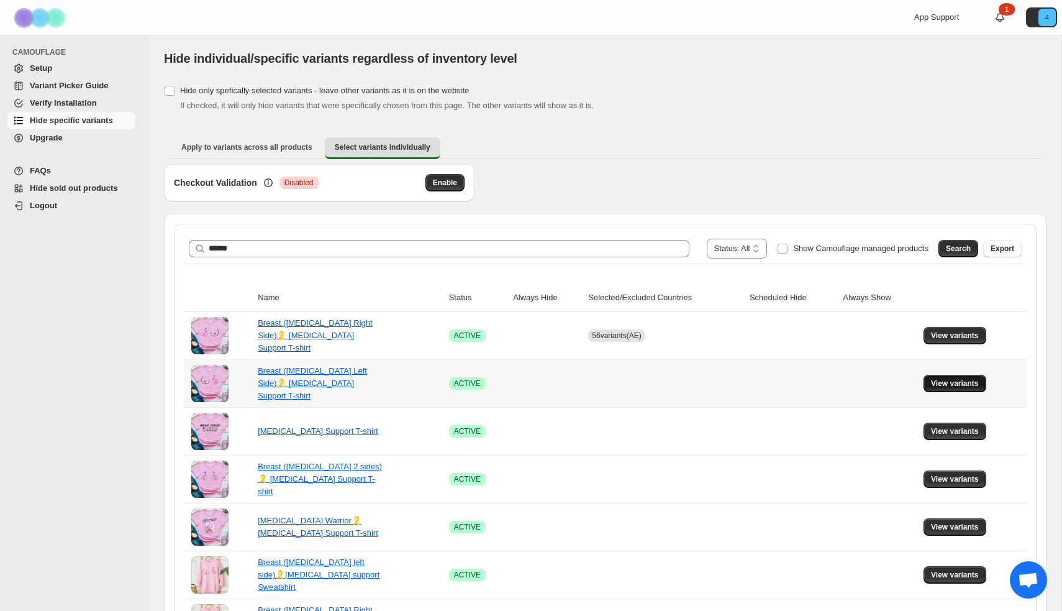
click at [941, 382] on span "View variants" at bounding box center [955, 383] width 48 height 10
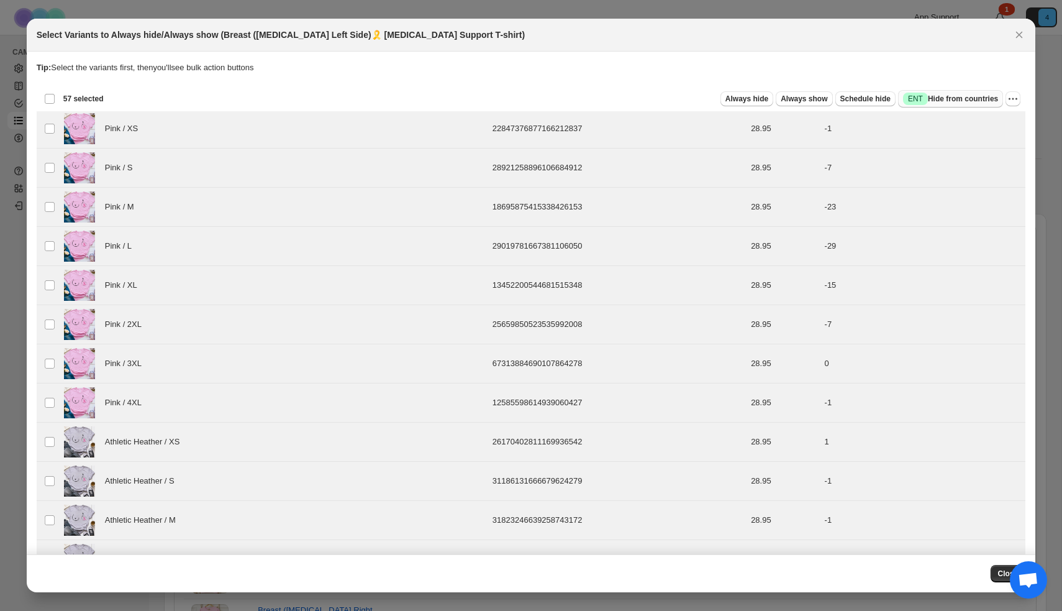
click at [974, 103] on span "Success ENT Hide from countries" at bounding box center [950, 99] width 95 height 12
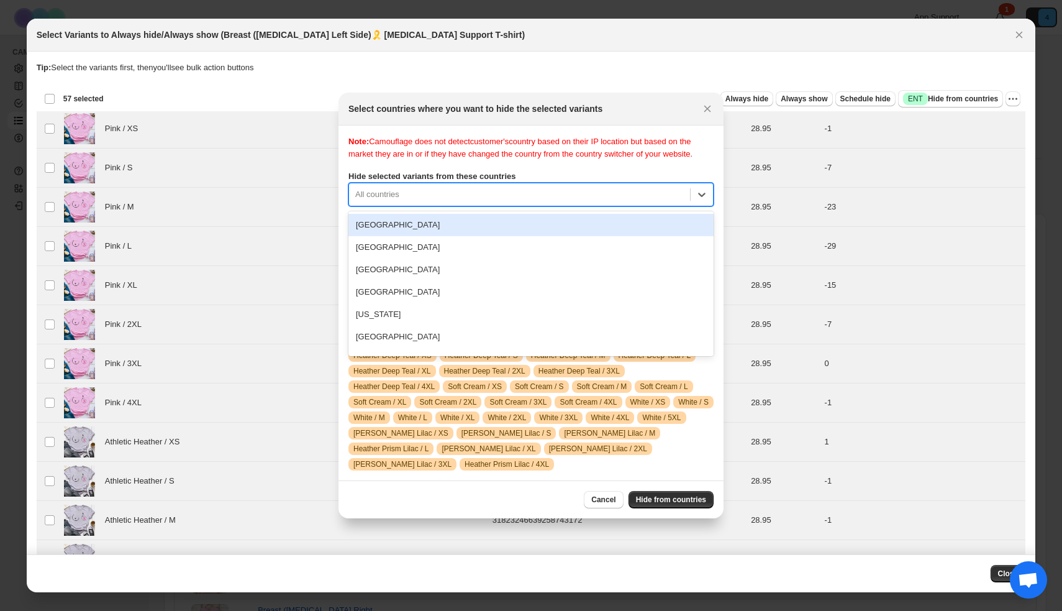
click at [459, 201] on div ":r5l:" at bounding box center [519, 194] width 329 height 15
type input "***"
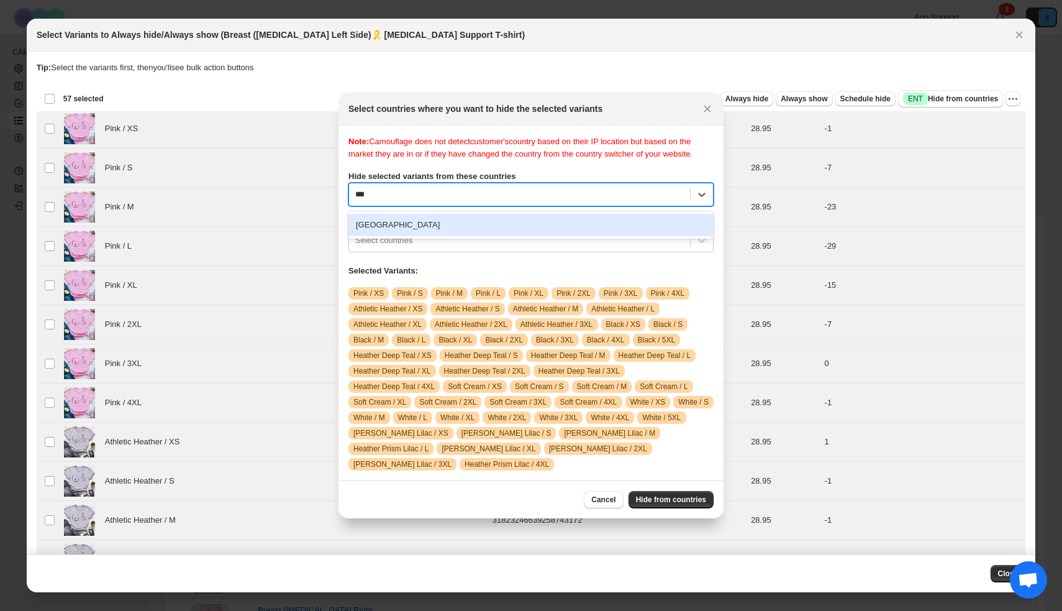
click at [434, 226] on div "United Arab Emirates" at bounding box center [531, 225] width 365 height 22
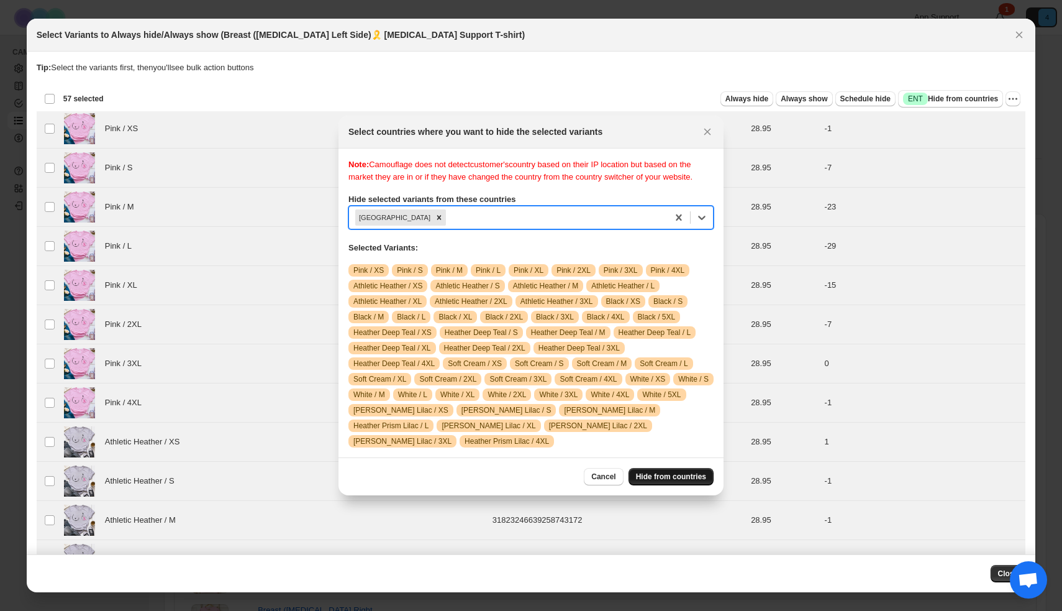
click at [670, 481] on span "Hide from countries" at bounding box center [671, 477] width 70 height 10
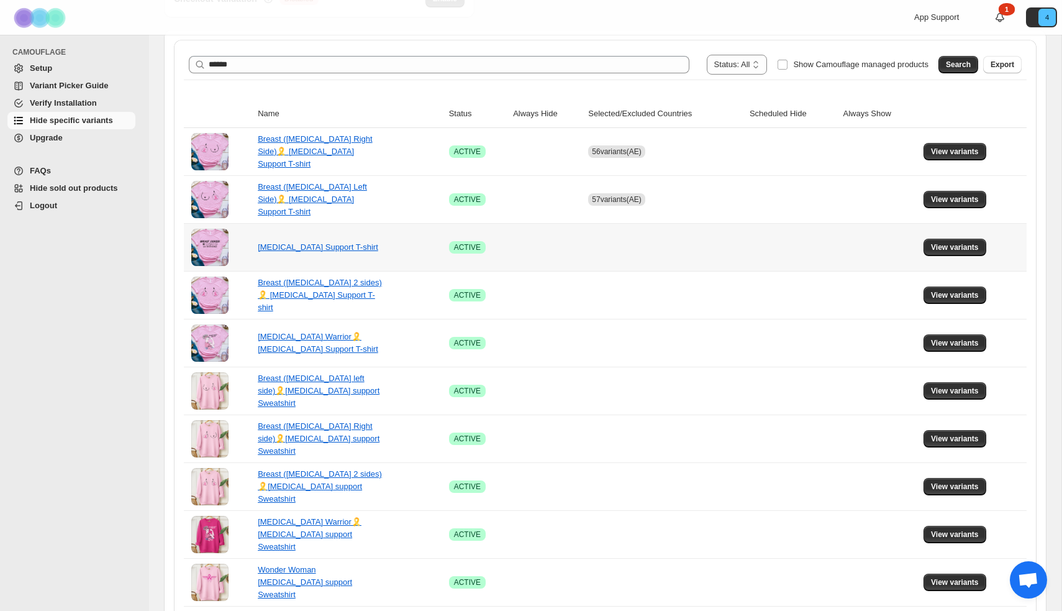
scroll to position [186, 0]
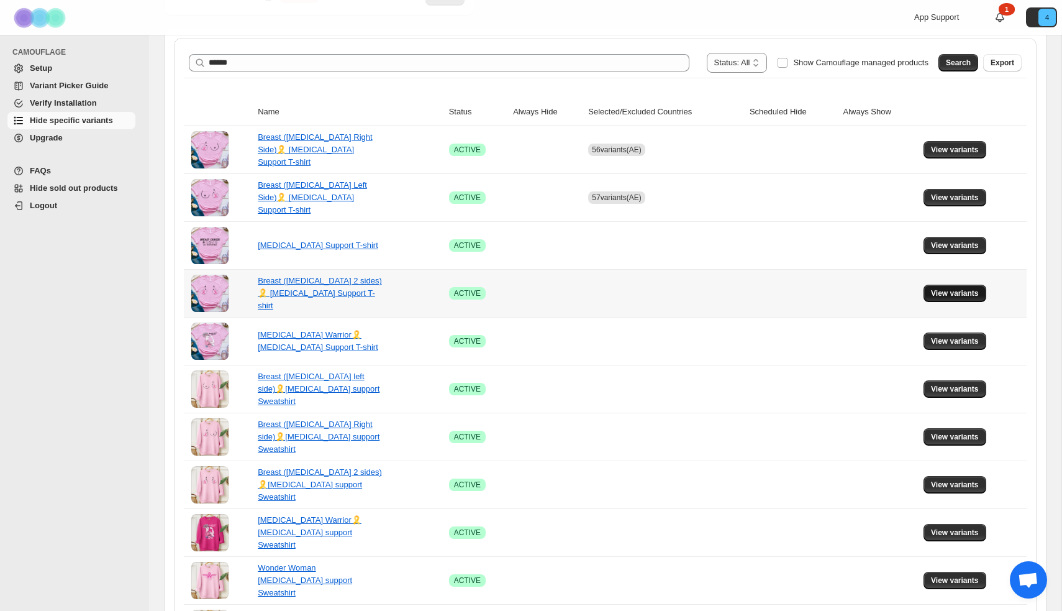
click at [961, 294] on span "View variants" at bounding box center [955, 293] width 48 height 10
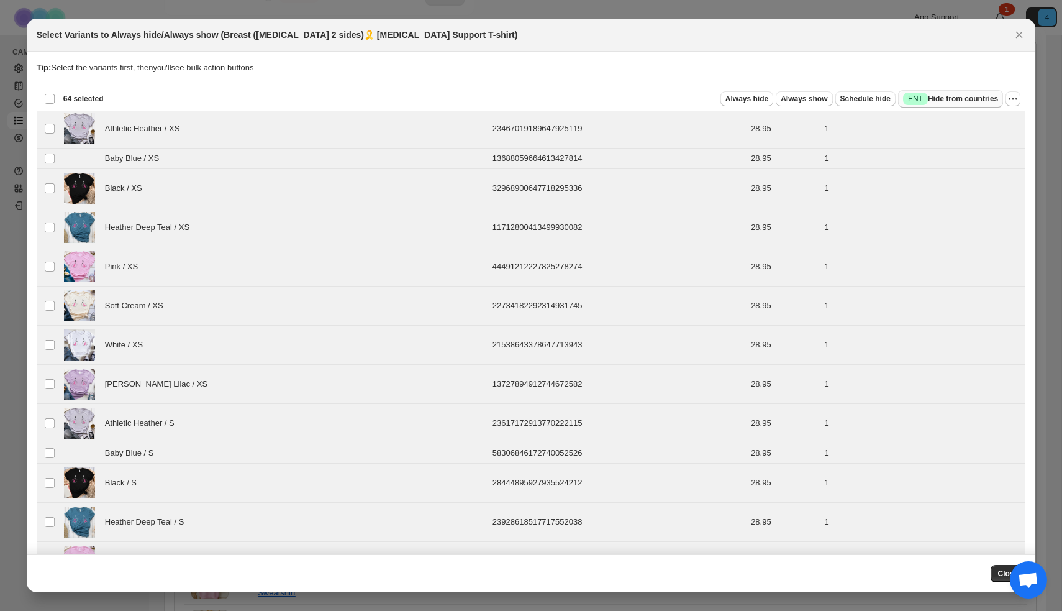
click at [948, 98] on span "Success ENT Hide from countries" at bounding box center [950, 99] width 95 height 12
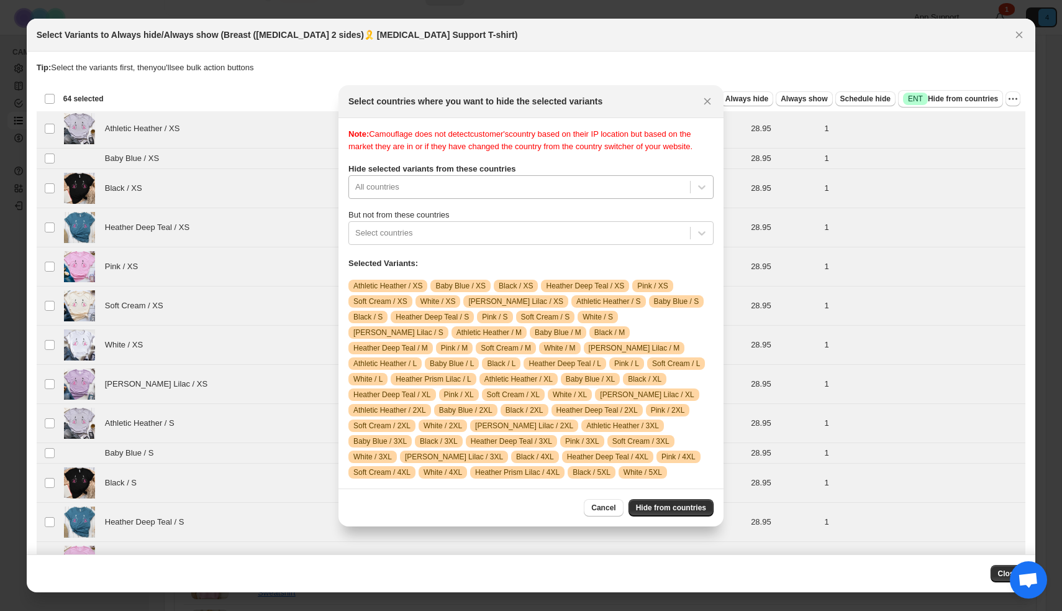
click at [460, 187] on div ":r89:" at bounding box center [519, 187] width 329 height 15
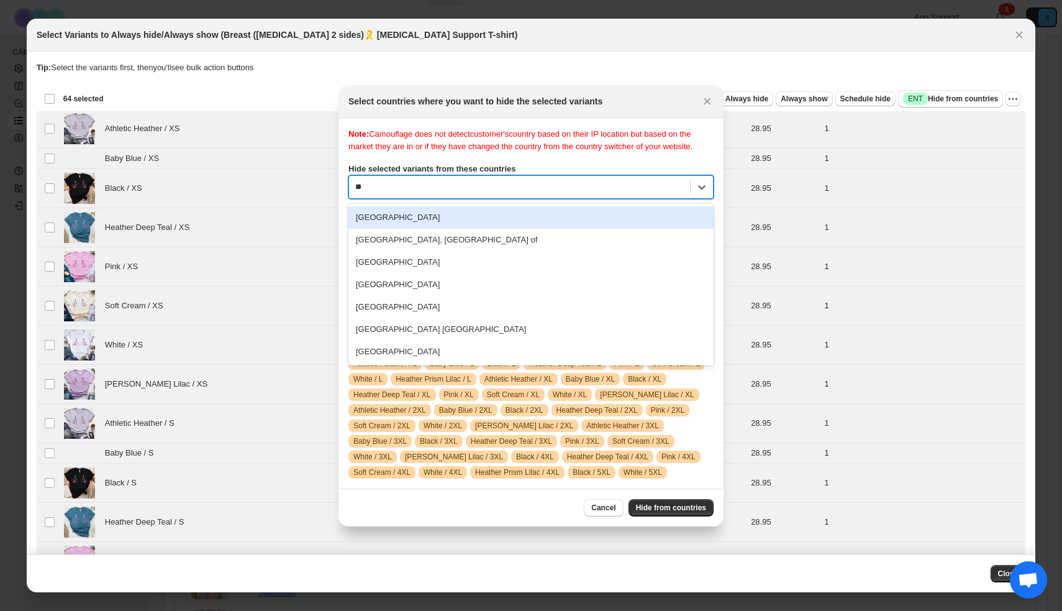
type input "***"
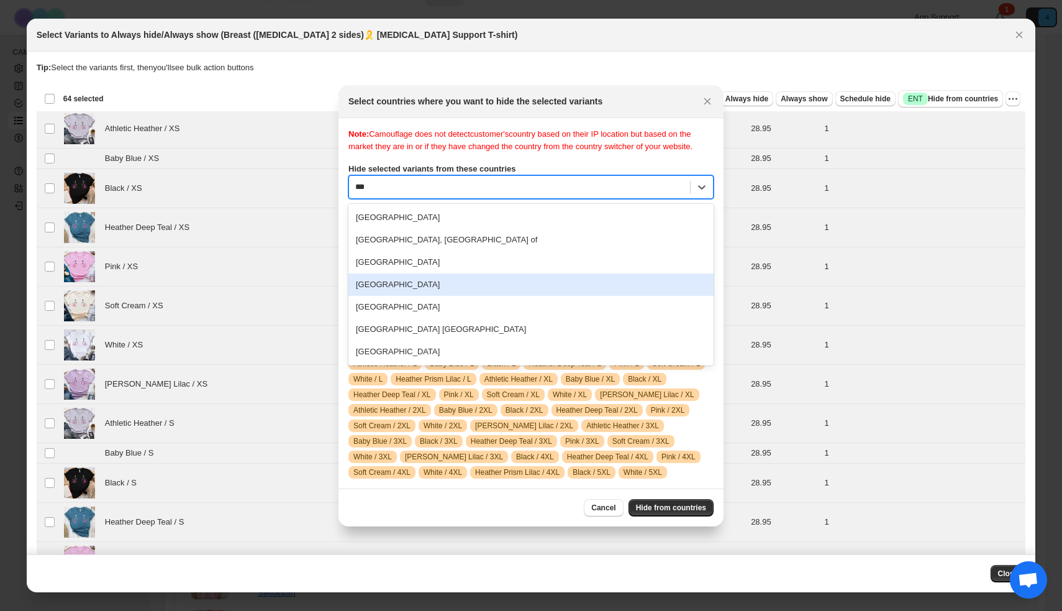
click at [439, 278] on div "United Arab Emirates" at bounding box center [531, 284] width 365 height 22
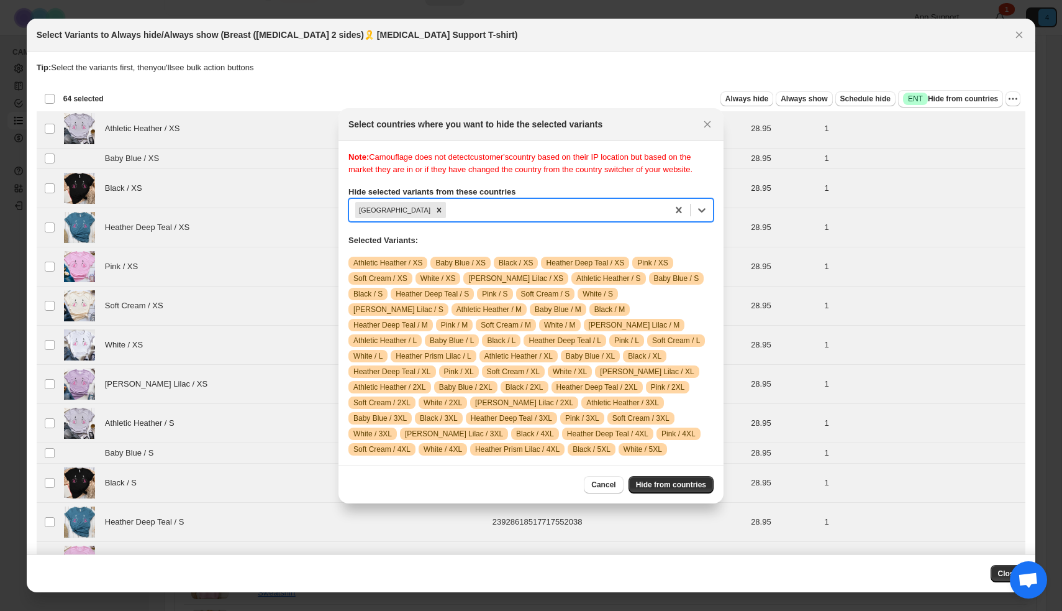
drag, startPoint x: 662, startPoint y: 496, endPoint x: 670, endPoint y: 472, distance: 25.9
click at [662, 490] on span "Hide from countries" at bounding box center [671, 485] width 70 height 10
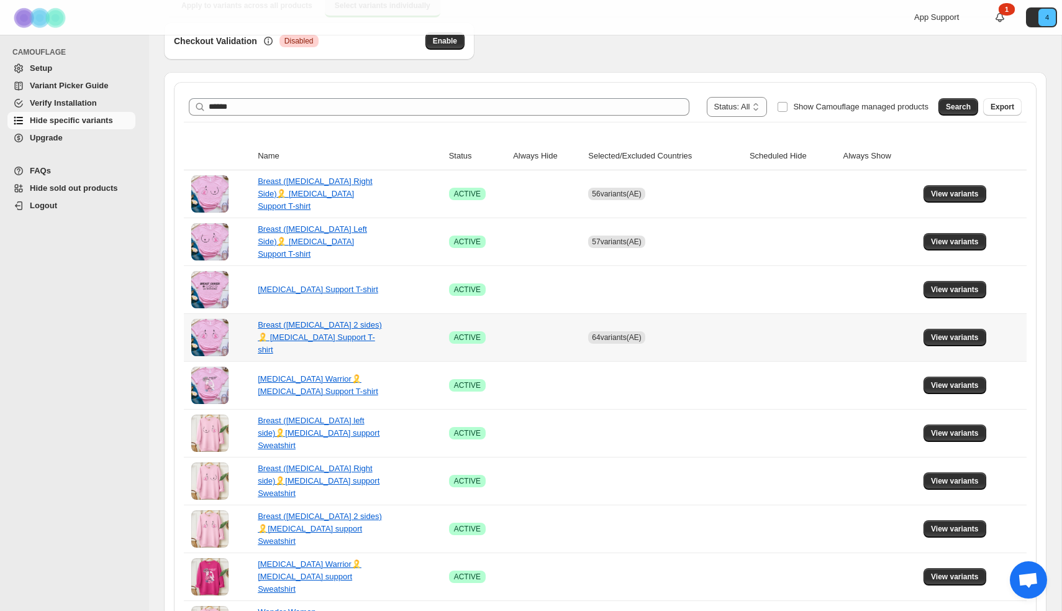
scroll to position [148, 0]
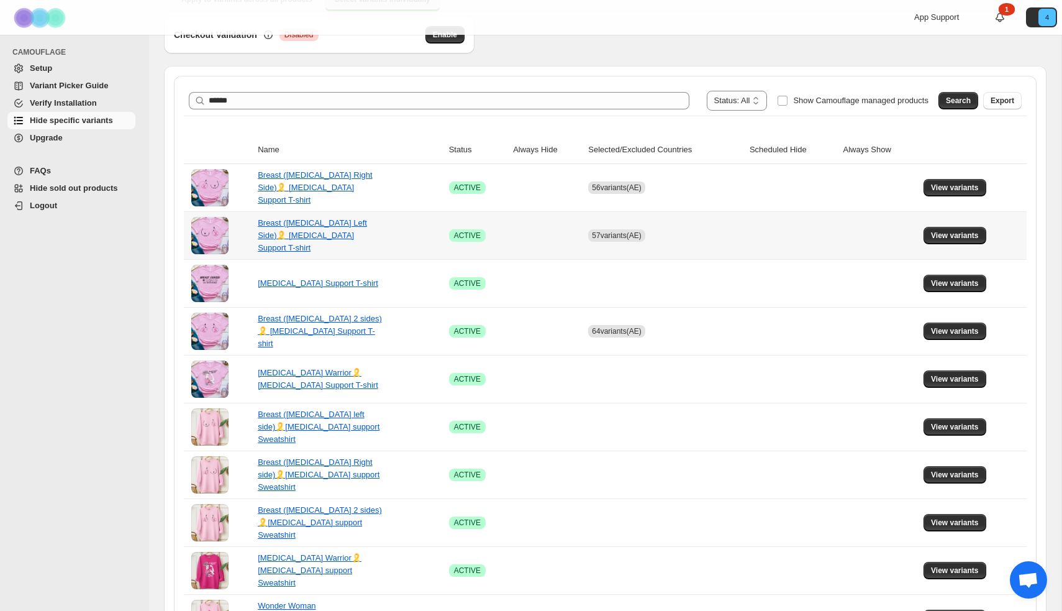
click at [613, 234] on span "57 variants (AE)" at bounding box center [616, 235] width 49 height 9
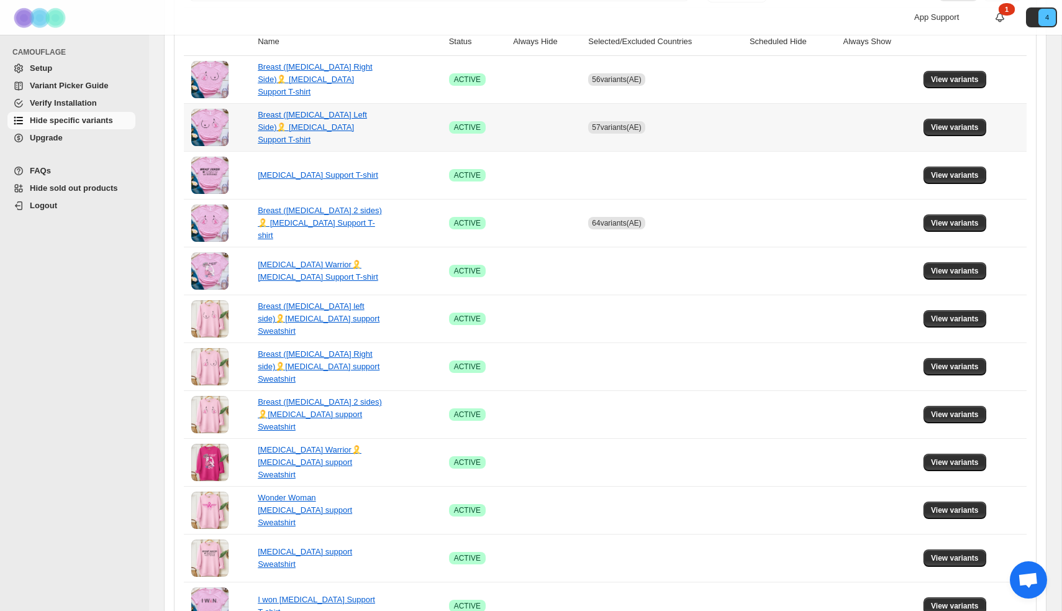
scroll to position [285, 0]
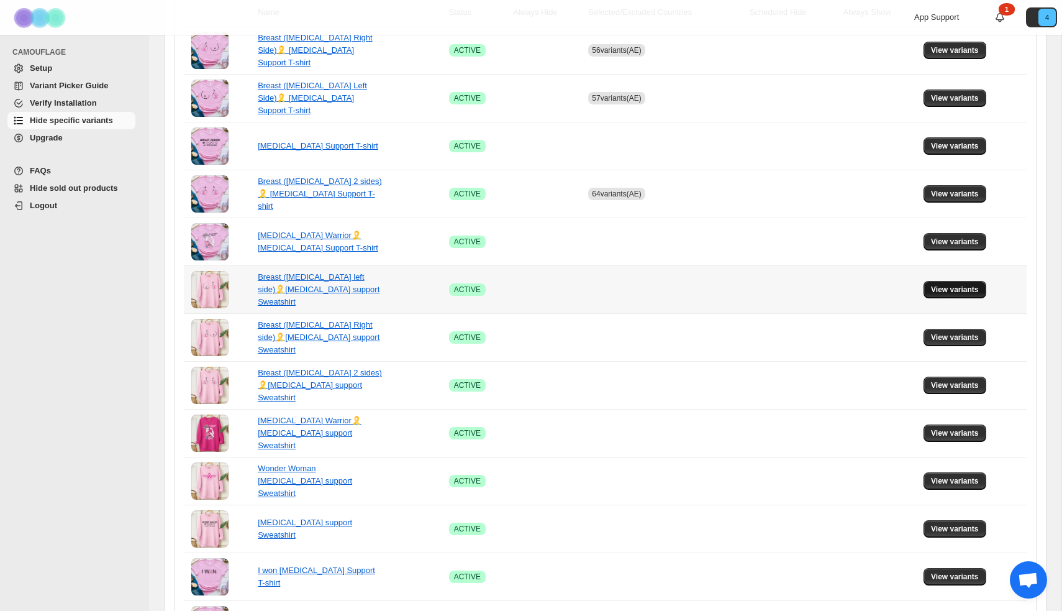
click at [972, 293] on span "View variants" at bounding box center [955, 290] width 48 height 10
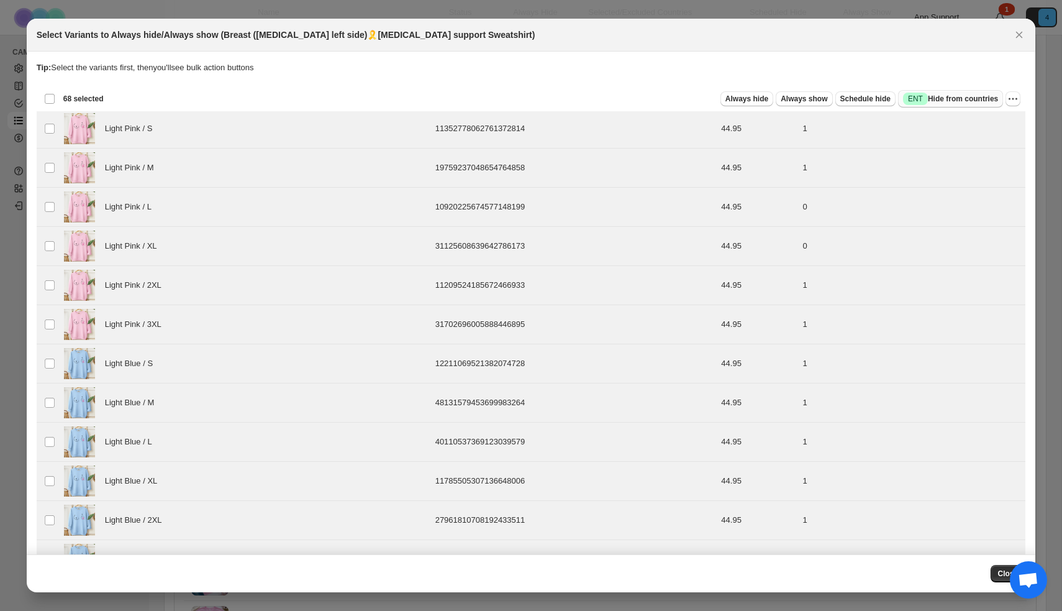
click at [947, 99] on span "Success ENT Hide from countries" at bounding box center [950, 99] width 95 height 12
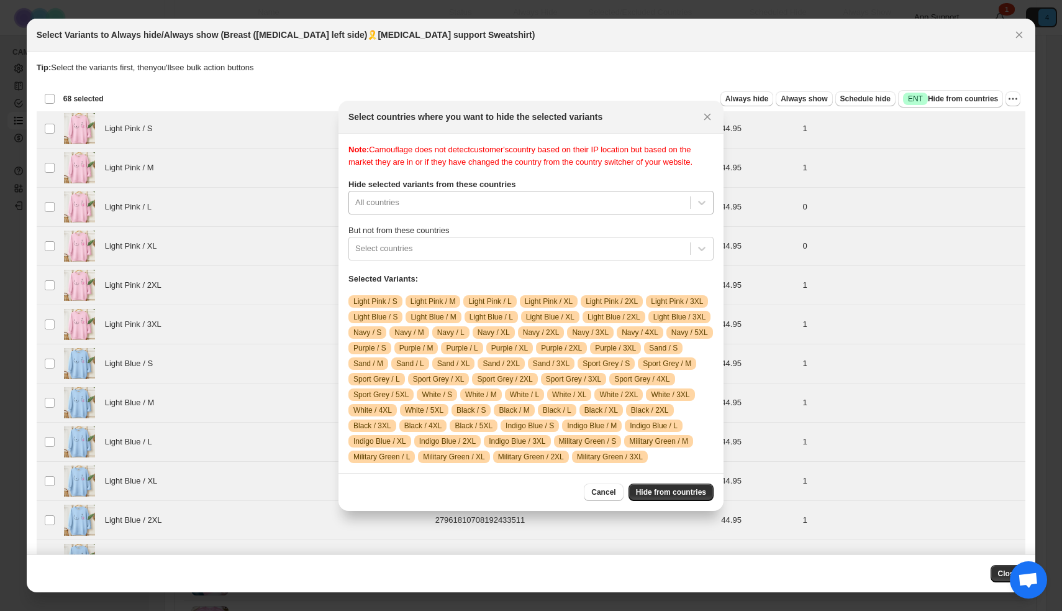
click at [500, 196] on div ":rb1:" at bounding box center [519, 202] width 329 height 15
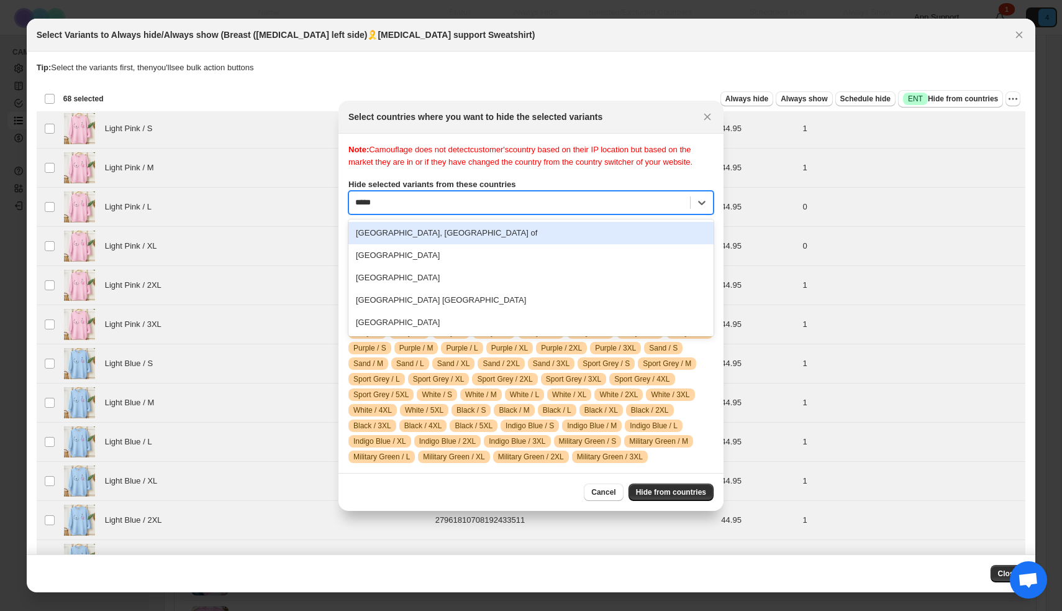
type input "******"
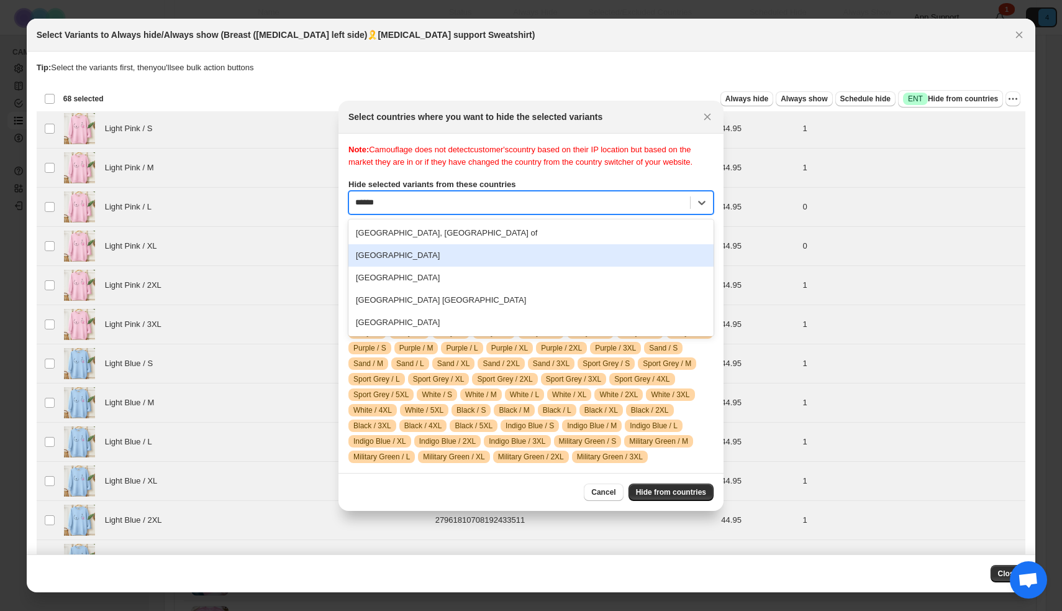
click at [445, 258] on div "United Arab Emirates" at bounding box center [531, 255] width 365 height 22
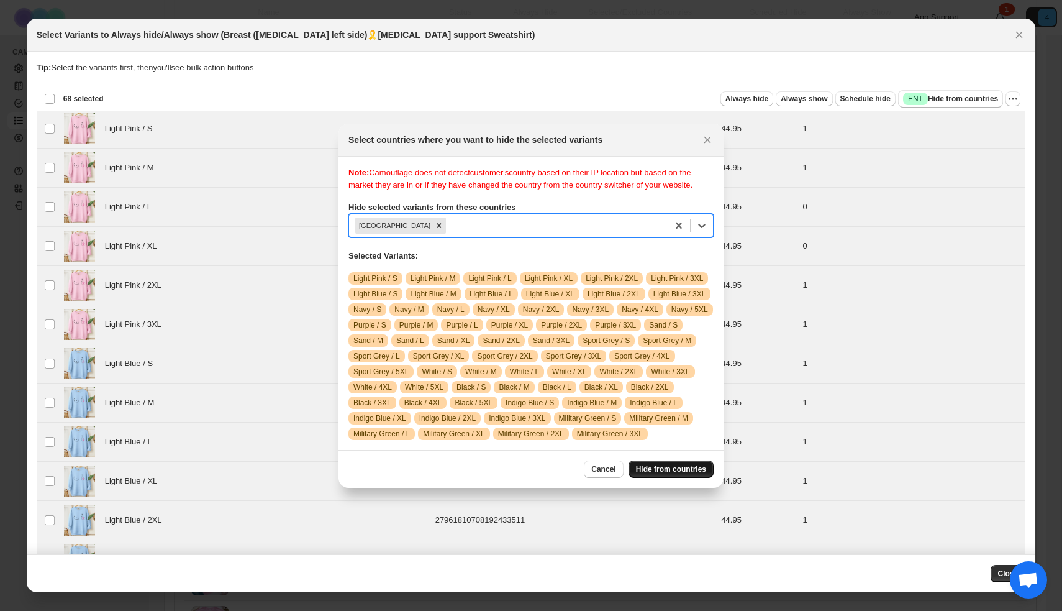
click at [675, 474] on span "Hide from countries" at bounding box center [671, 469] width 70 height 10
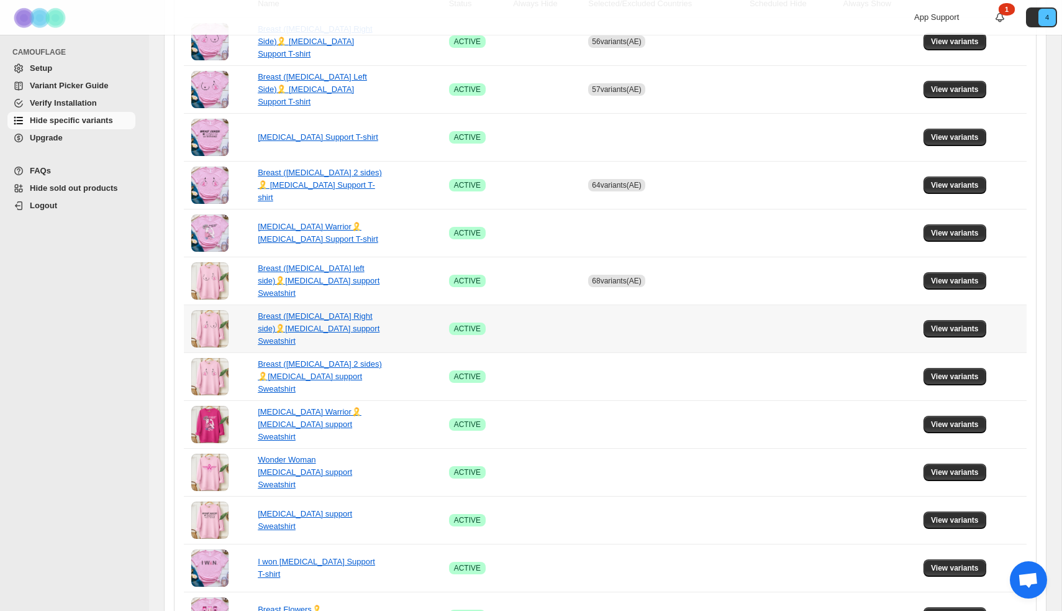
scroll to position [303, 0]
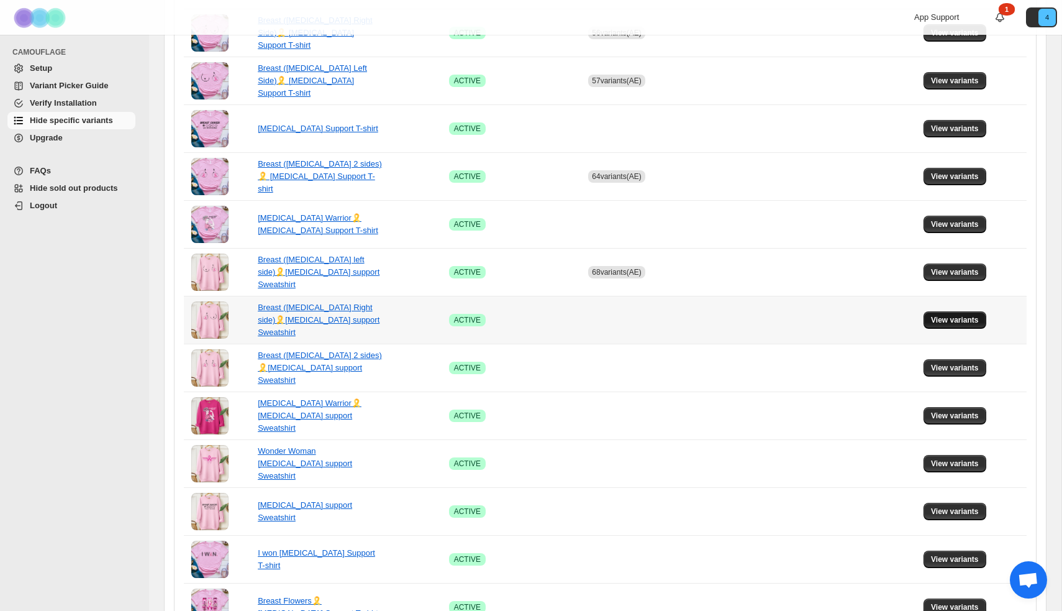
click at [949, 322] on span "View variants" at bounding box center [955, 320] width 48 height 10
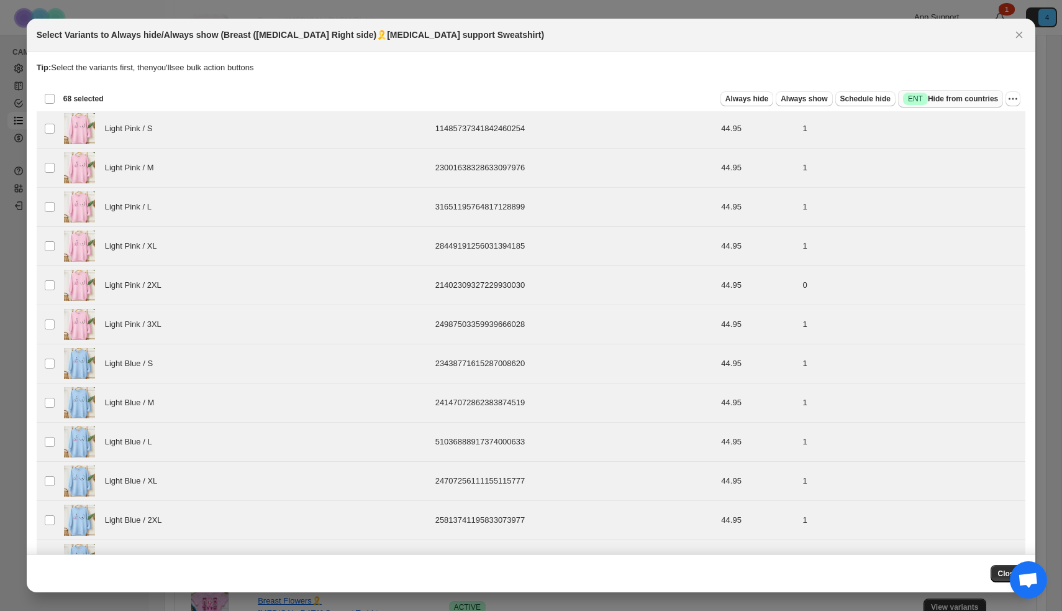
click at [964, 99] on span "Success ENT Hide from countries" at bounding box center [950, 99] width 95 height 12
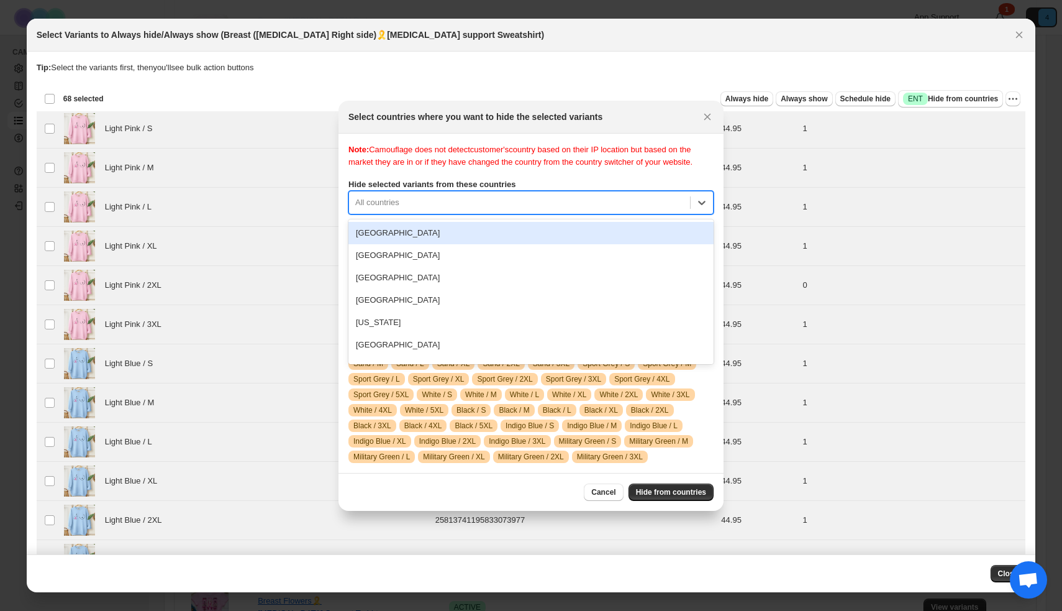
click at [478, 201] on div ":rdp:" at bounding box center [519, 202] width 329 height 15
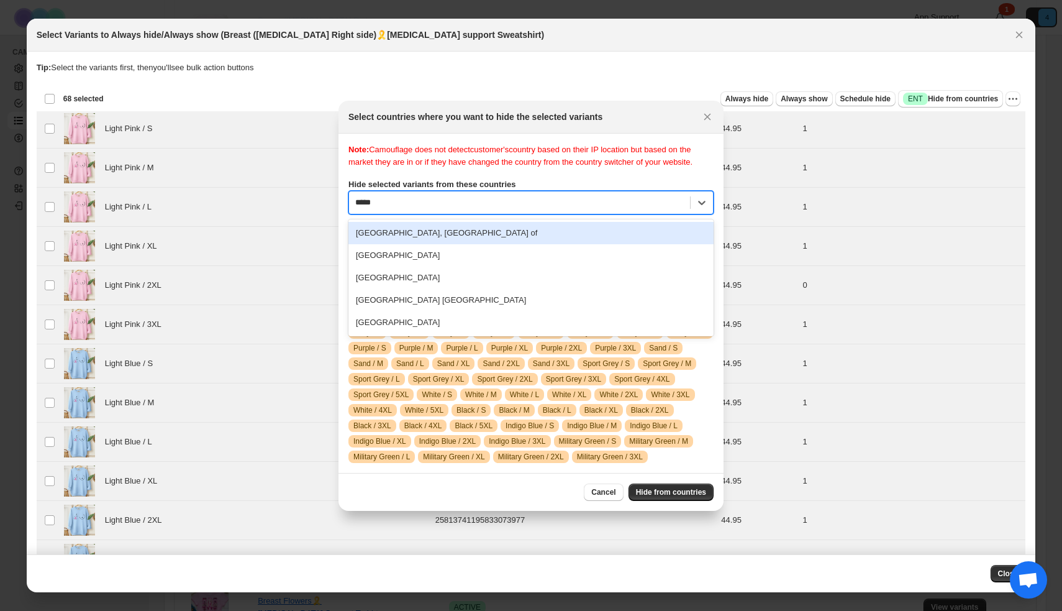
type input "******"
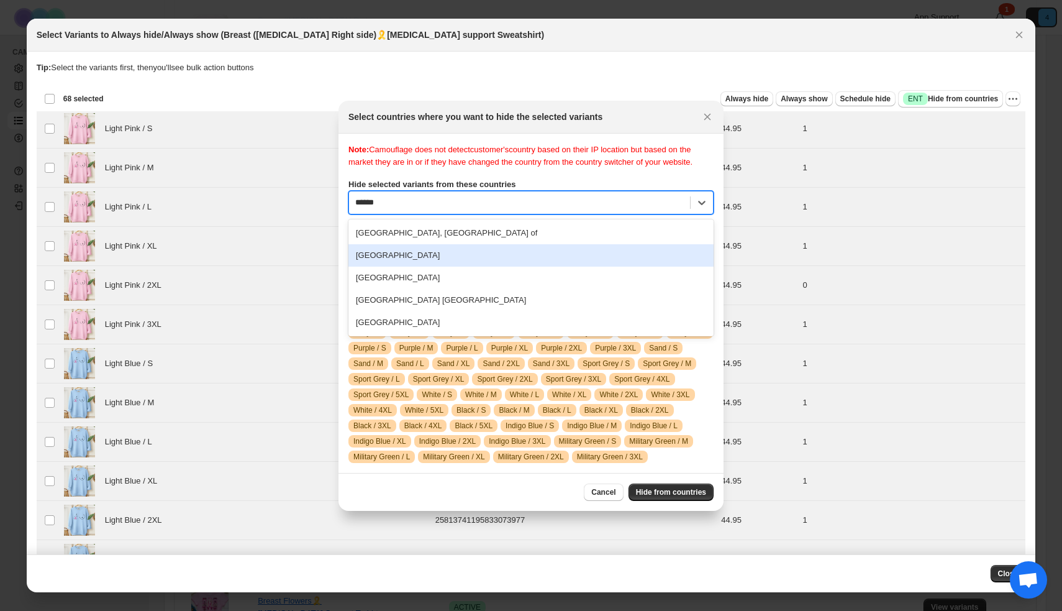
click at [438, 247] on div "United Arab Emirates" at bounding box center [531, 255] width 365 height 22
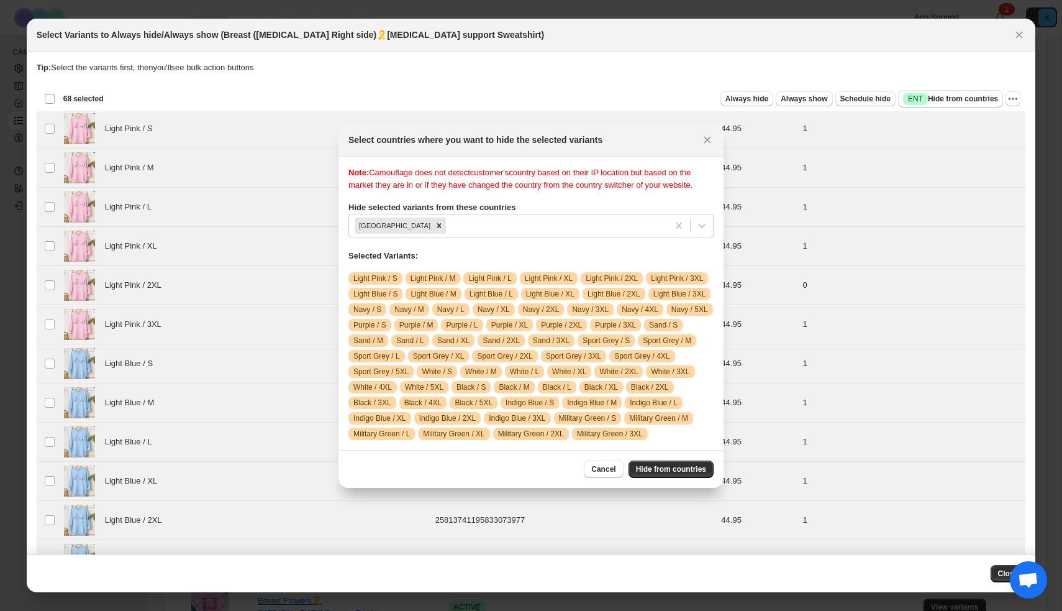
drag, startPoint x: 685, startPoint y: 479, endPoint x: 694, endPoint y: 460, distance: 21.4
click at [685, 474] on span "Hide from countries" at bounding box center [671, 469] width 70 height 10
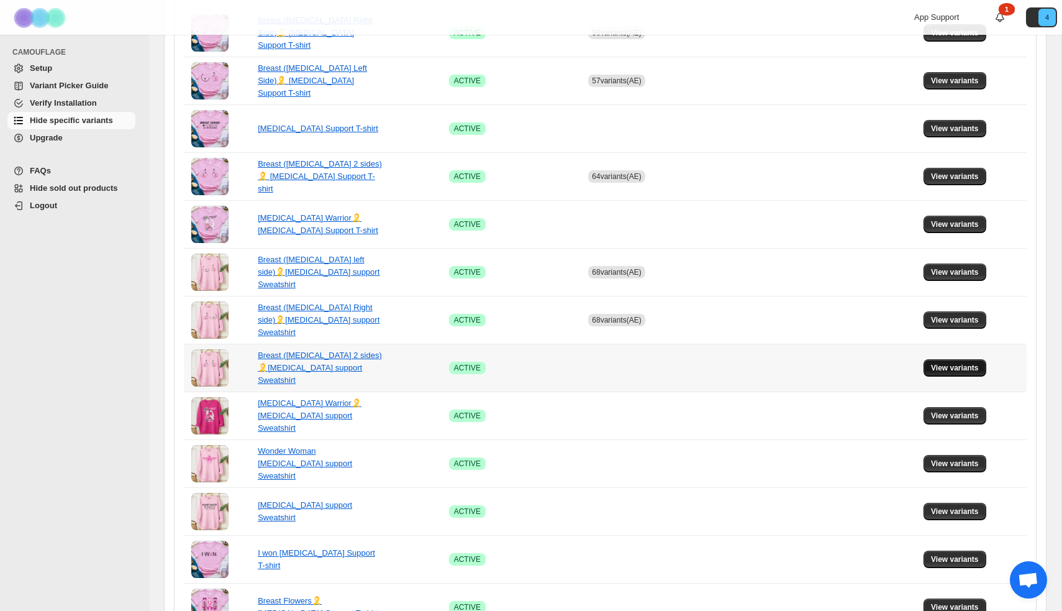
click at [946, 371] on span "View variants" at bounding box center [955, 368] width 48 height 10
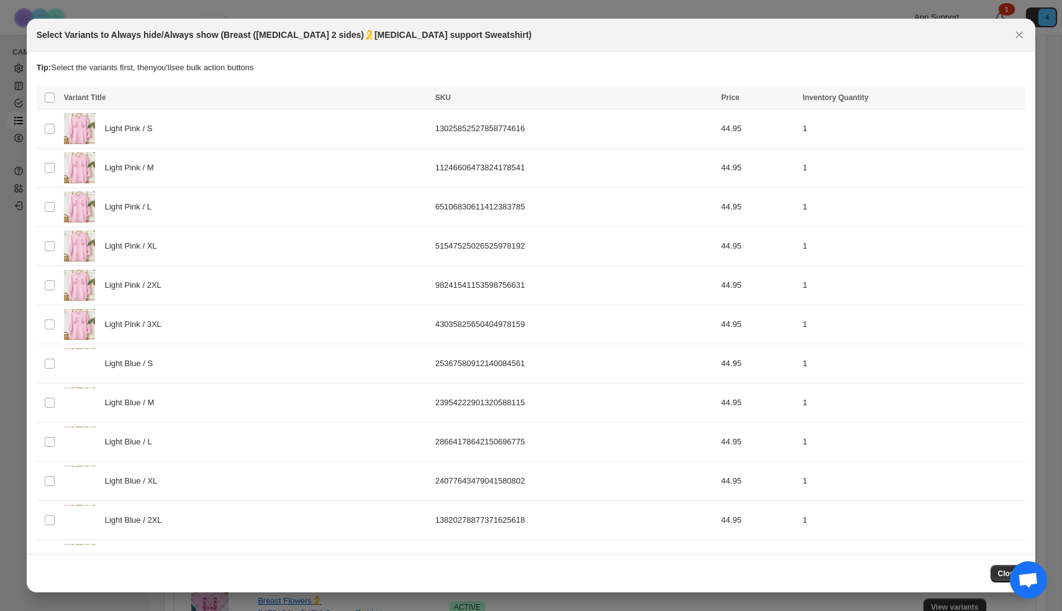
scroll to position [0, 0]
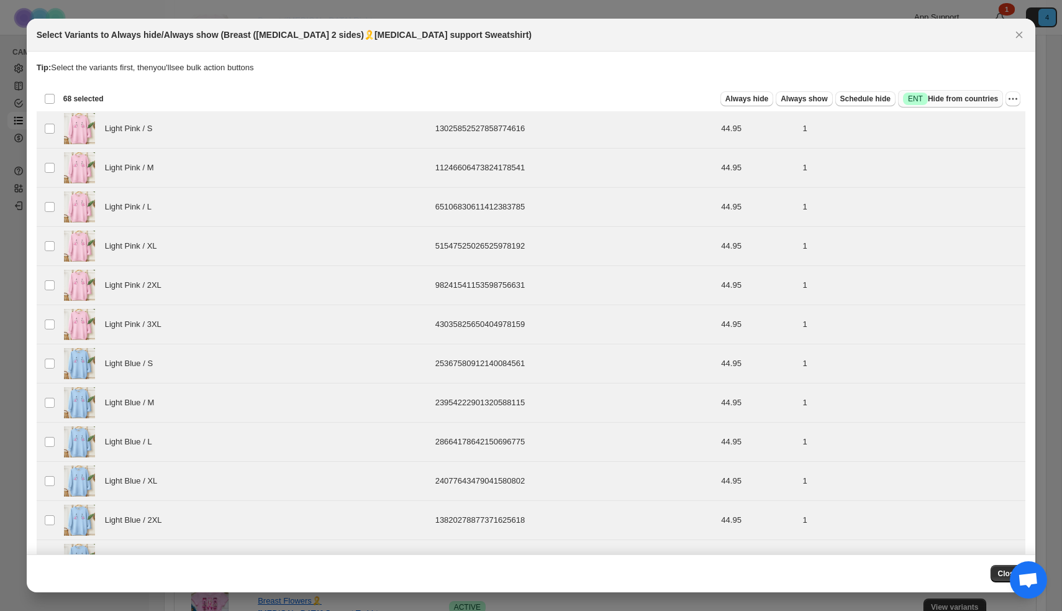
click at [947, 102] on span "Success ENT Hide from countries" at bounding box center [950, 99] width 95 height 12
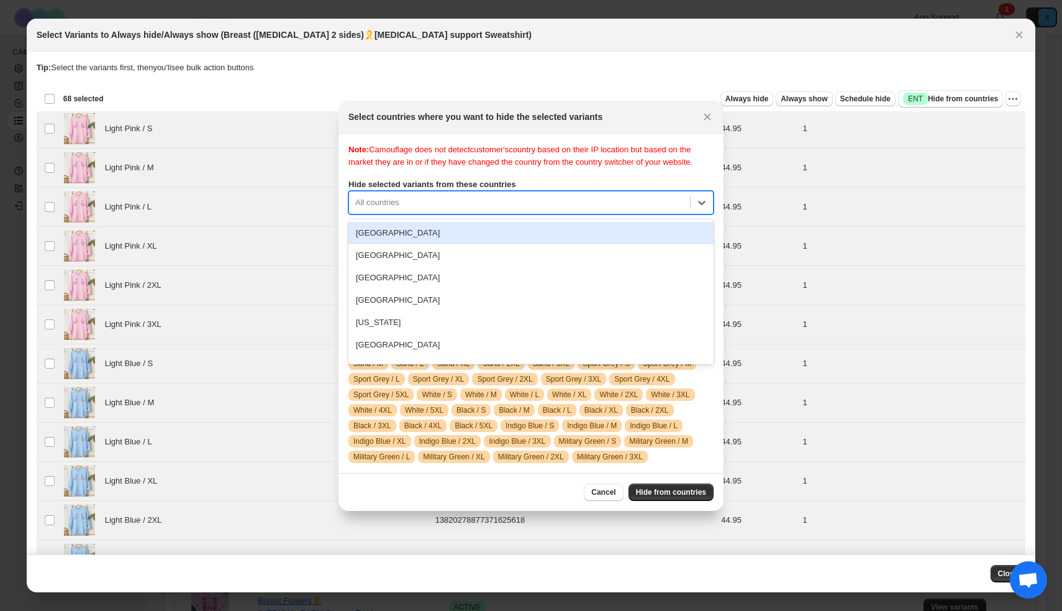
click at [411, 198] on div ":rgh:" at bounding box center [519, 202] width 329 height 15
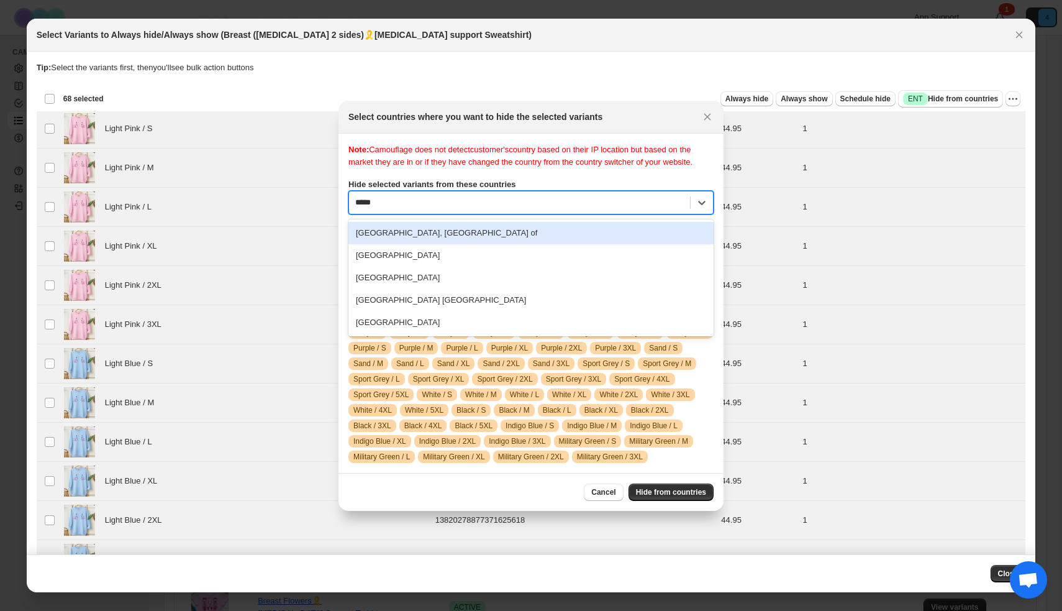
type input "******"
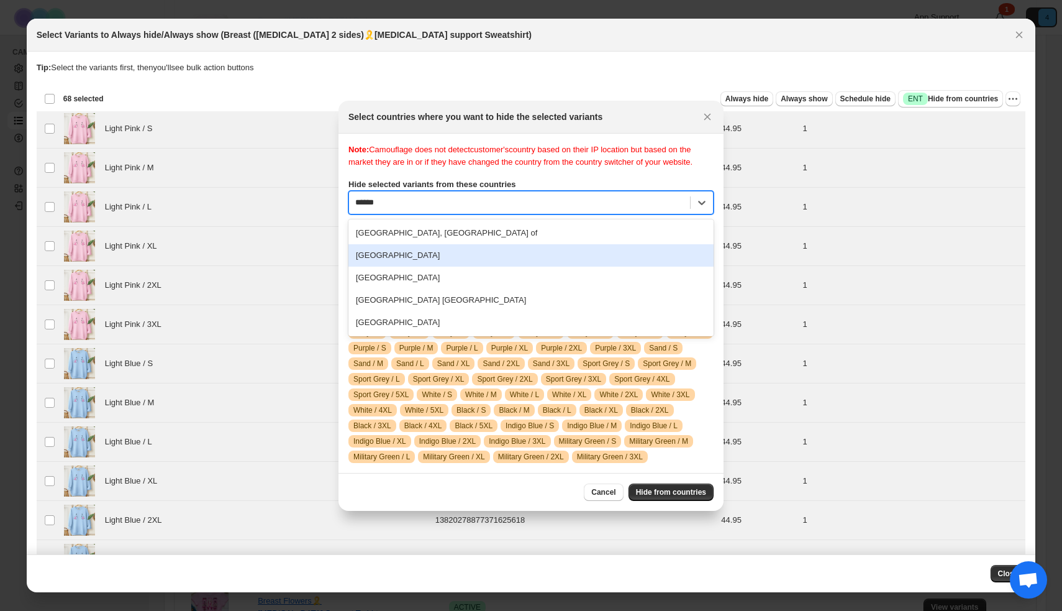
click at [430, 251] on div "United Arab Emirates" at bounding box center [531, 255] width 365 height 22
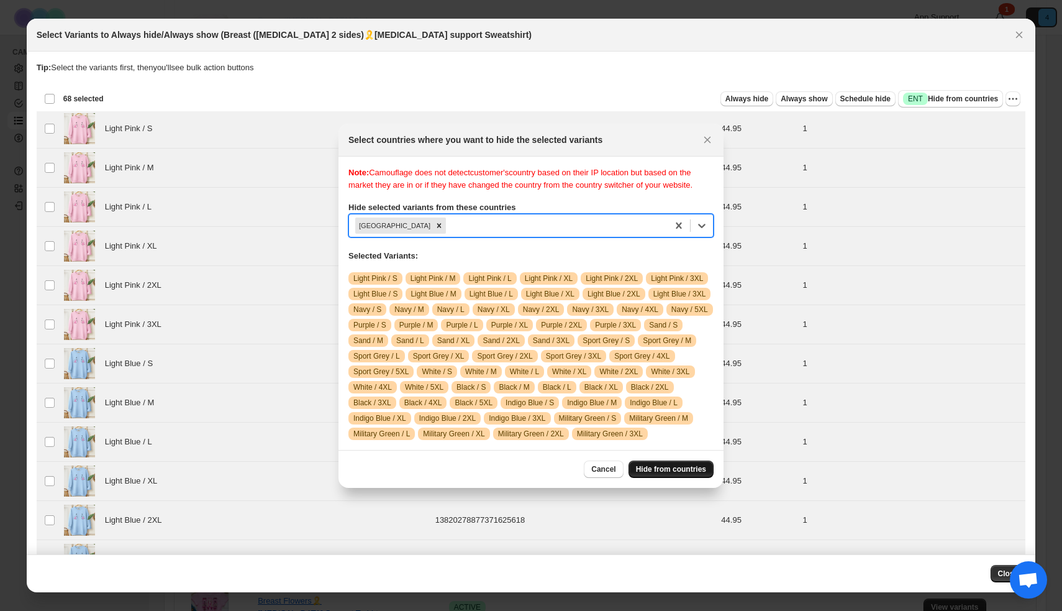
click at [670, 478] on button "Hide from countries" at bounding box center [671, 468] width 85 height 17
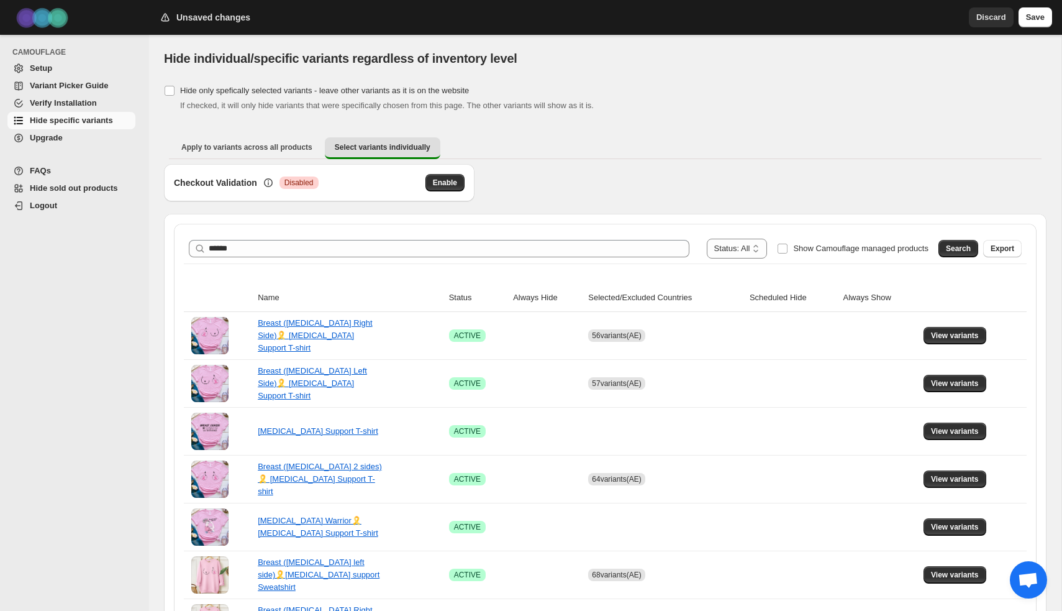
drag, startPoint x: 1047, startPoint y: 19, endPoint x: 996, endPoint y: 56, distance: 63.3
click at [1047, 19] on button "Save" at bounding box center [1036, 17] width 34 height 20
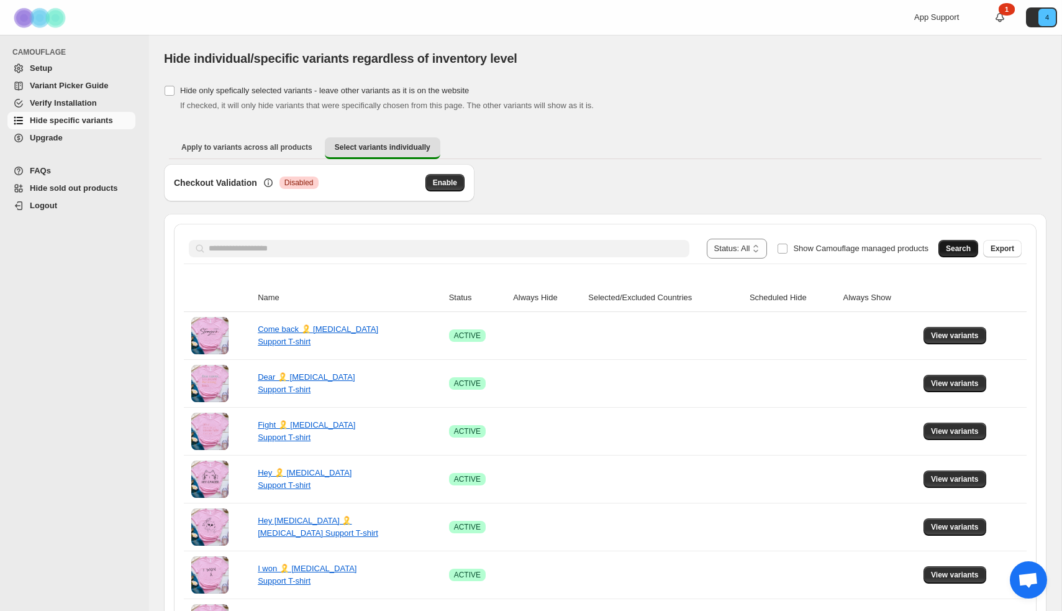
click at [941, 248] on button "Search" at bounding box center [959, 248] width 40 height 17
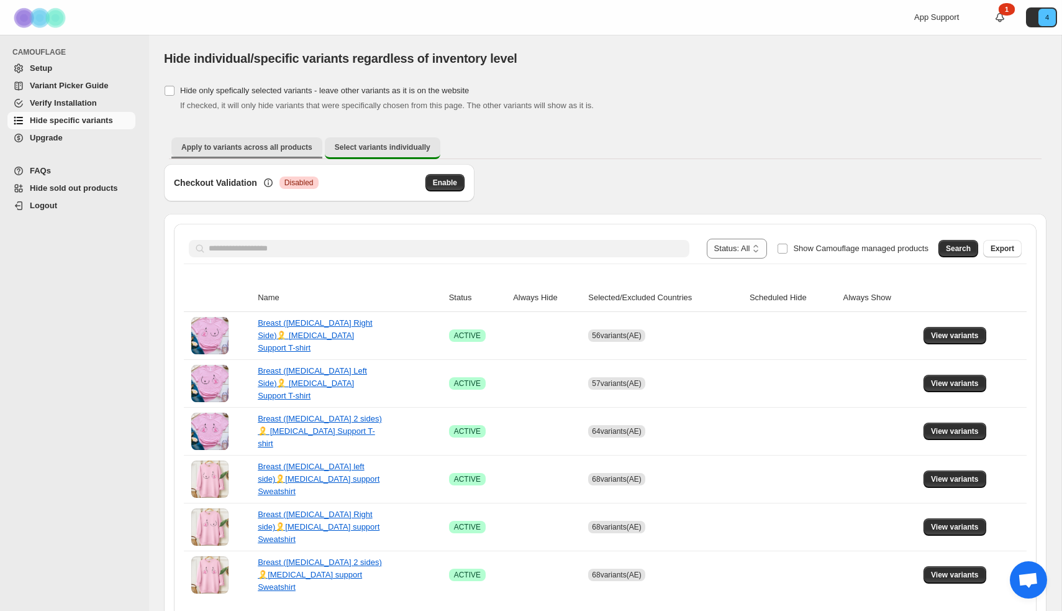
click at [192, 150] on span "Apply to variants across all products" at bounding box center [246, 147] width 131 height 10
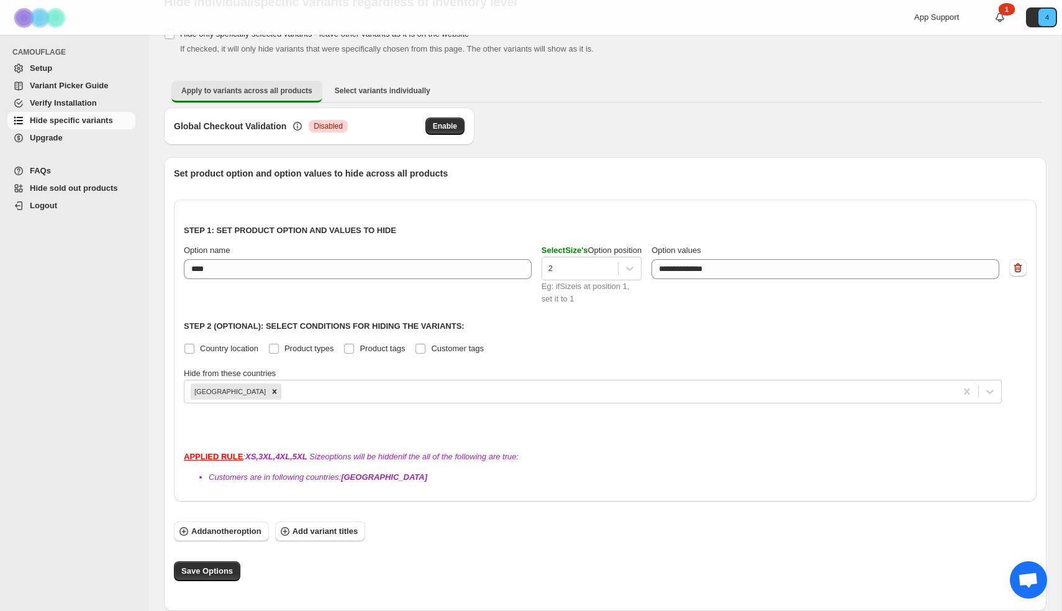
scroll to position [57, 0]
click at [375, 89] on span "Select variants individually" at bounding box center [383, 91] width 96 height 10
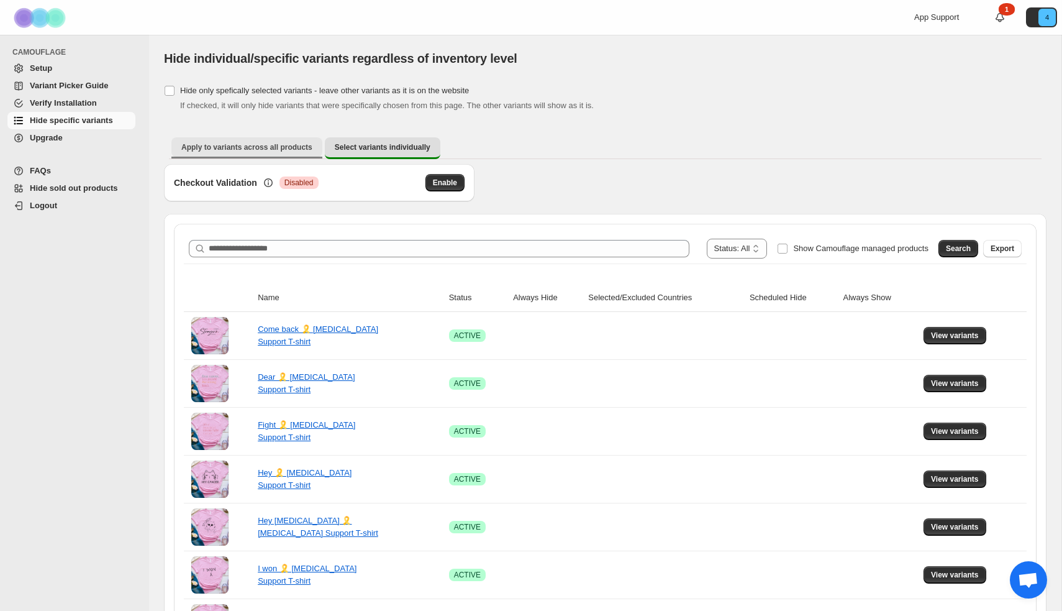
click at [234, 147] on span "Apply to variants across all products" at bounding box center [246, 147] width 131 height 10
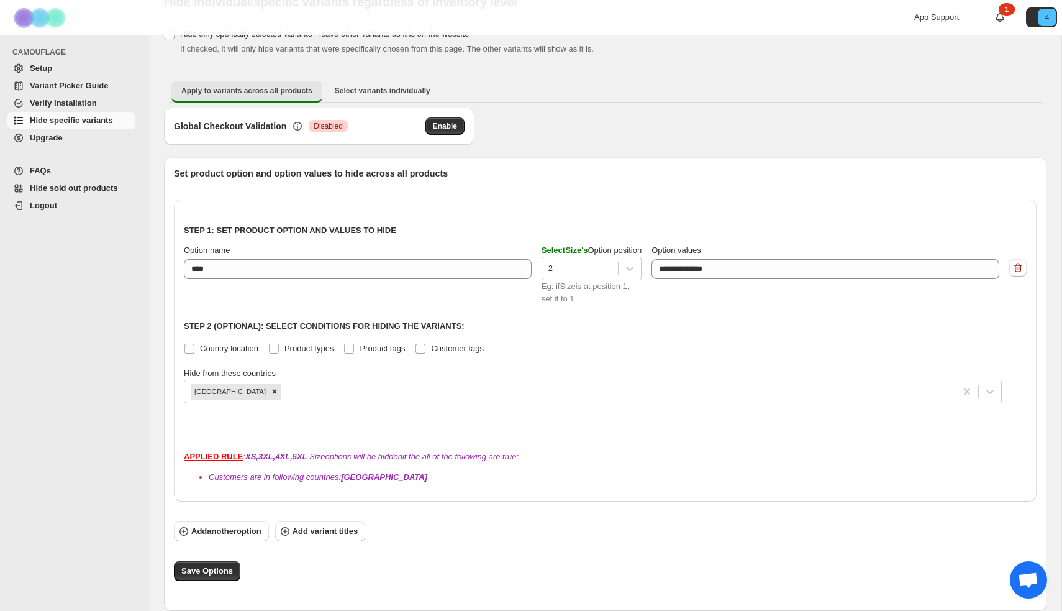
scroll to position [57, 0]
click at [349, 532] on span "Add variant titles" at bounding box center [325, 531] width 65 height 12
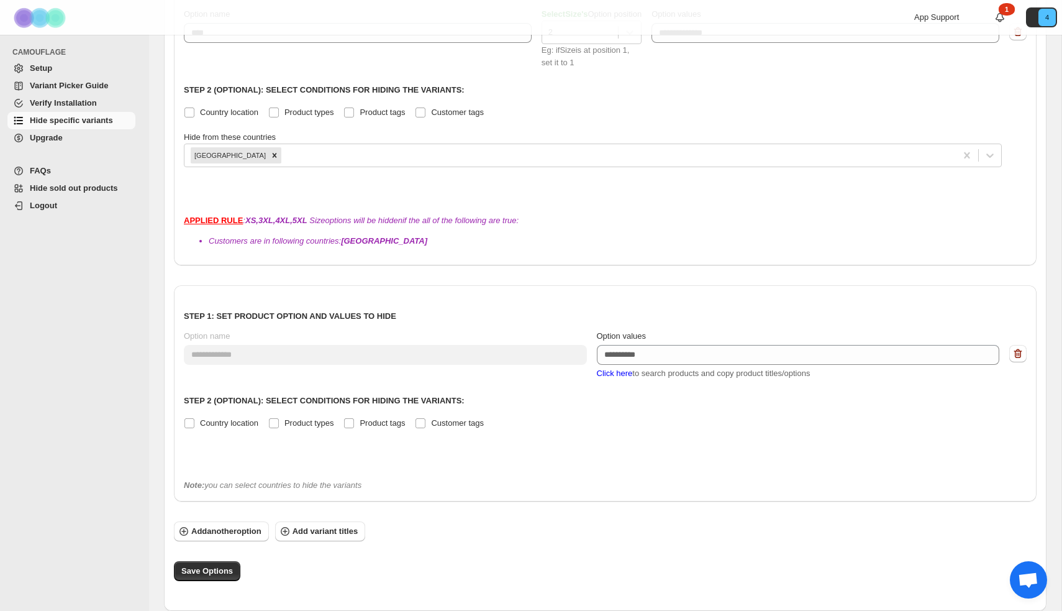
scroll to position [293, 0]
click at [614, 375] on span "Click here" at bounding box center [615, 372] width 36 height 9
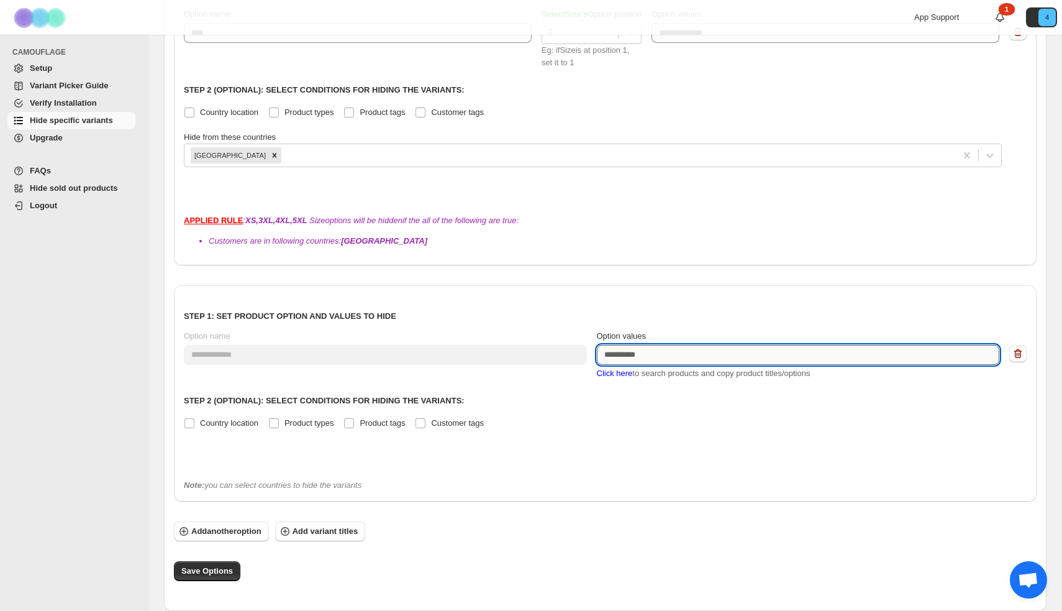
click at [646, 358] on textarea "Option values" at bounding box center [798, 355] width 403 height 20
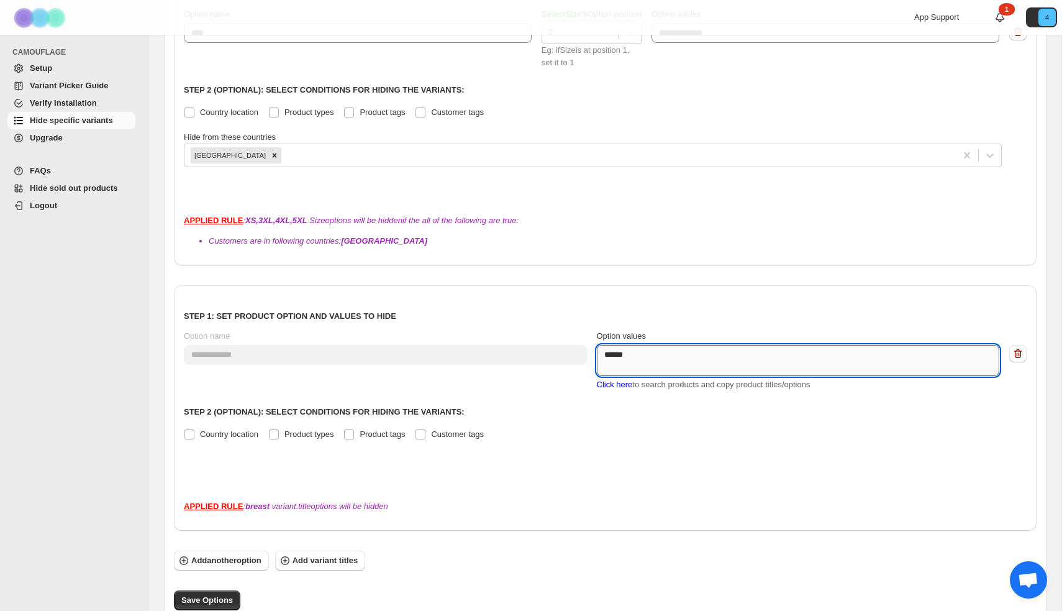
scroll to position [0, 0]
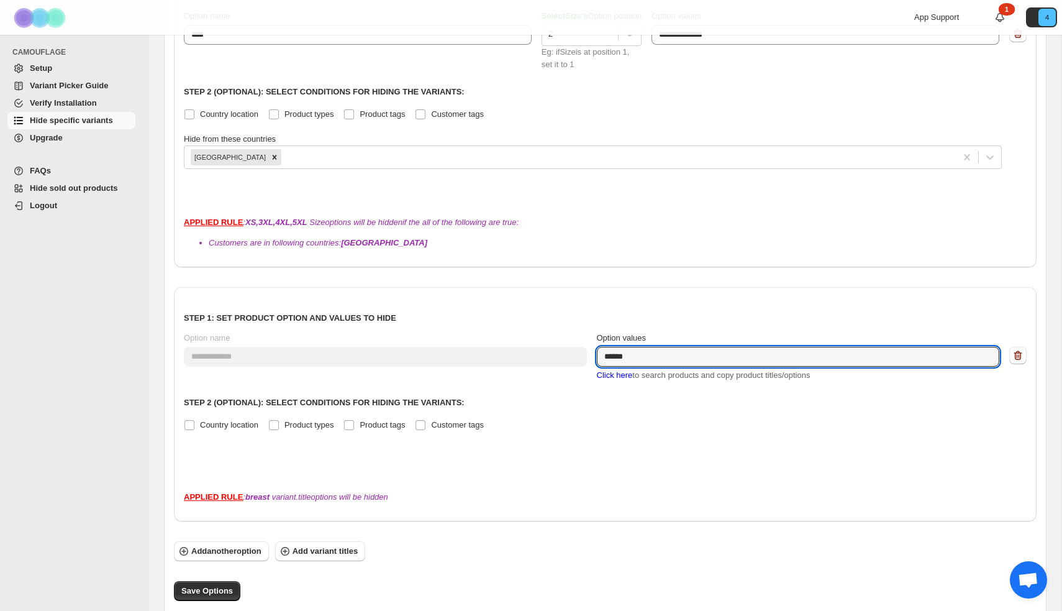
type textarea "******"
click at [625, 377] on span "Click here" at bounding box center [615, 374] width 36 height 9
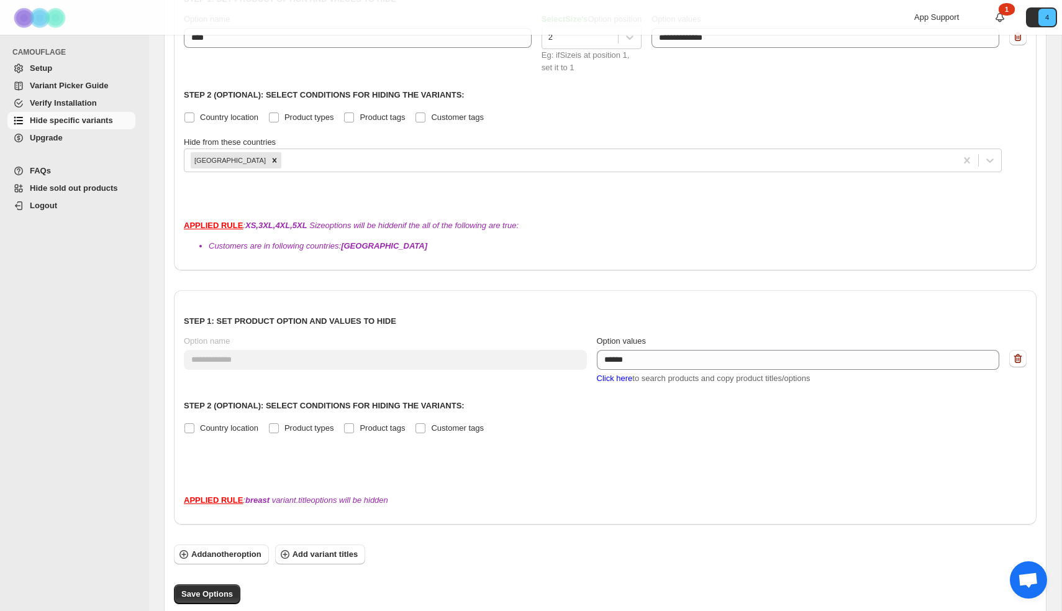
scroll to position [288, 0]
click at [615, 380] on span "Click here" at bounding box center [615, 377] width 36 height 9
click at [615, 381] on span "Click here" at bounding box center [615, 377] width 36 height 9
click at [1020, 362] on icon "button" at bounding box center [1018, 358] width 12 height 12
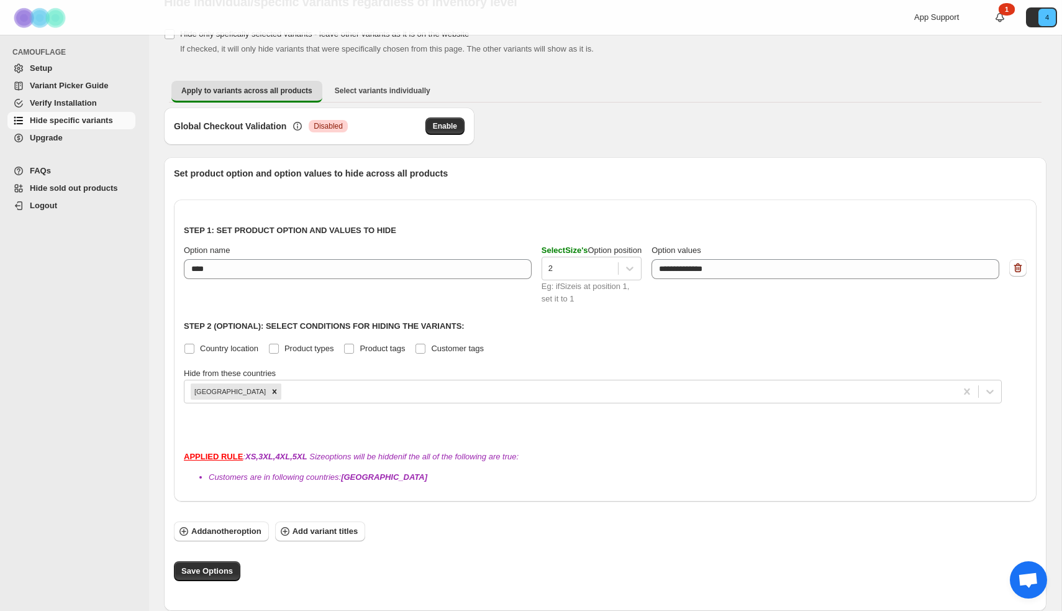
click at [65, 99] on span "Verify Installation" at bounding box center [63, 102] width 67 height 9
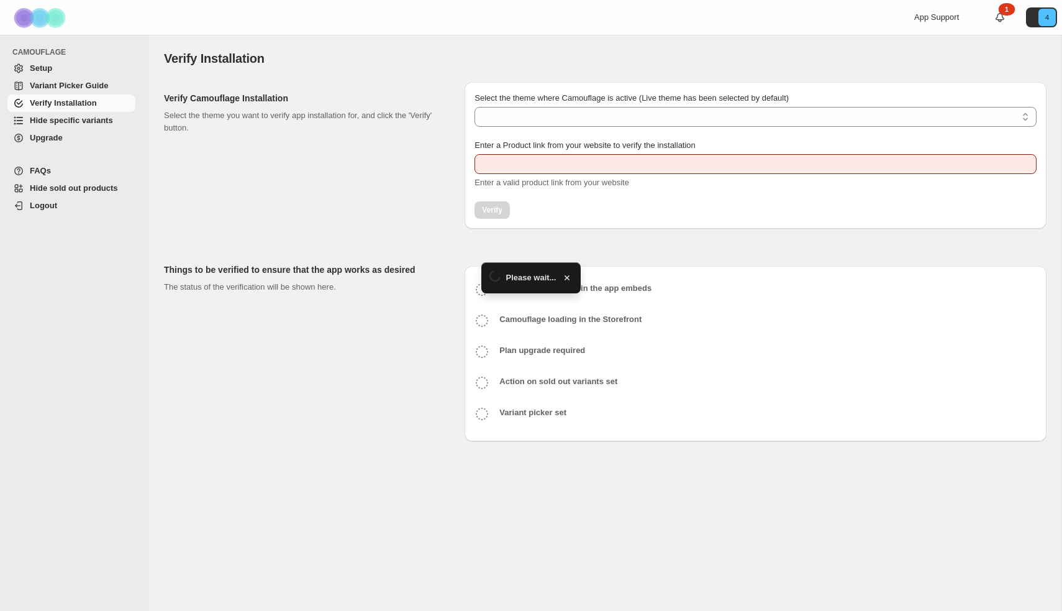
type input "**********"
select select "**********"
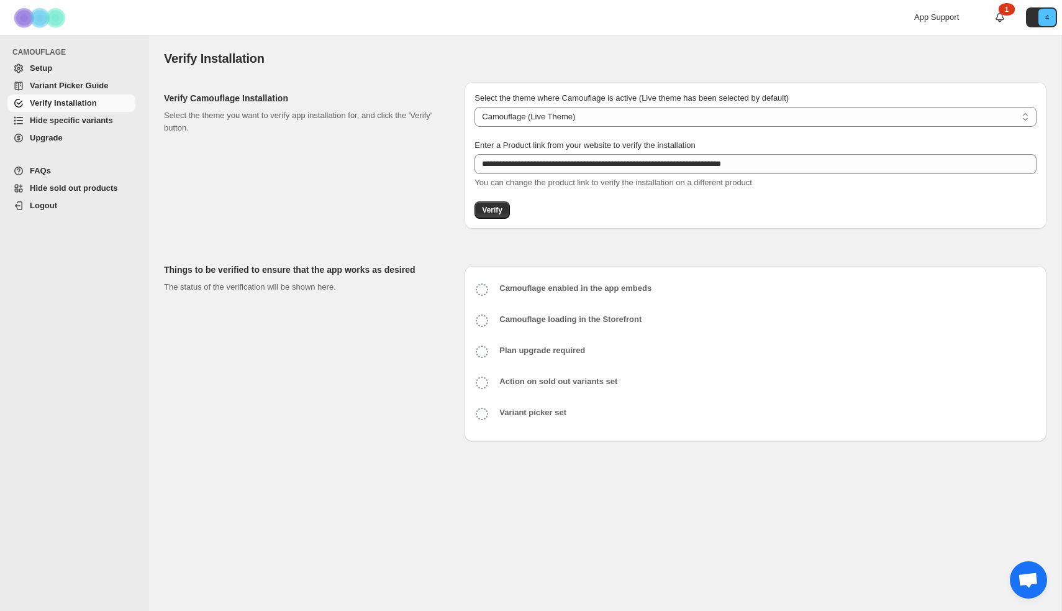
click at [65, 121] on span "Hide specific variants" at bounding box center [71, 120] width 83 height 9
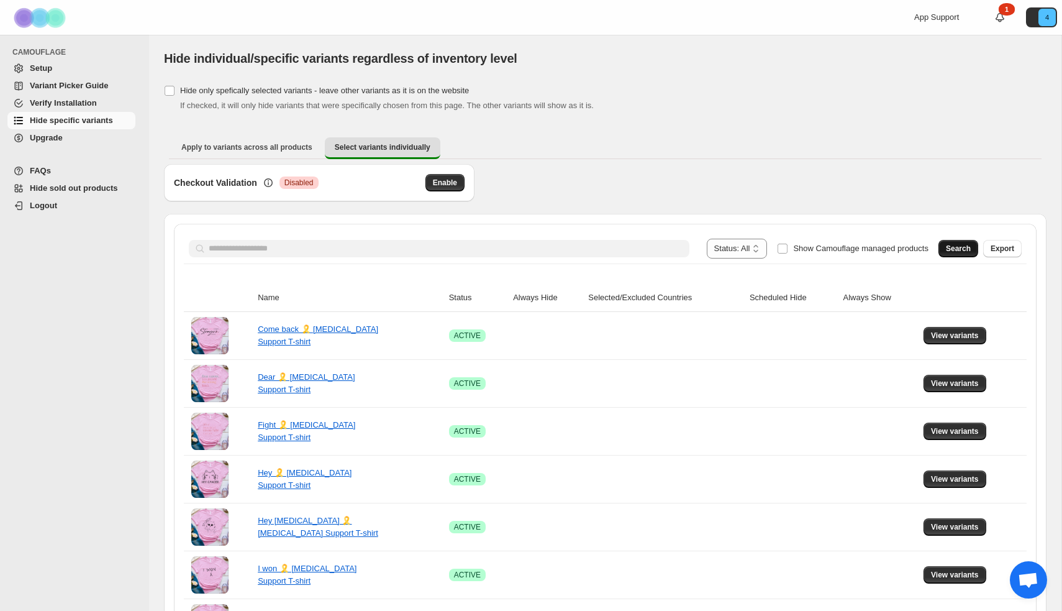
click at [947, 247] on span "Search" at bounding box center [958, 249] width 25 height 10
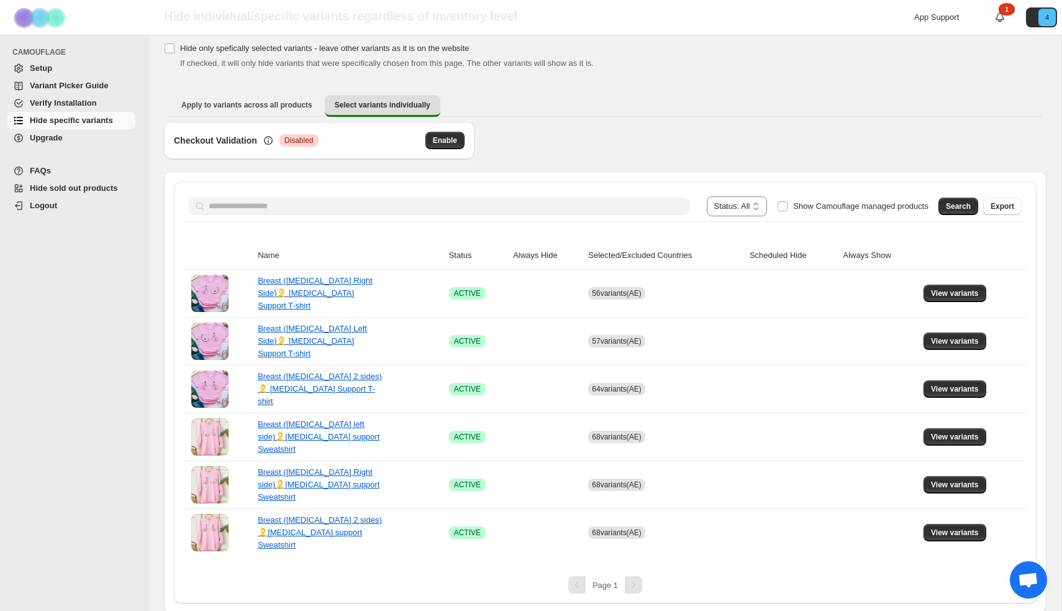
scroll to position [39, 0]
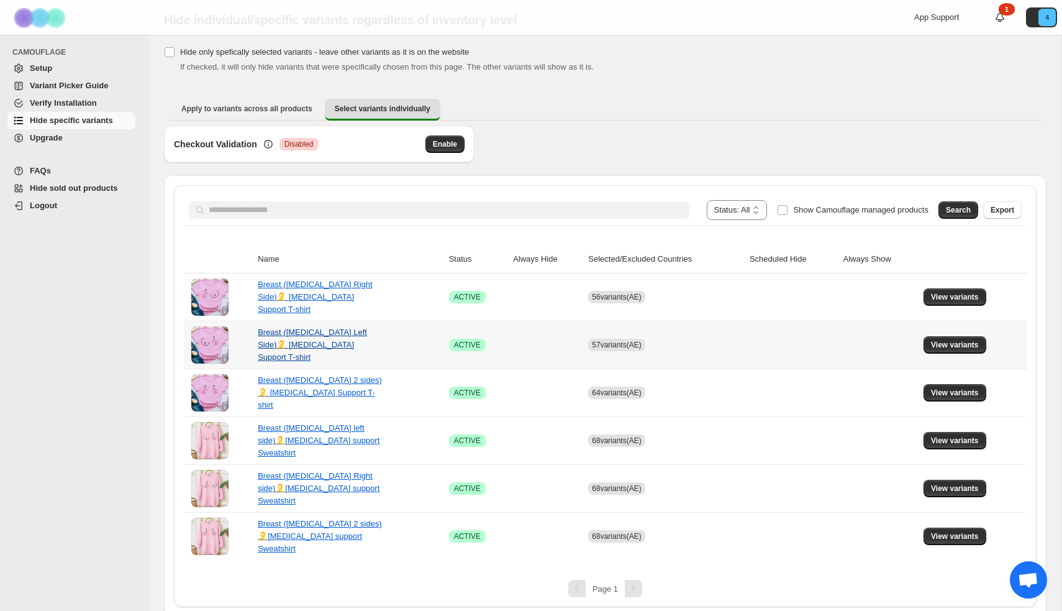
click at [340, 339] on link "Breast ([MEDICAL_DATA] Left Side)🎗️ [MEDICAL_DATA] Support T-shirt" at bounding box center [312, 344] width 109 height 34
click at [952, 297] on span "View variants" at bounding box center [955, 297] width 48 height 10
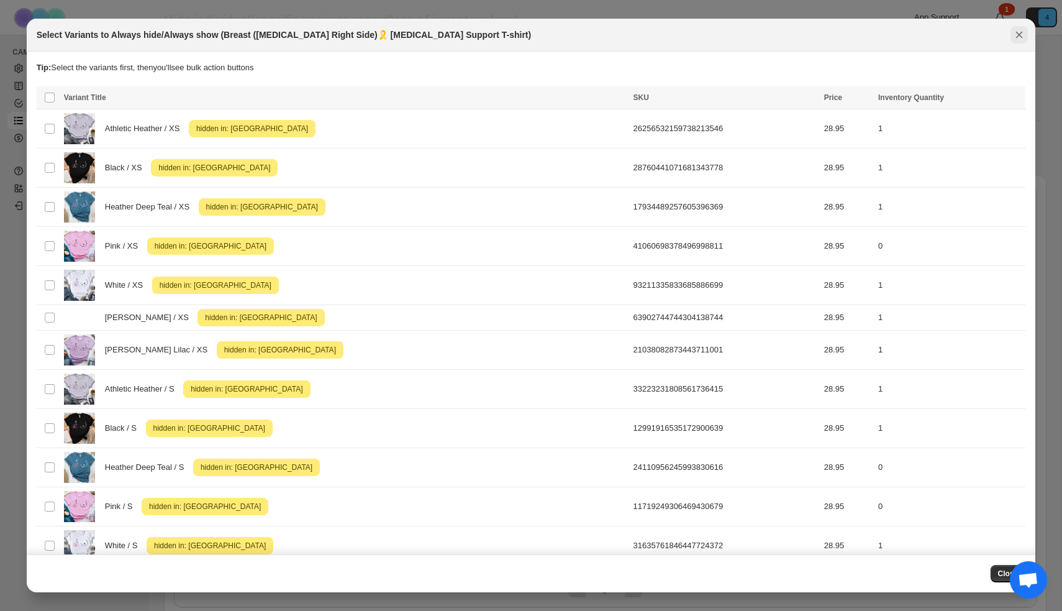
click at [1014, 38] on icon "Close" at bounding box center [1019, 35] width 12 height 12
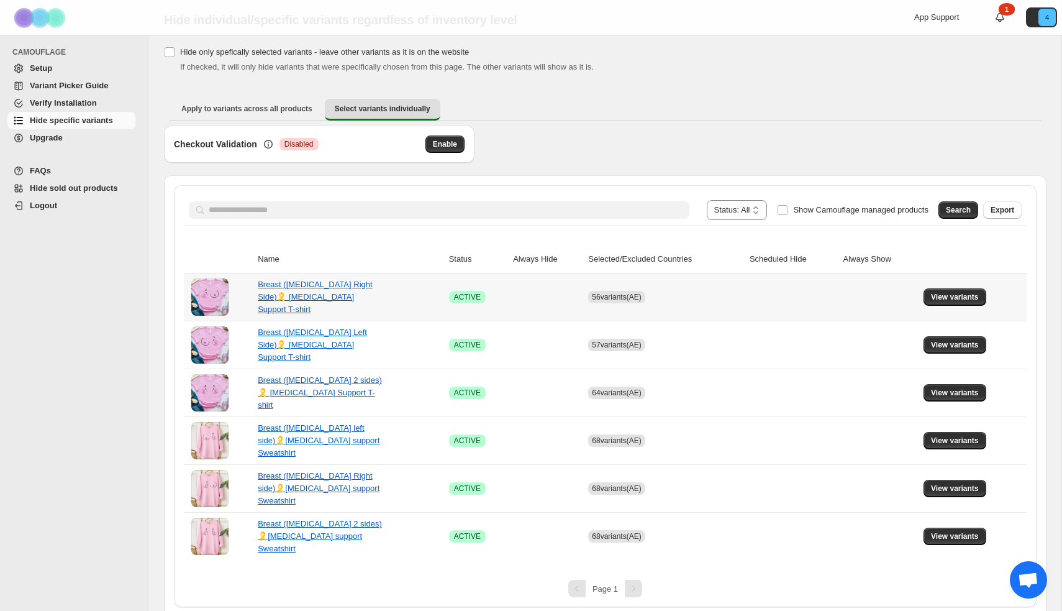
click at [326, 297] on div "Breast (Middle finger Right Side)🎗️ Cancer Support T-shirt" at bounding box center [320, 296] width 124 height 37
click at [352, 299] on link "Breast (Middle finger Right Side)🎗️ Cancer Support T-shirt" at bounding box center [315, 297] width 114 height 34
click at [965, 294] on span "View variants" at bounding box center [955, 297] width 48 height 10
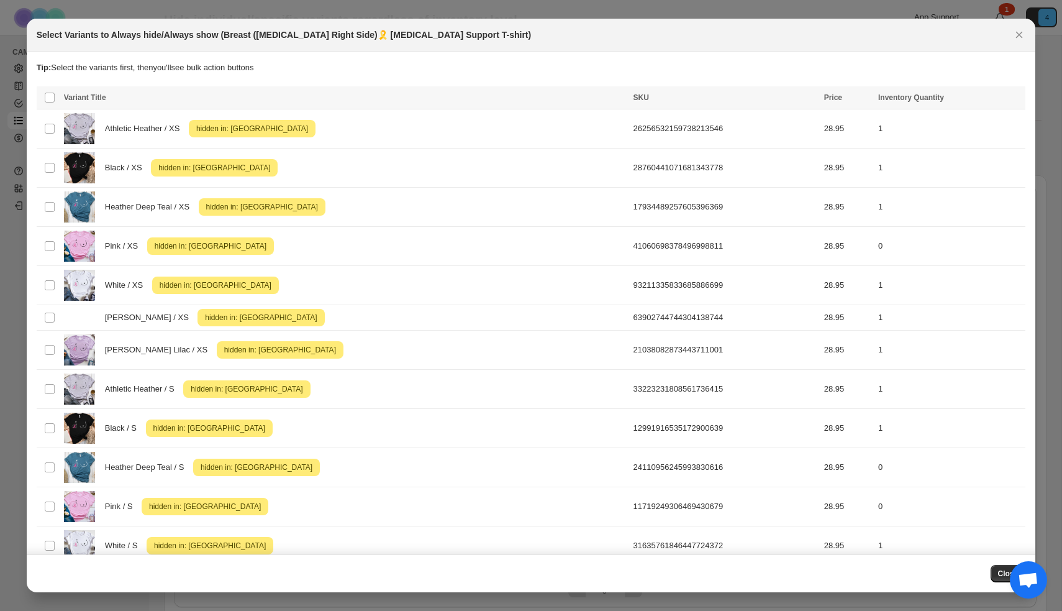
scroll to position [0, 0]
click at [1018, 32] on icon "Close" at bounding box center [1019, 35] width 12 height 12
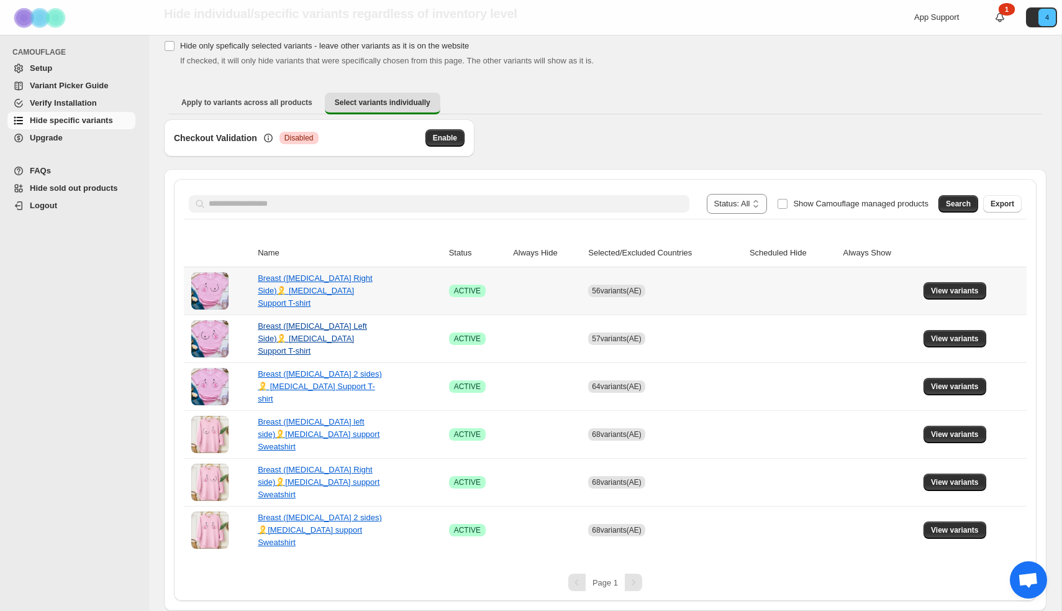
scroll to position [45, 0]
click at [949, 297] on button "View variants" at bounding box center [955, 290] width 63 height 17
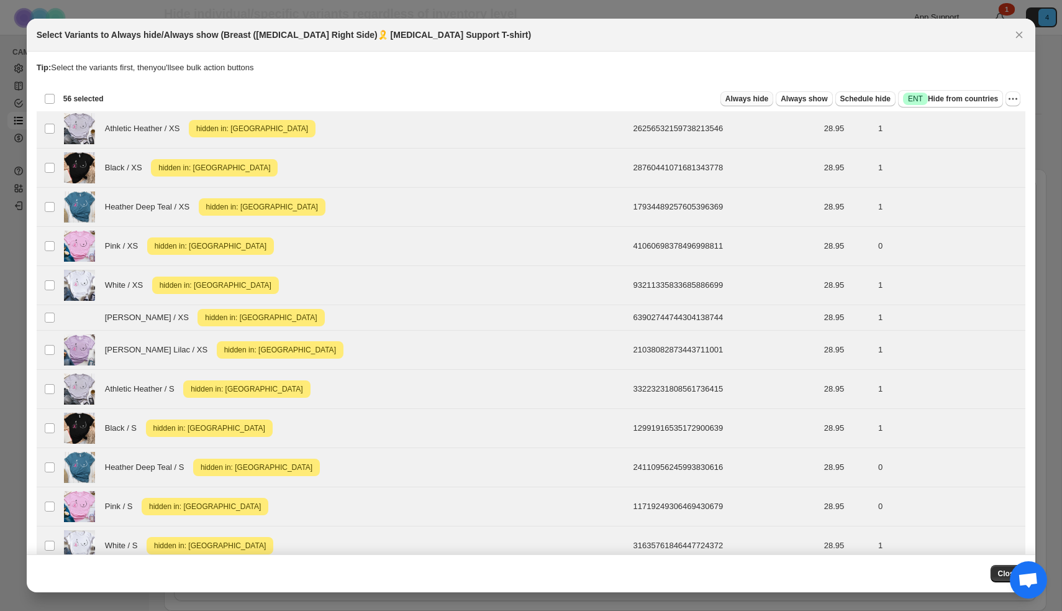
click at [744, 101] on span "Always hide" at bounding box center [747, 99] width 43 height 10
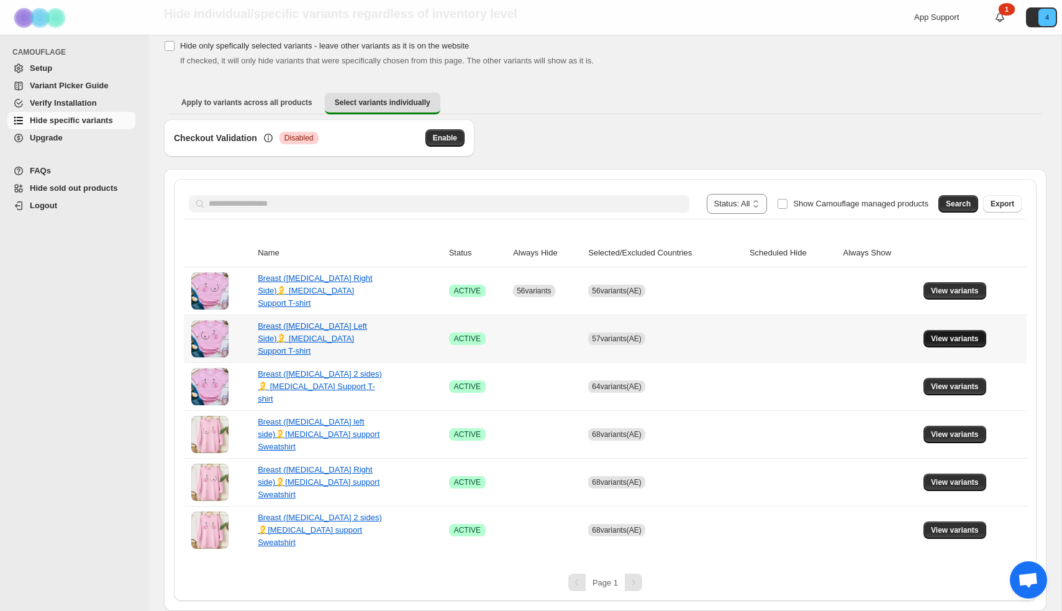
click at [979, 335] on span "View variants" at bounding box center [955, 339] width 48 height 10
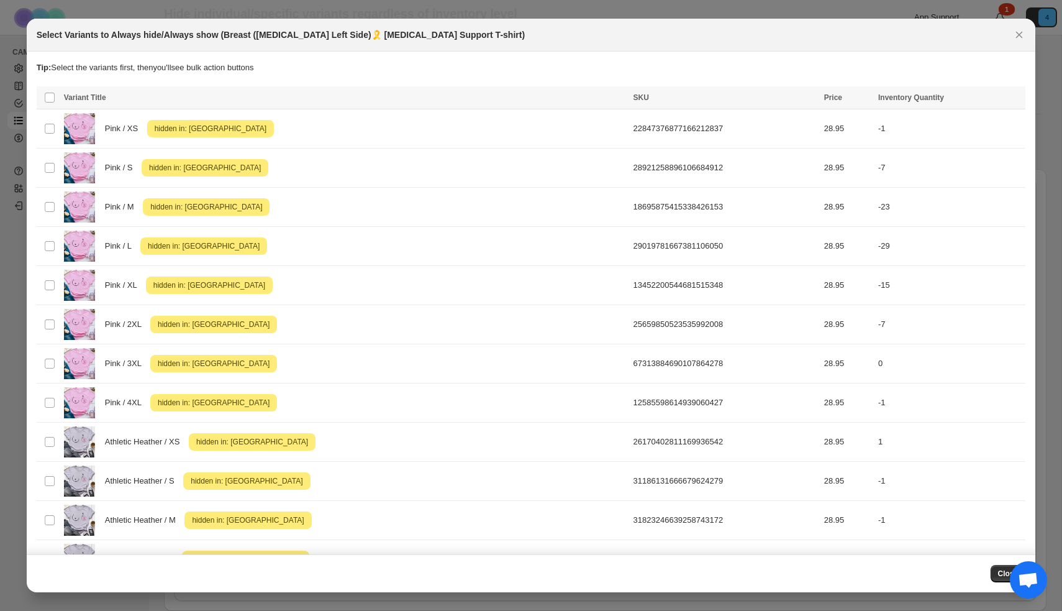
drag, startPoint x: 51, startPoint y: 52, endPoint x: 70, endPoint y: 57, distance: 20.1
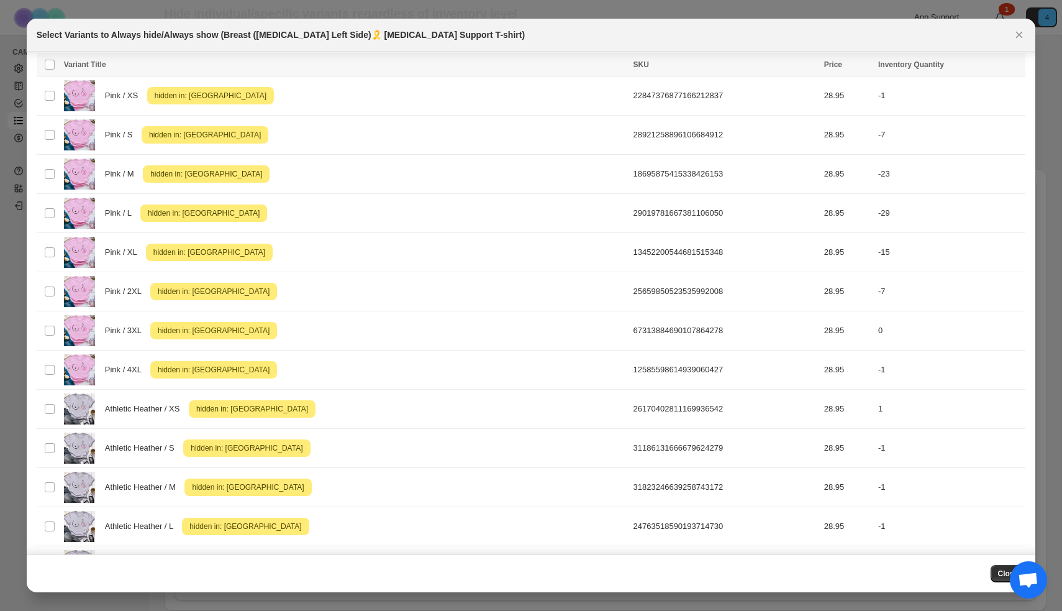
scroll to position [34, 0]
click at [49, 18] on div at bounding box center [531, 305] width 1062 height 611
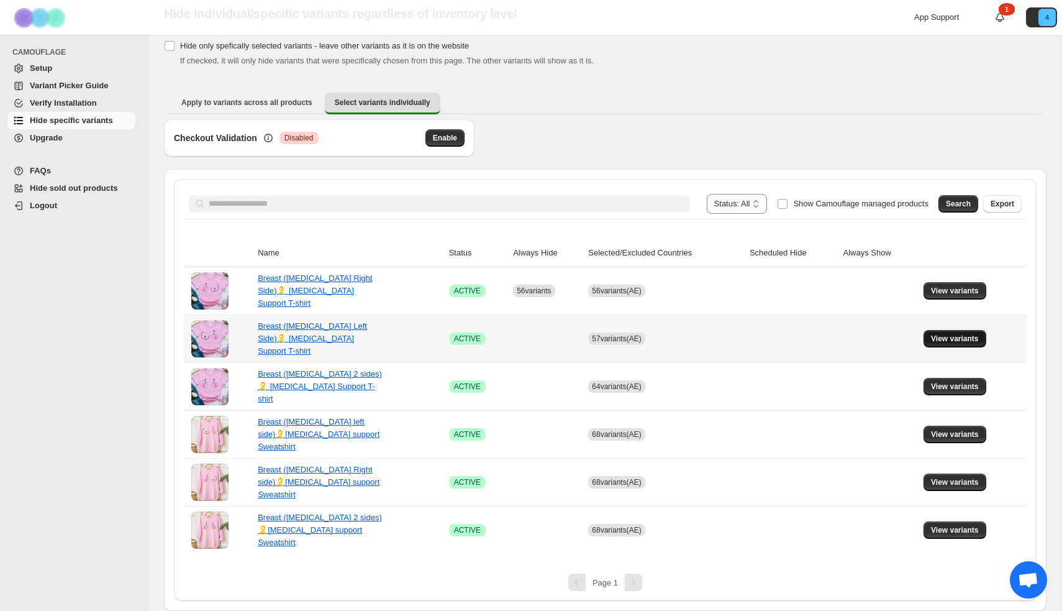
click at [962, 342] on span "View variants" at bounding box center [955, 339] width 48 height 10
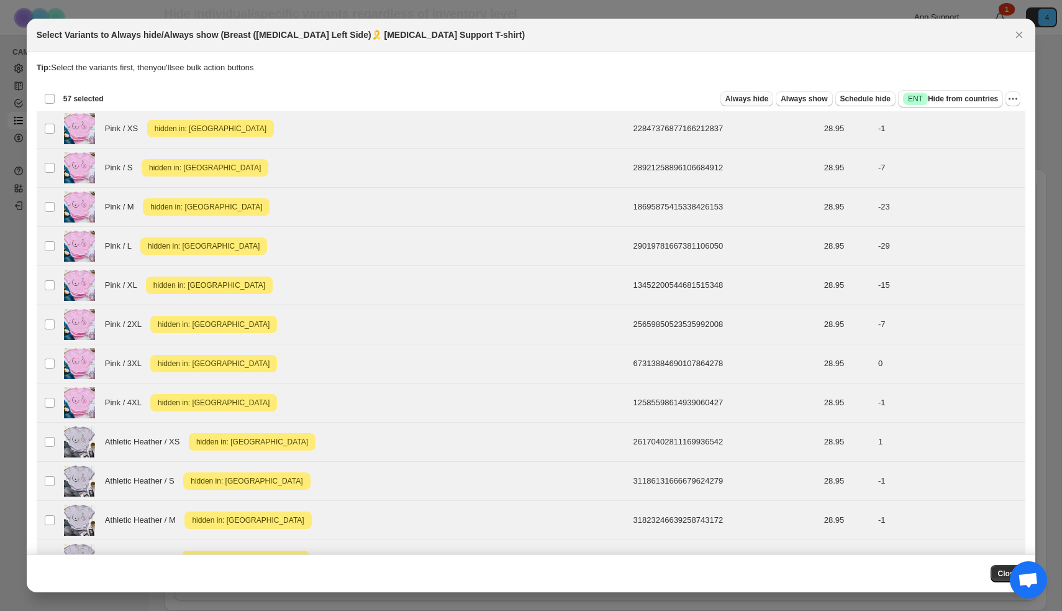
click at [737, 97] on span "Always hide" at bounding box center [747, 99] width 43 height 10
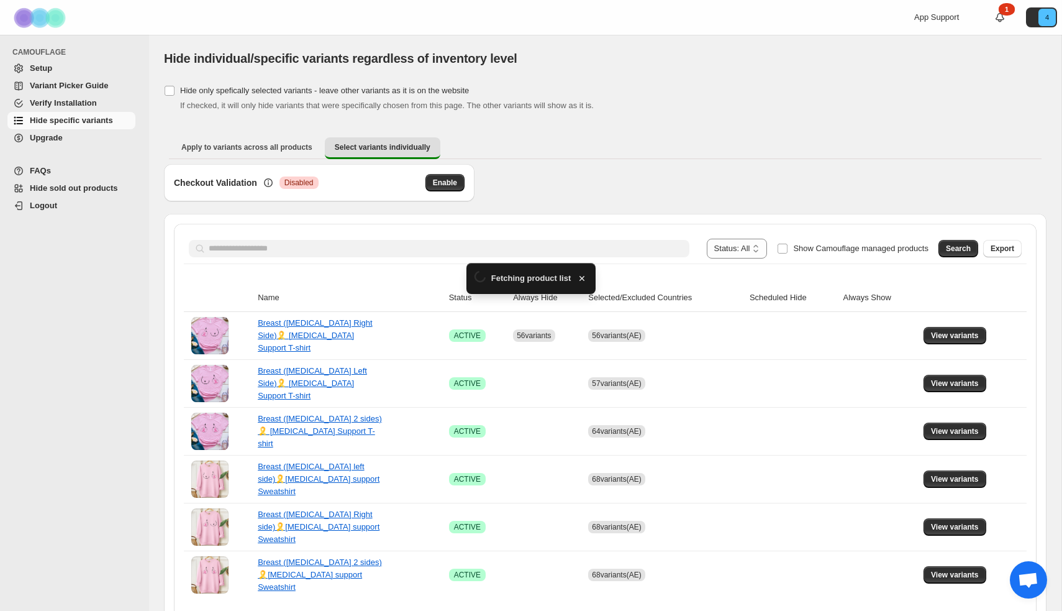
scroll to position [45, 0]
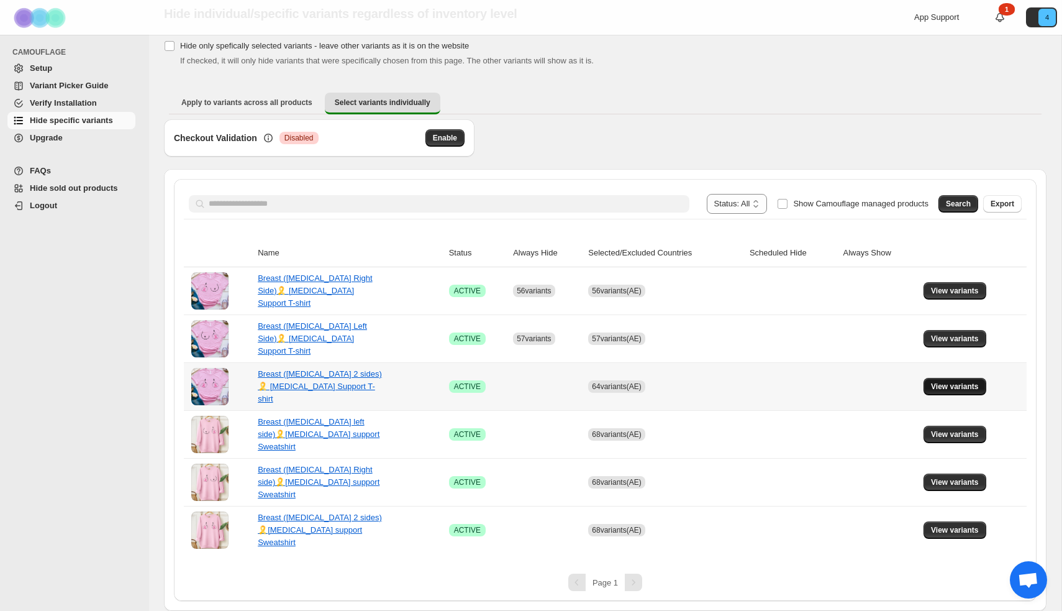
click at [975, 387] on span "View variants" at bounding box center [955, 386] width 48 height 10
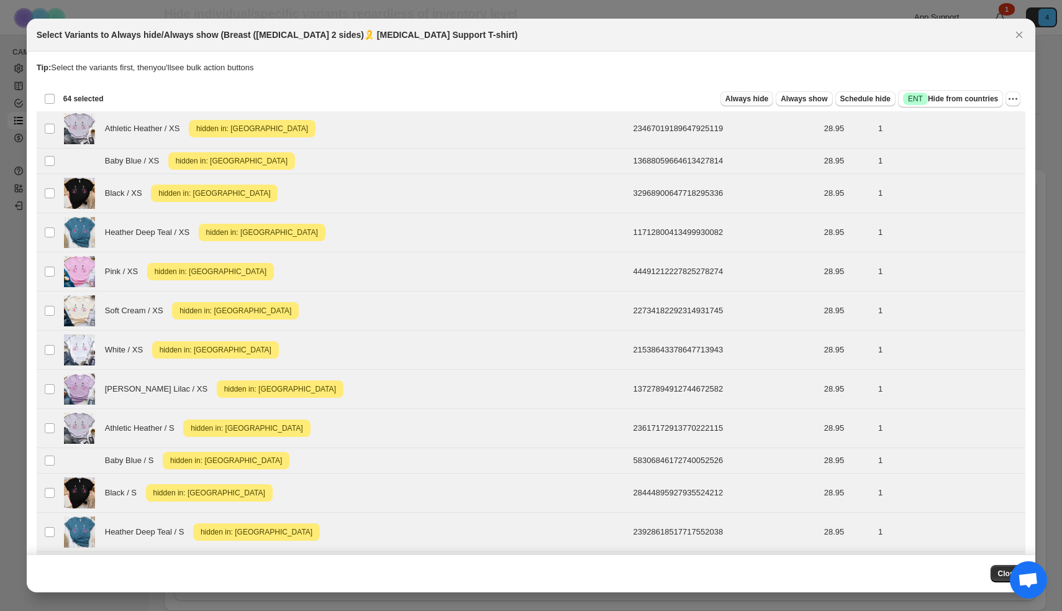
click at [757, 98] on span "Always hide" at bounding box center [747, 99] width 43 height 10
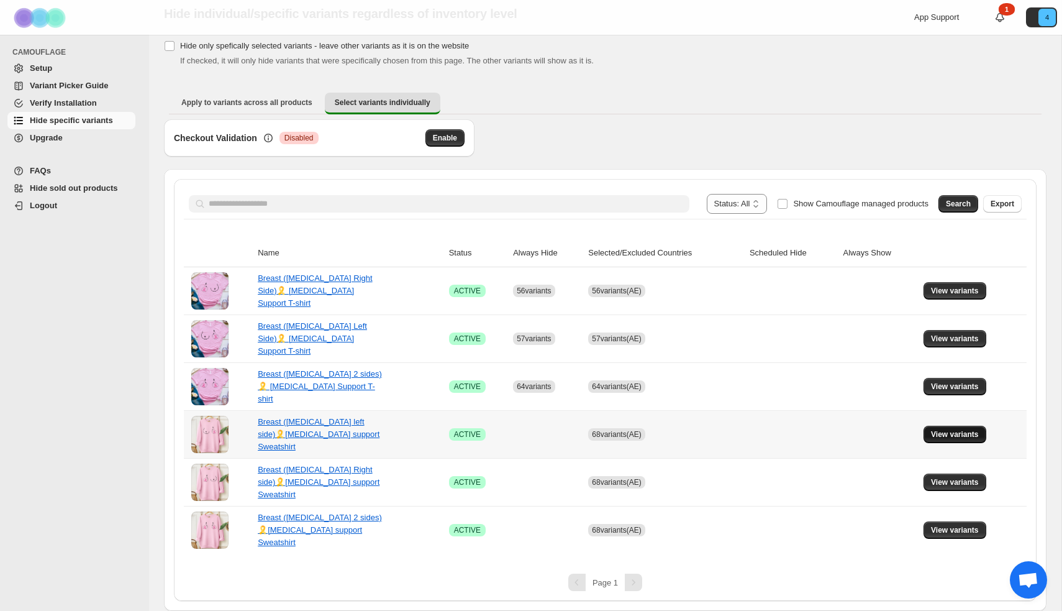
click at [964, 434] on span "View variants" at bounding box center [955, 434] width 48 height 10
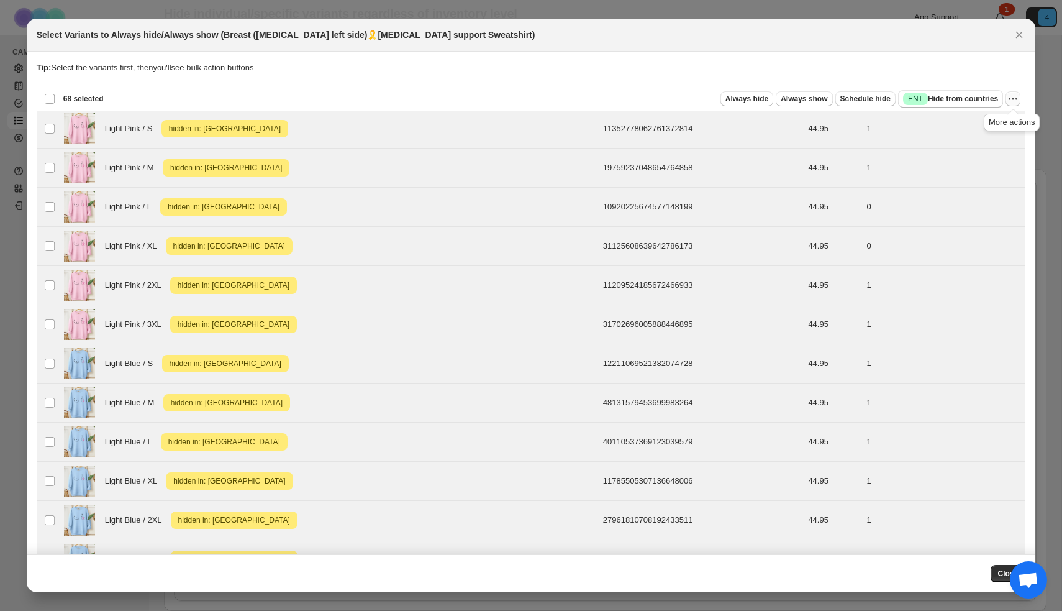
click at [1015, 99] on icon "More actions" at bounding box center [1013, 99] width 12 height 12
click at [726, 96] on span "Always hide" at bounding box center [747, 99] width 43 height 10
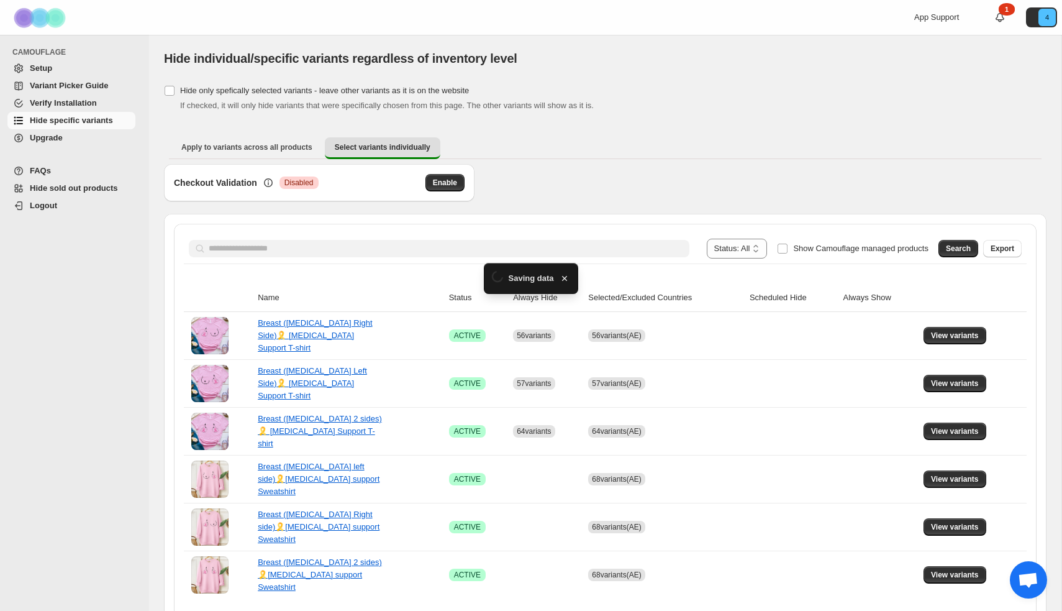
scroll to position [45, 0]
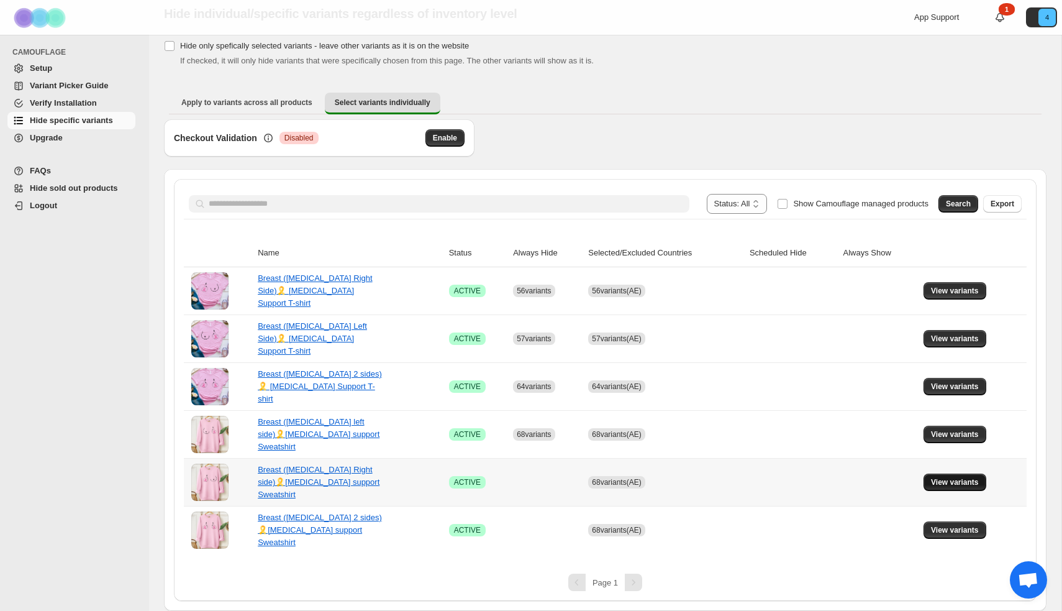
click at [956, 481] on span "View variants" at bounding box center [955, 482] width 48 height 10
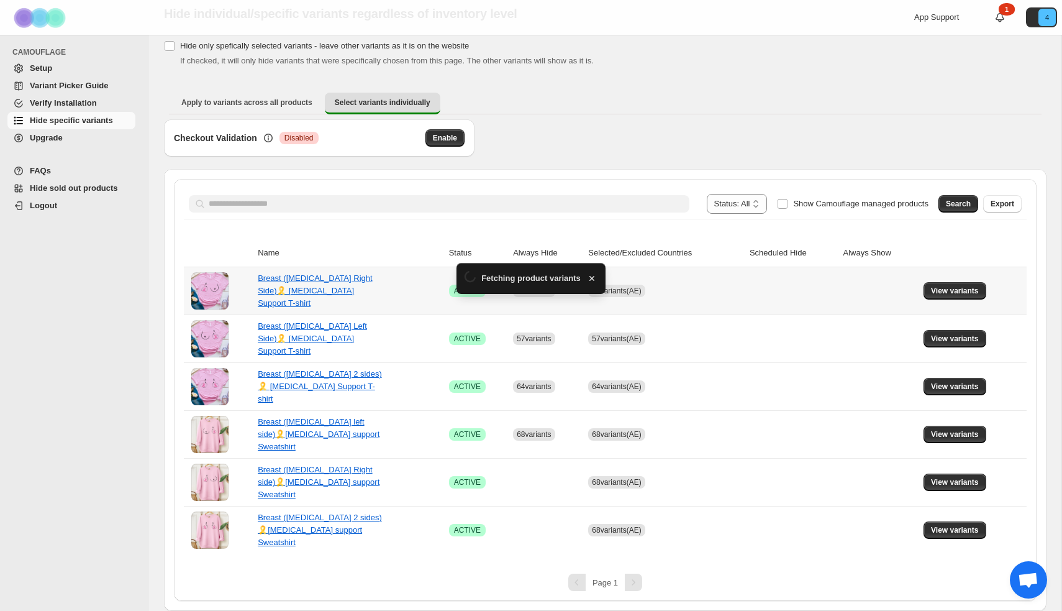
scroll to position [0, 0]
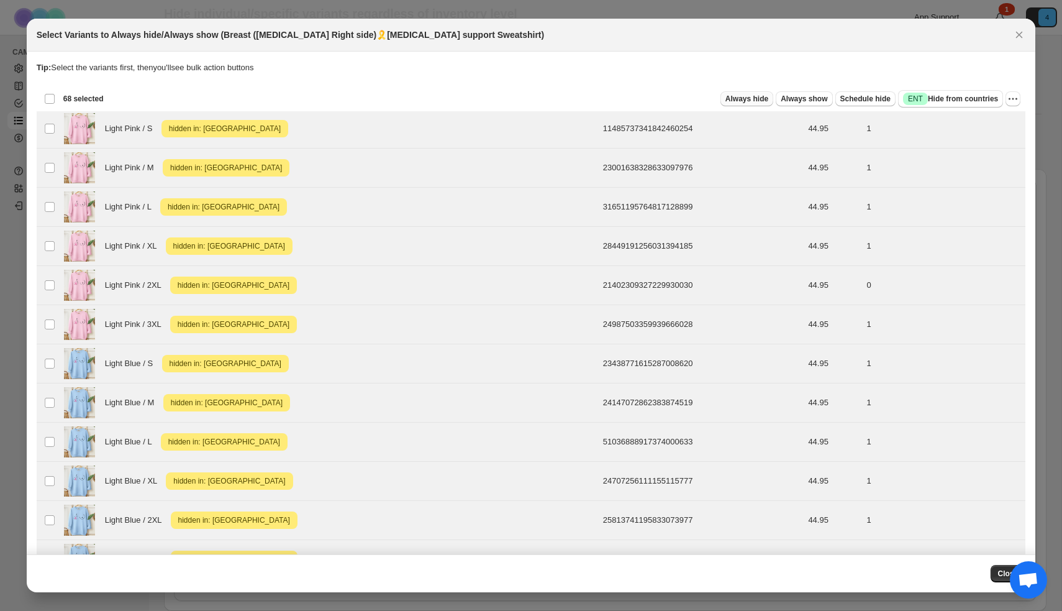
click at [733, 98] on span "Always hide" at bounding box center [747, 99] width 43 height 10
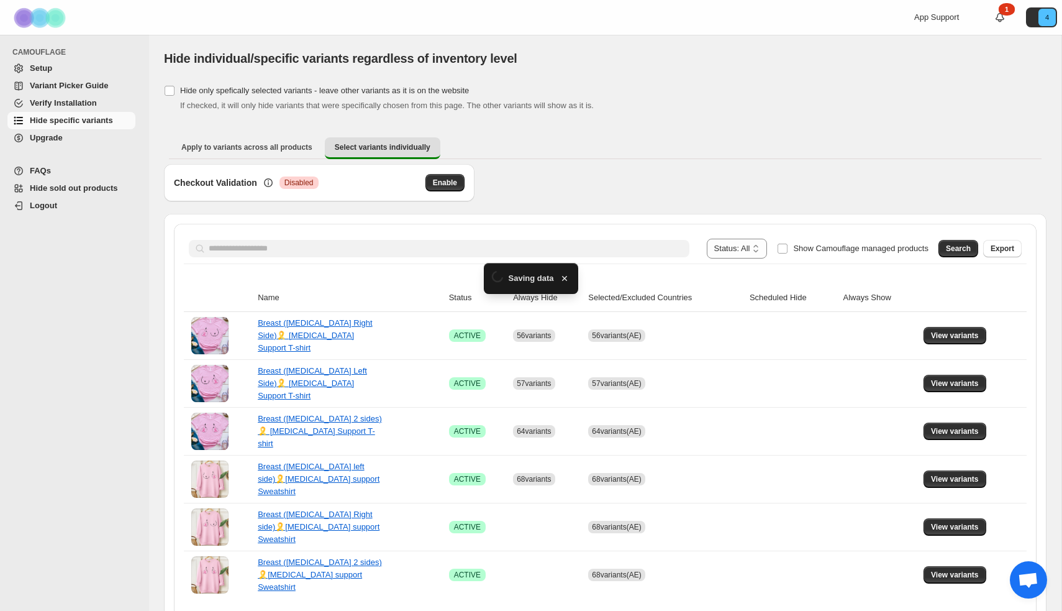
scroll to position [45, 0]
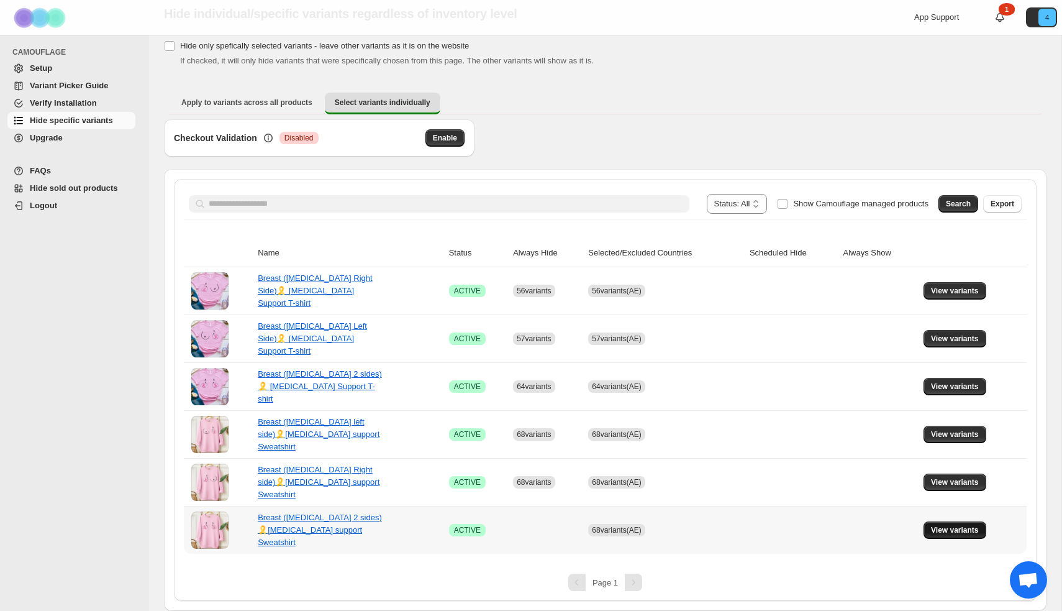
click at [974, 536] on button "View variants" at bounding box center [955, 529] width 63 height 17
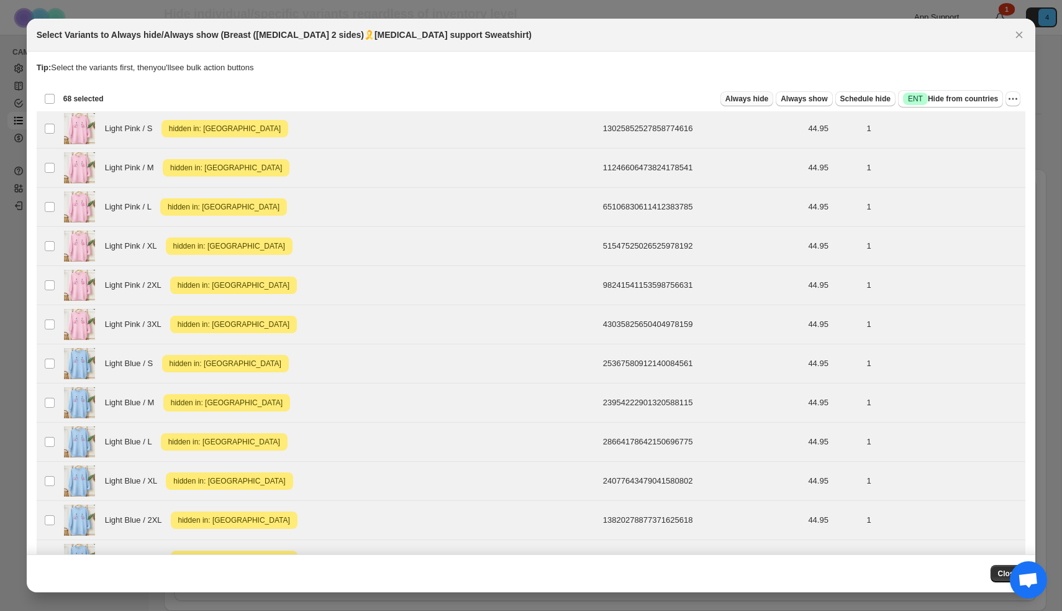
click at [745, 96] on span "Always hide" at bounding box center [747, 99] width 43 height 10
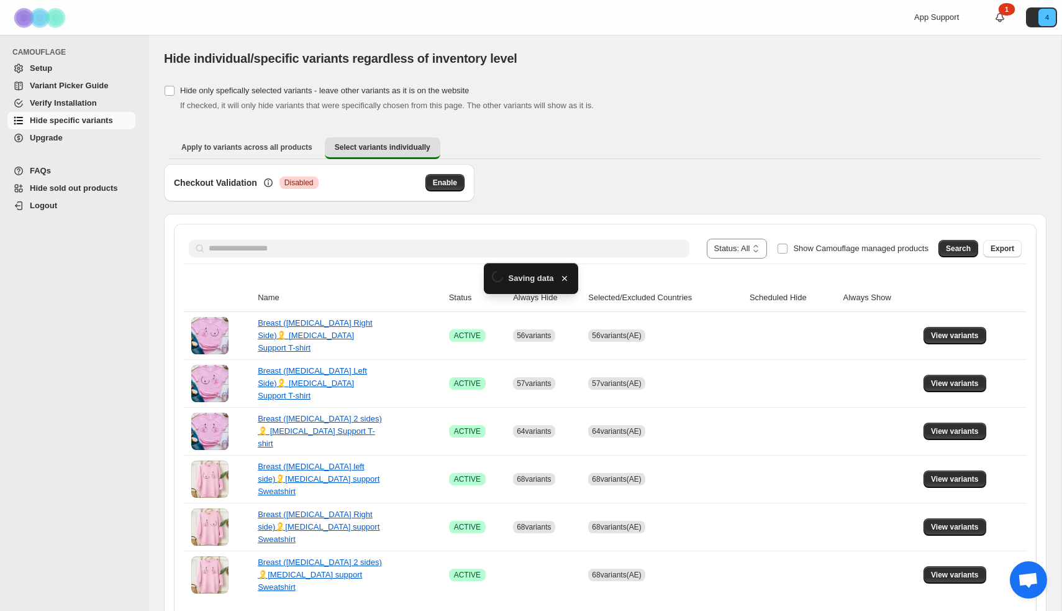
scroll to position [45, 0]
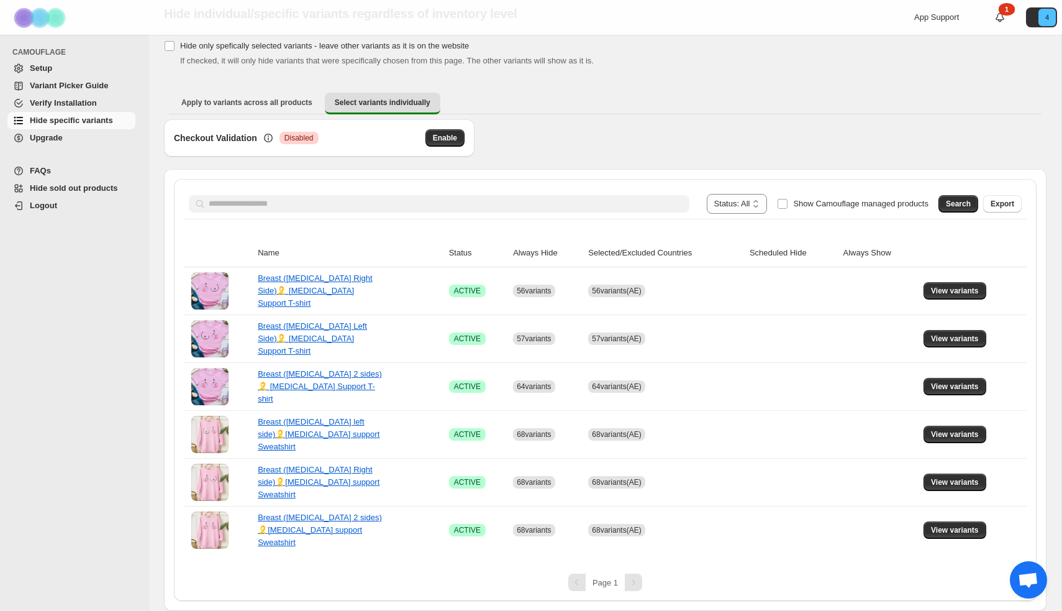
click at [106, 122] on span "Hide specific variants" at bounding box center [71, 120] width 83 height 9
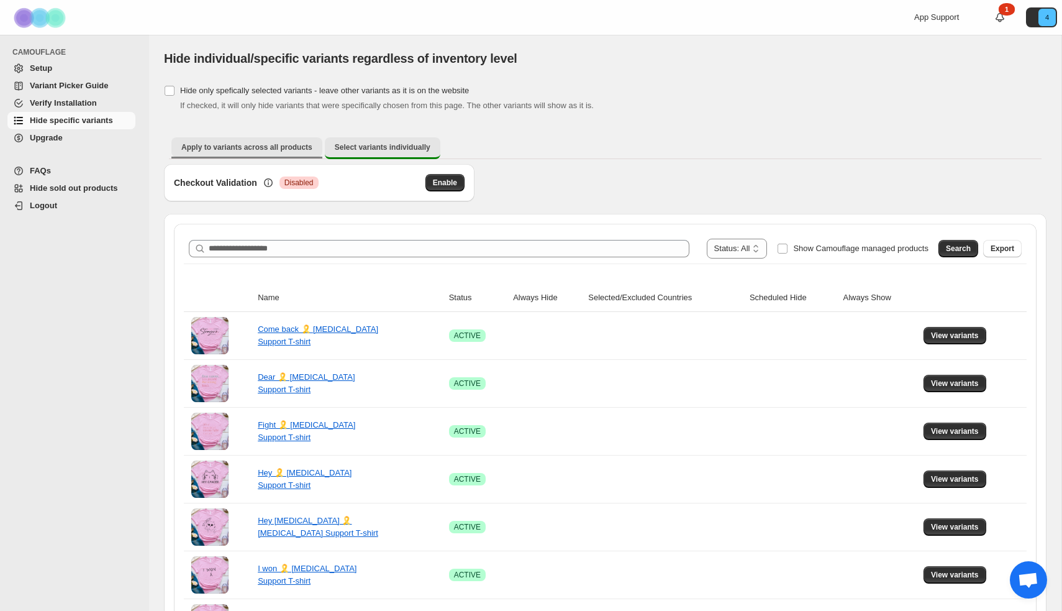
click at [250, 144] on span "Apply to variants across all products" at bounding box center [246, 147] width 131 height 10
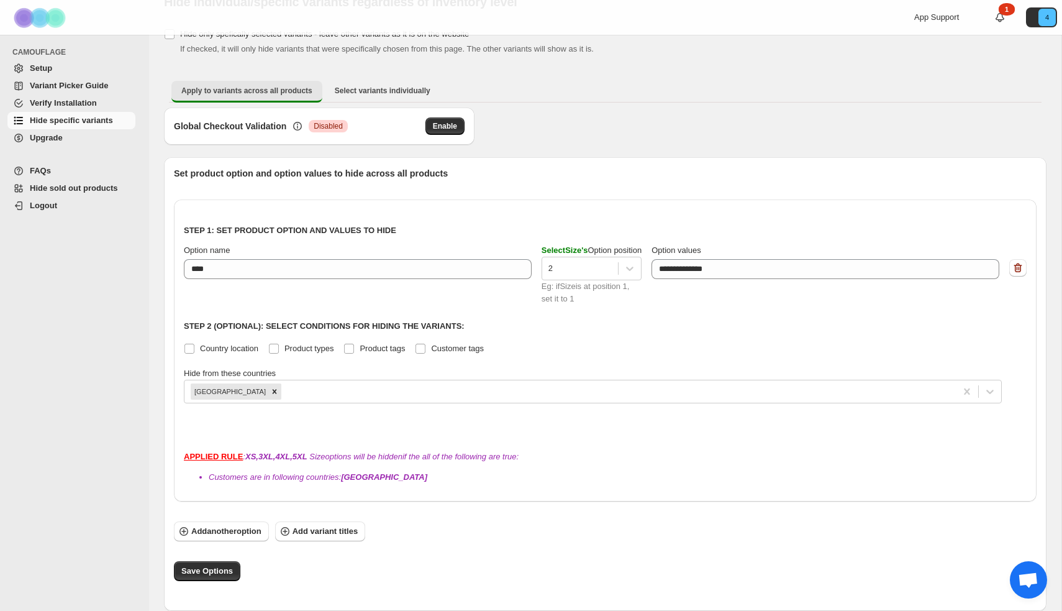
scroll to position [57, 0]
click at [805, 259] on div "**********" at bounding box center [826, 261] width 348 height 35
click at [780, 229] on p "Step 1: Set product option and values to hide" at bounding box center [605, 230] width 843 height 12
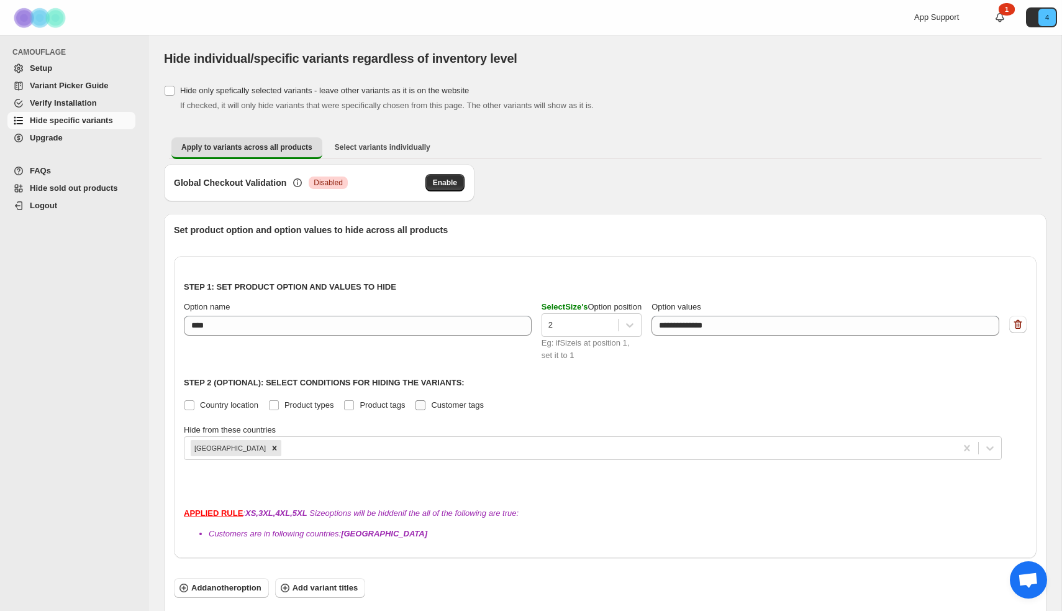
scroll to position [0, 0]
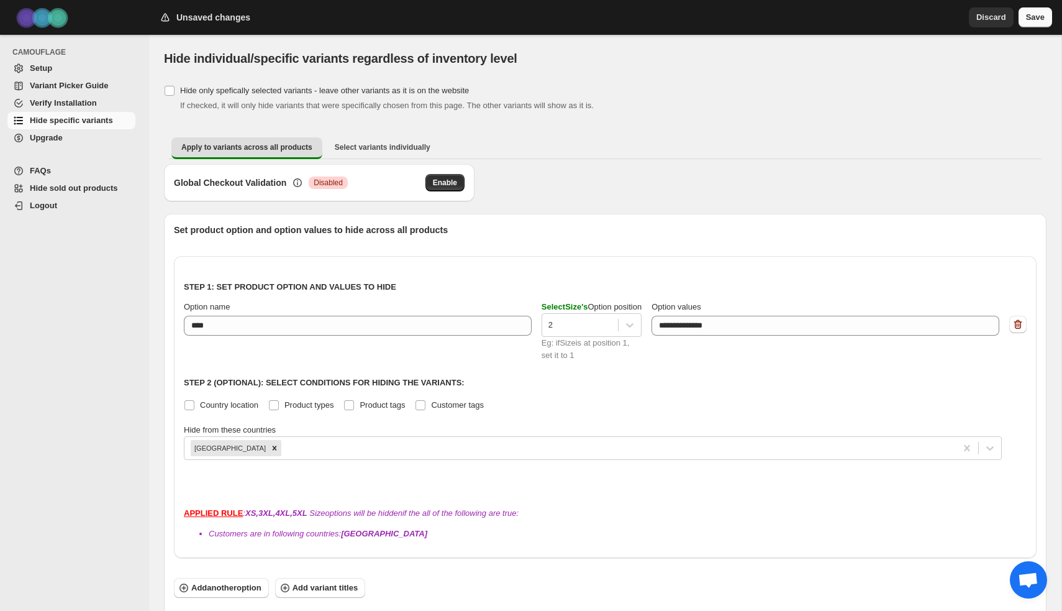
click at [1036, 18] on span "Save" at bounding box center [1035, 17] width 19 height 12
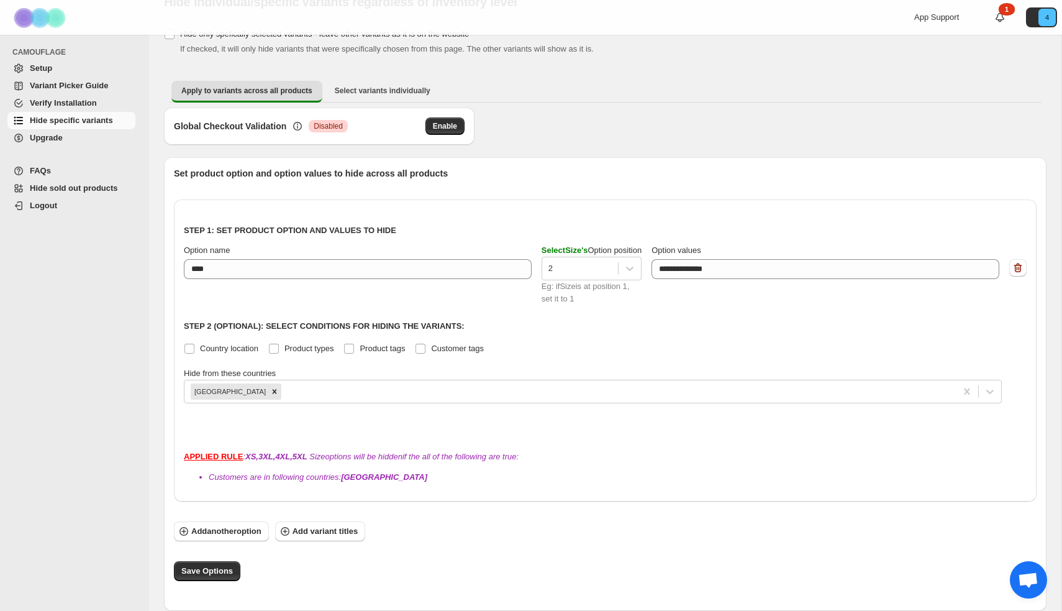
scroll to position [57, 0]
click at [190, 573] on span "Save Options" at bounding box center [207, 571] width 52 height 12
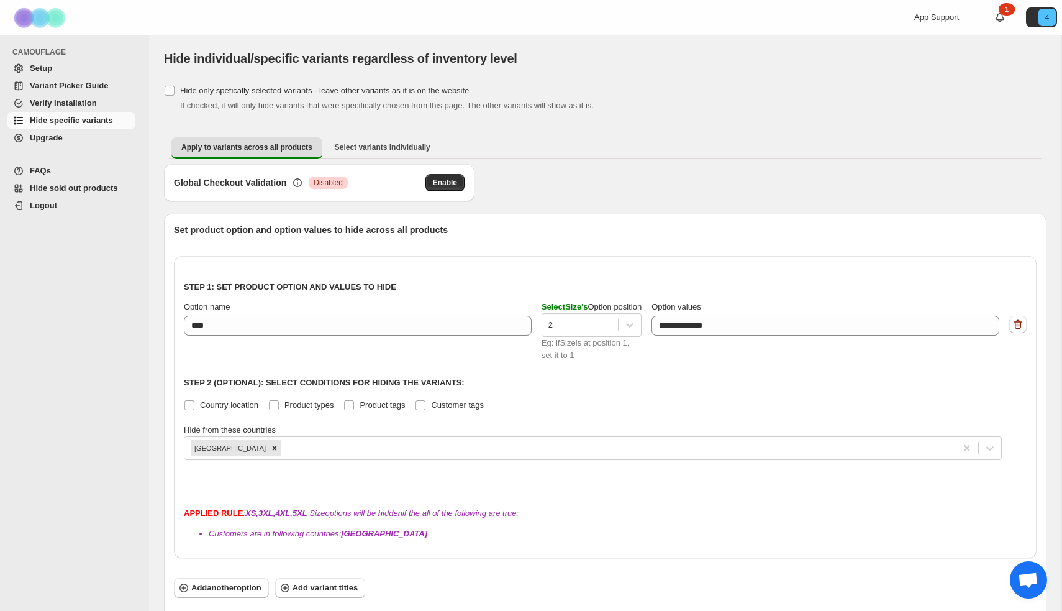
scroll to position [0, 0]
